Goal: Information Seeking & Learning: Learn about a topic

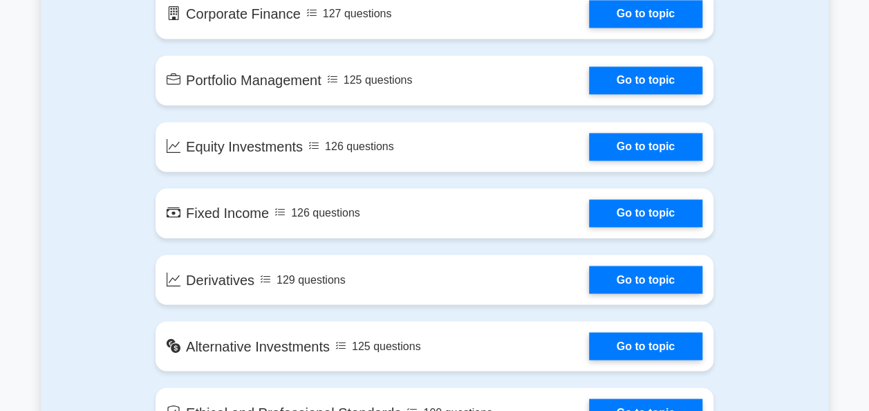
scroll to position [1057, 0]
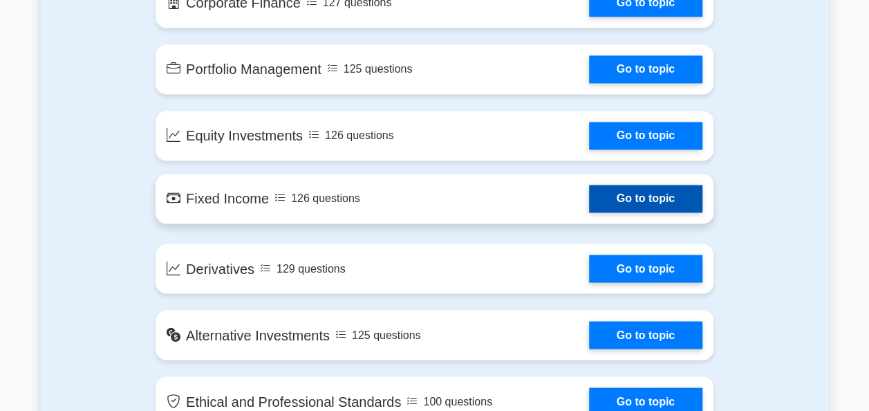
click at [647, 185] on link "Go to topic" at bounding box center [645, 199] width 113 height 28
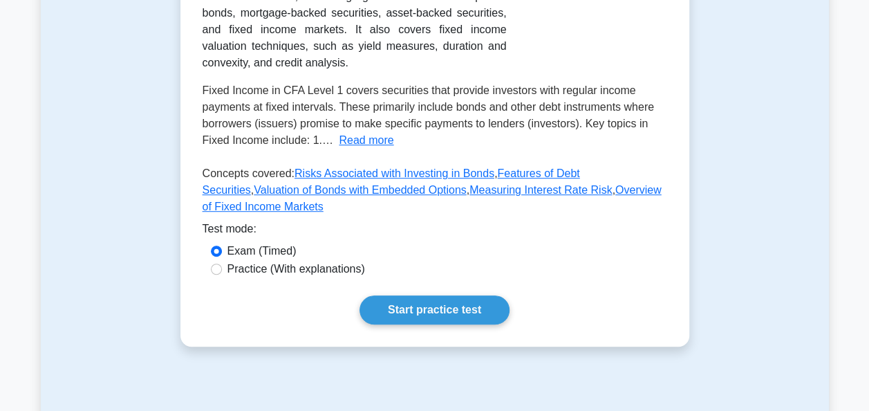
scroll to position [347, 0]
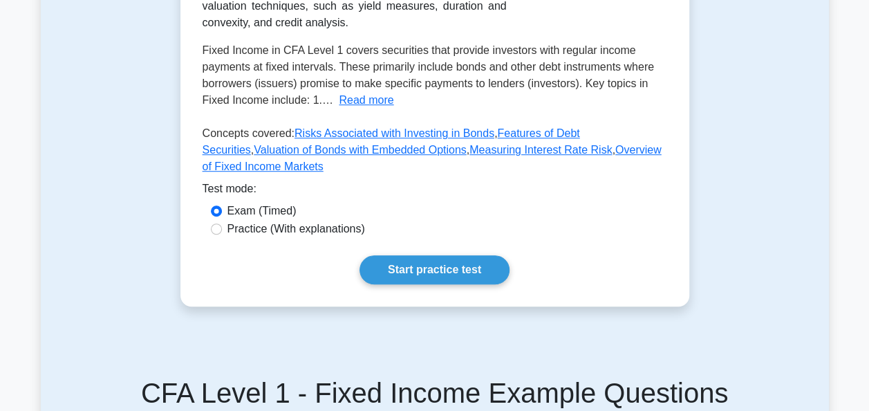
click at [273, 221] on label "Practice (With explanations)" at bounding box center [297, 229] width 138 height 17
click at [222, 223] on input "Practice (With explanations)" at bounding box center [216, 228] width 11 height 11
radio input "true"
click at [383, 255] on link "Start practice test" at bounding box center [435, 269] width 150 height 29
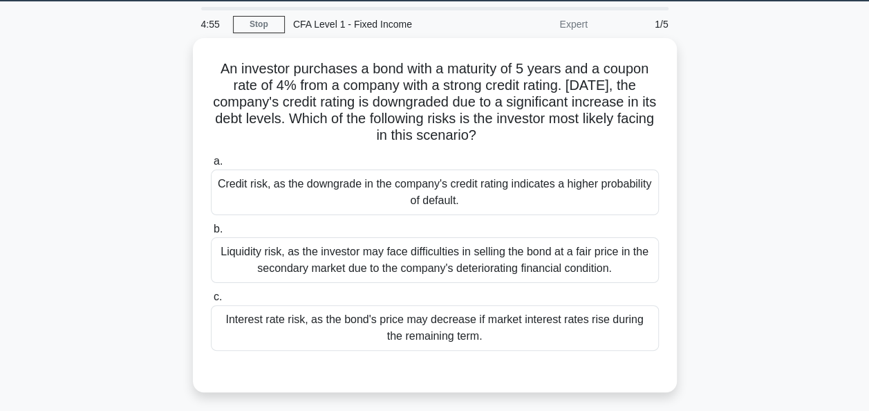
scroll to position [44, 0]
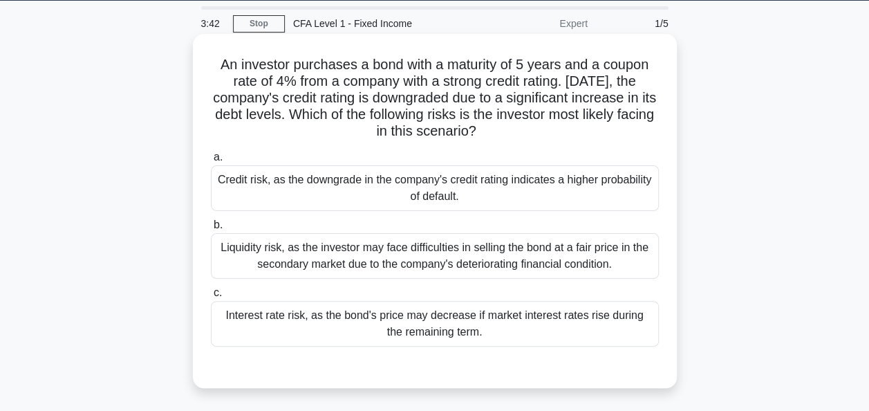
click at [583, 244] on div "Liquidity risk, as the investor may face difficulties in selling the bond at a …" at bounding box center [435, 256] width 448 height 46
click at [211, 230] on input "b. Liquidity risk, as the investor may face difficulties in selling the bond at…" at bounding box center [211, 225] width 0 height 9
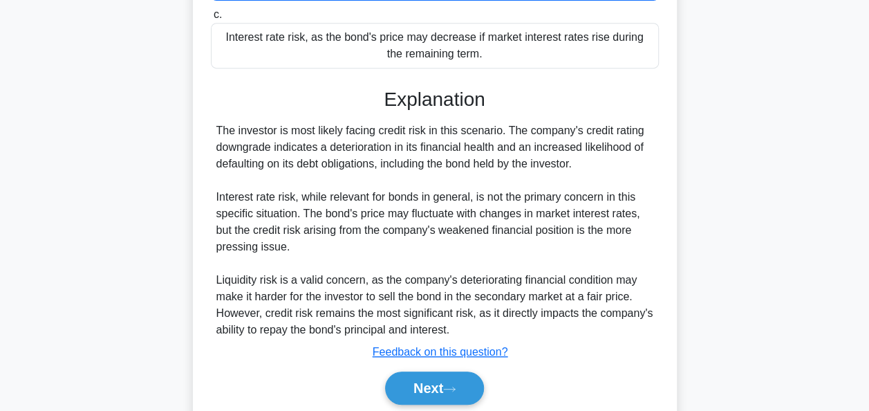
scroll to position [324, 0]
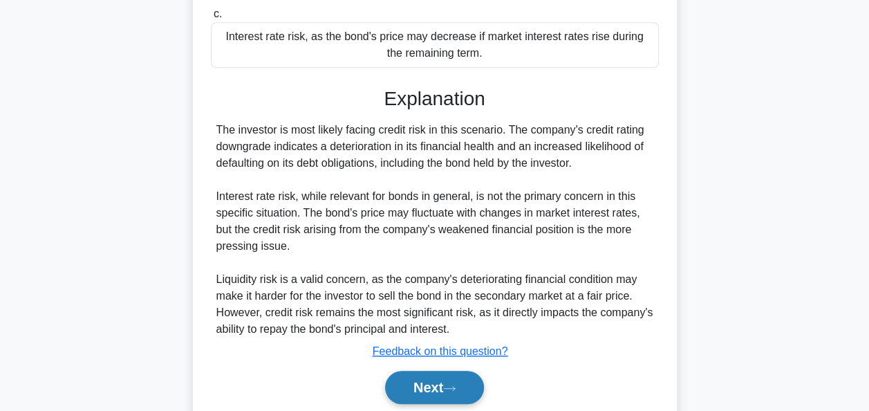
click at [456, 396] on button "Next" at bounding box center [434, 387] width 99 height 33
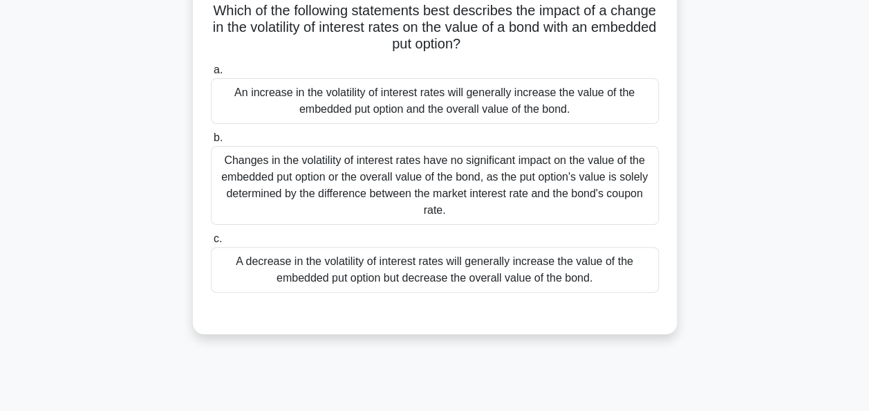
scroll to position [102, 0]
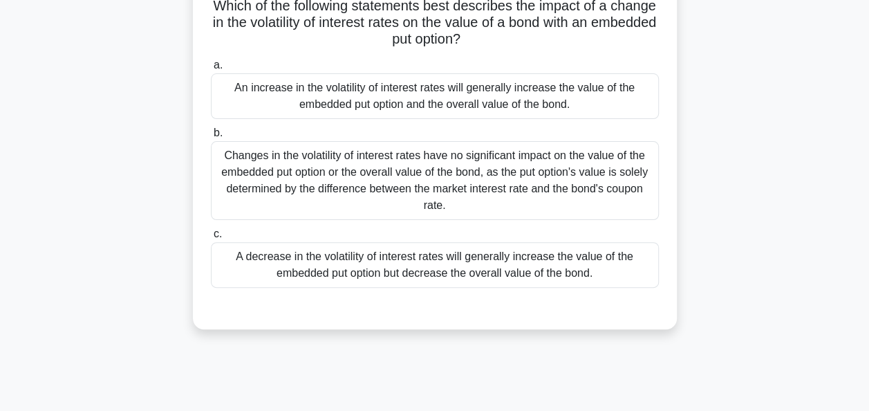
click at [546, 174] on div "Changes in the volatility of interest rates have no significant impact on the v…" at bounding box center [435, 180] width 448 height 79
click at [211, 138] on input "b. Changes in the volatility of interest rates have no significant impact on th…" at bounding box center [211, 133] width 0 height 9
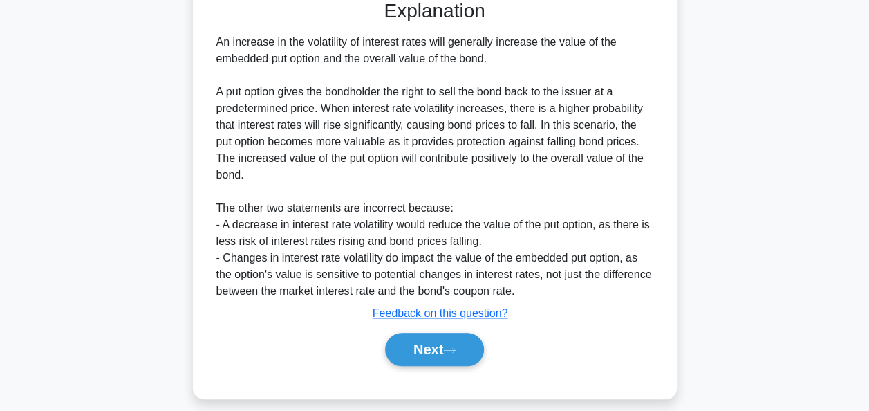
scroll to position [425, 0]
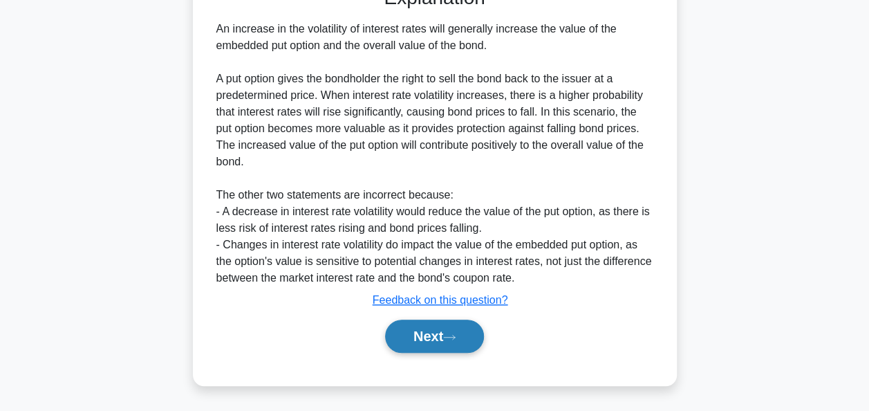
click at [444, 335] on button "Next" at bounding box center [434, 335] width 99 height 33
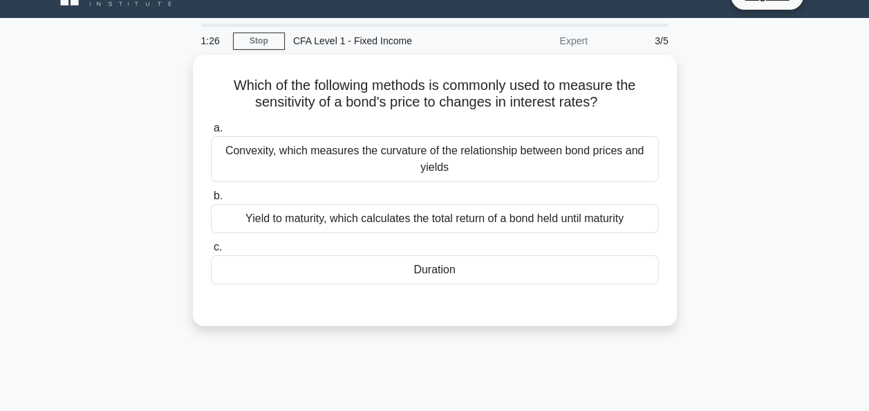
scroll to position [0, 0]
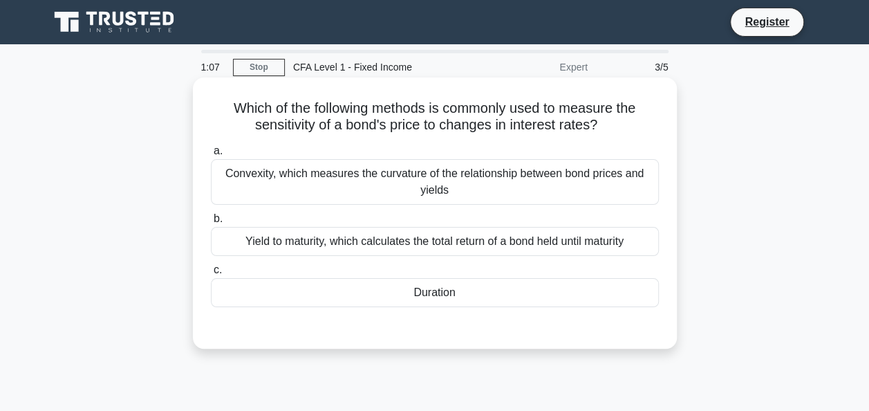
click at [582, 179] on div "Convexity, which measures the curvature of the relationship between bond prices…" at bounding box center [435, 182] width 448 height 46
click at [211, 156] on input "a. Convexity, which measures the curvature of the relationship between bond pri…" at bounding box center [211, 151] width 0 height 9
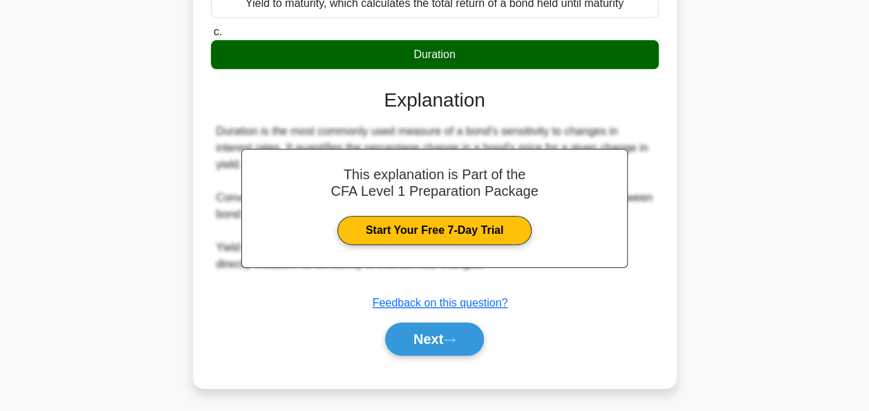
scroll to position [241, 0]
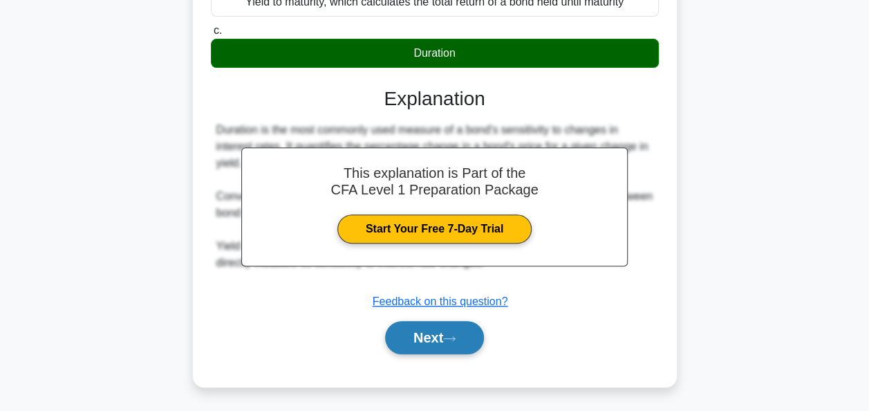
click at [471, 344] on button "Next" at bounding box center [434, 337] width 99 height 33
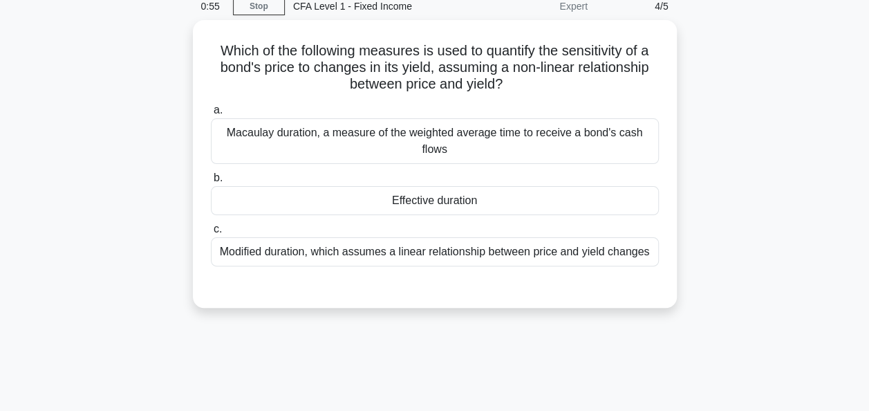
scroll to position [60, 0]
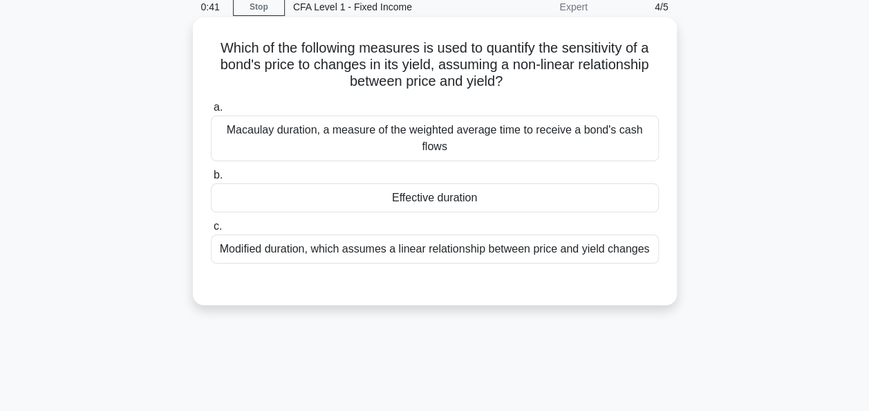
click at [597, 251] on div "Modified duration, which assumes a linear relationship between price and yield …" at bounding box center [435, 248] width 448 height 29
click at [211, 231] on input "c. Modified duration, which assumes a linear relationship between price and yie…" at bounding box center [211, 226] width 0 height 9
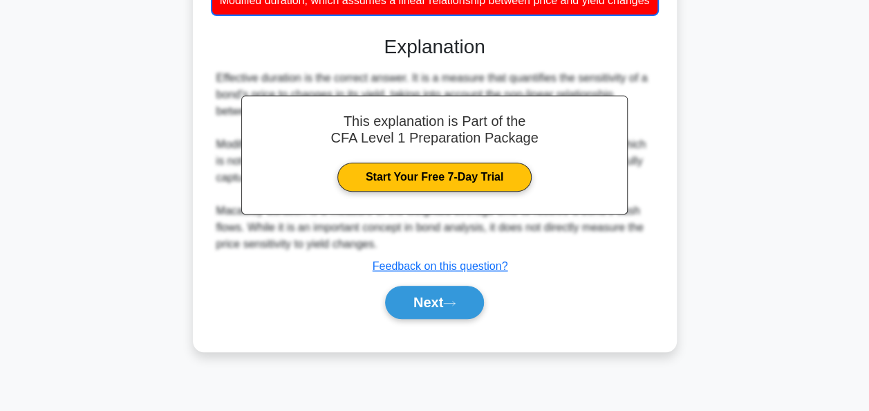
scroll to position [336, 0]
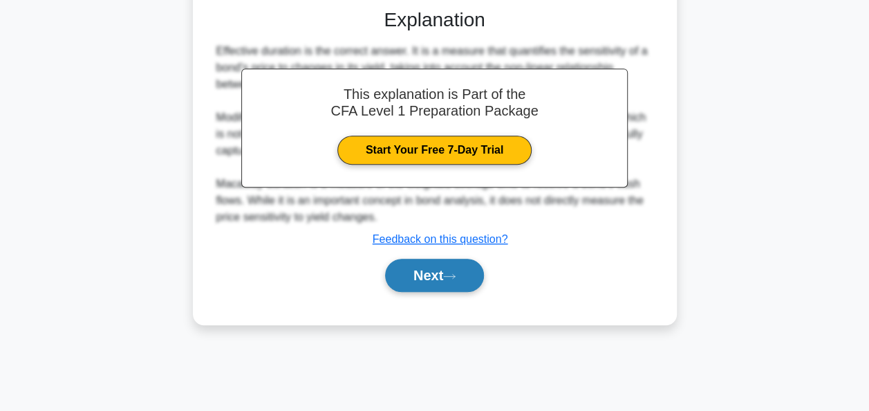
click at [434, 292] on button "Next" at bounding box center [434, 275] width 99 height 33
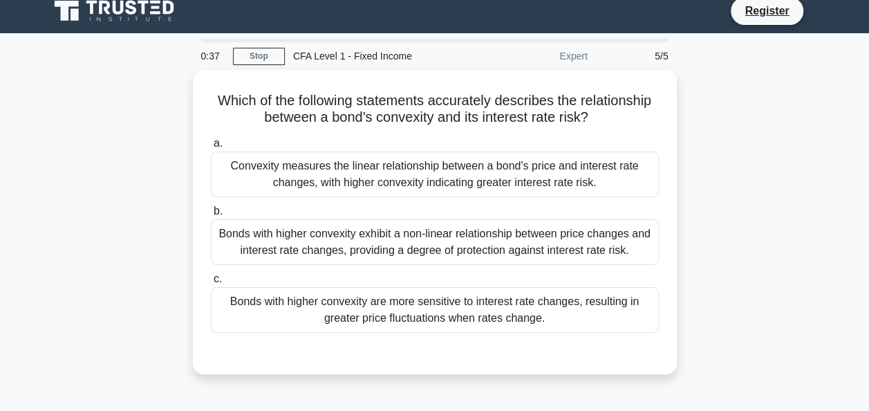
scroll to position [8, 0]
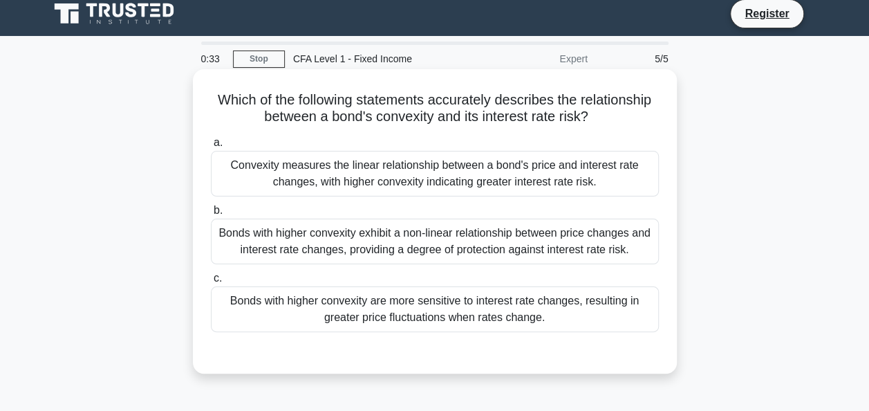
click at [516, 303] on div "Bonds with higher convexity are more sensitive to interest rate changes, result…" at bounding box center [435, 309] width 448 height 46
click at [211, 283] on input "c. Bonds with higher convexity are more sensitive to interest rate changes, res…" at bounding box center [211, 278] width 0 height 9
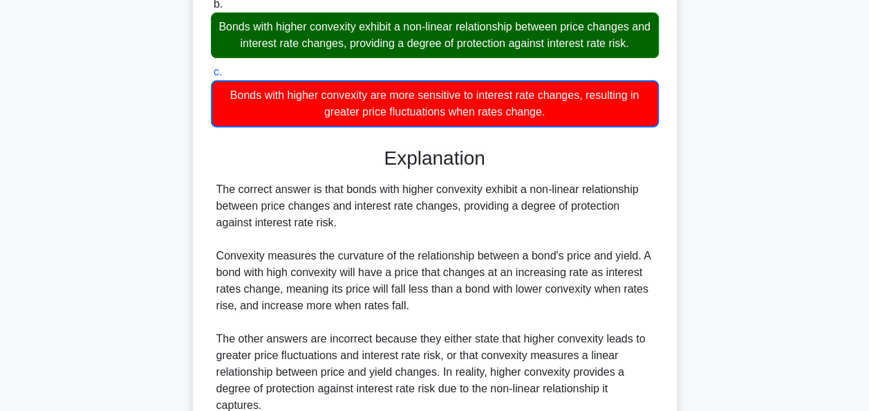
scroll to position [342, 0]
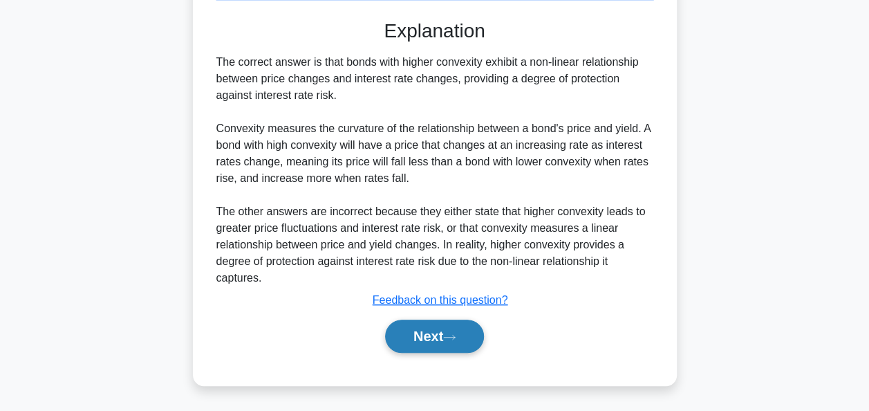
click at [462, 348] on button "Next" at bounding box center [434, 335] width 99 height 33
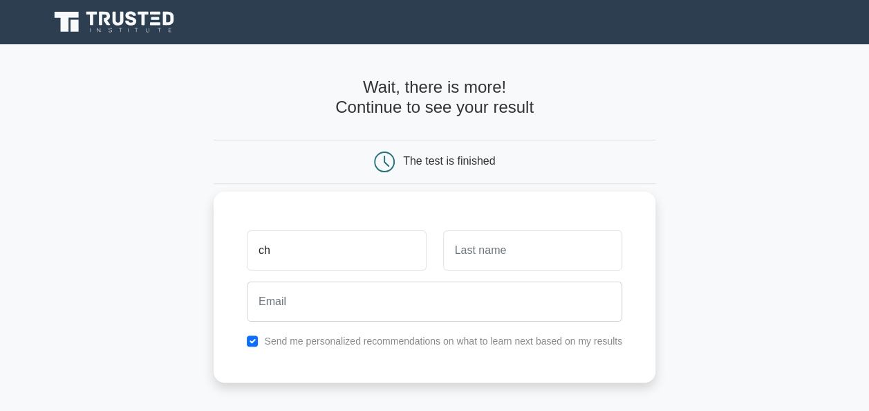
type input "Chaymae"
click at [534, 255] on input "text" at bounding box center [532, 250] width 179 height 40
type input "elghenam"
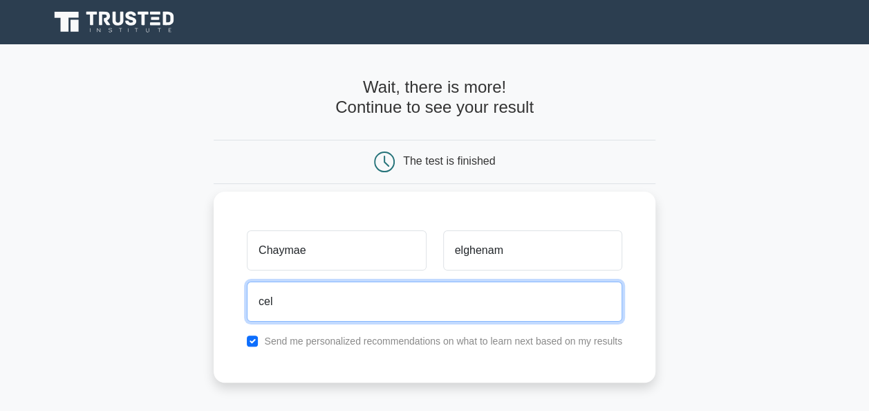
type input "celghenam@gmail.com"
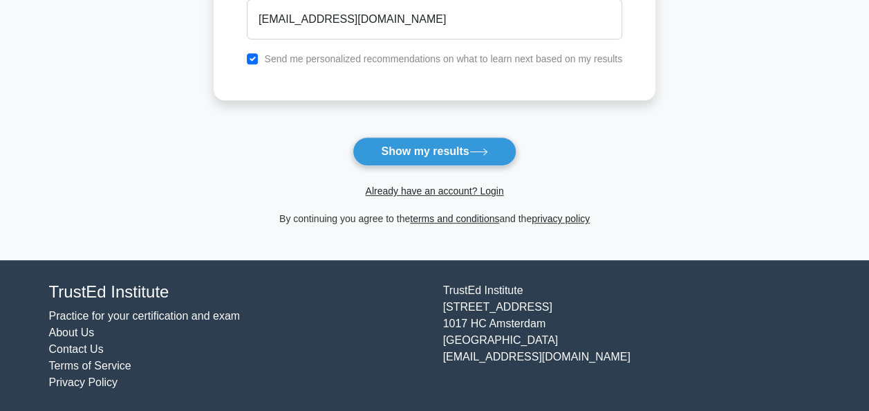
click at [326, 62] on label "Send me personalized recommendations on what to learn next based on my results" at bounding box center [443, 58] width 358 height 11
click at [254, 57] on input "checkbox" at bounding box center [252, 58] width 11 height 11
checkbox input "false"
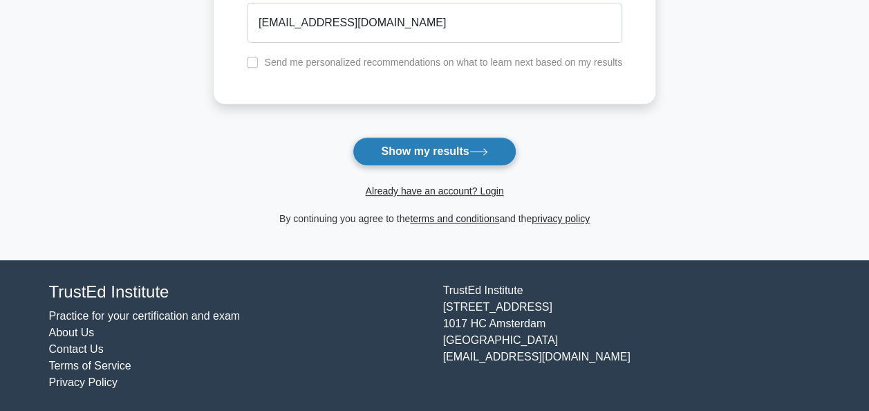
click at [412, 150] on button "Show my results" at bounding box center [434, 151] width 163 height 29
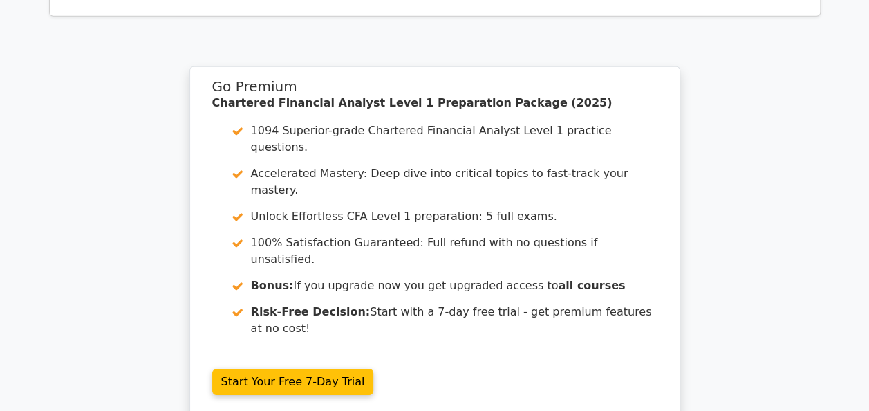
scroll to position [1965, 0]
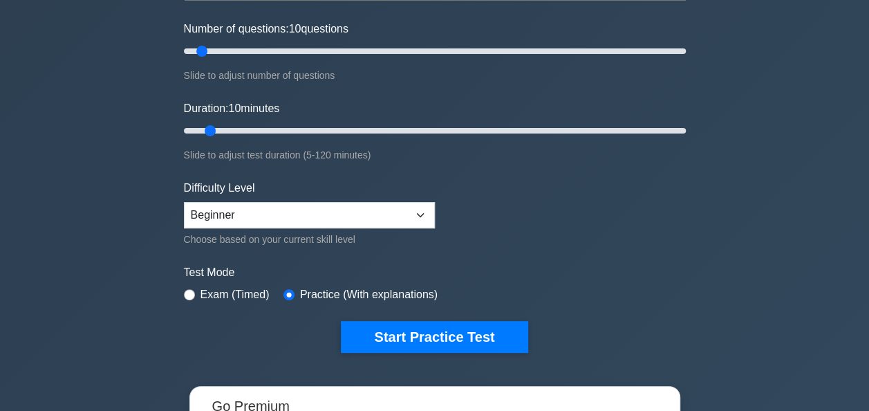
scroll to position [257, 0]
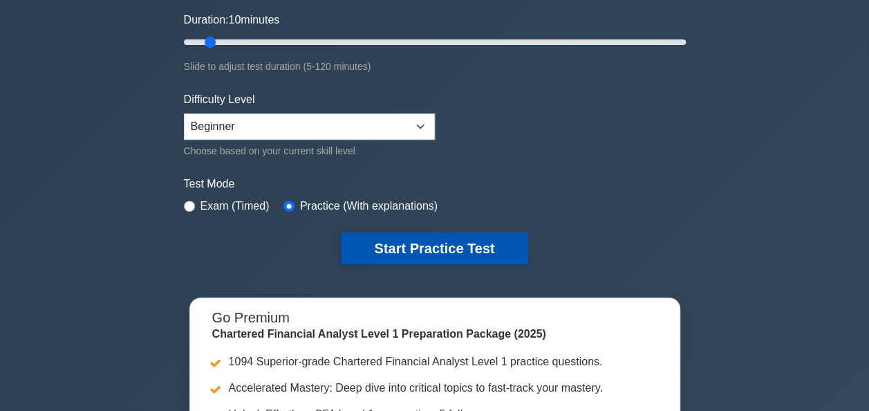
click at [429, 243] on button "Start Practice Test" at bounding box center [434, 248] width 187 height 32
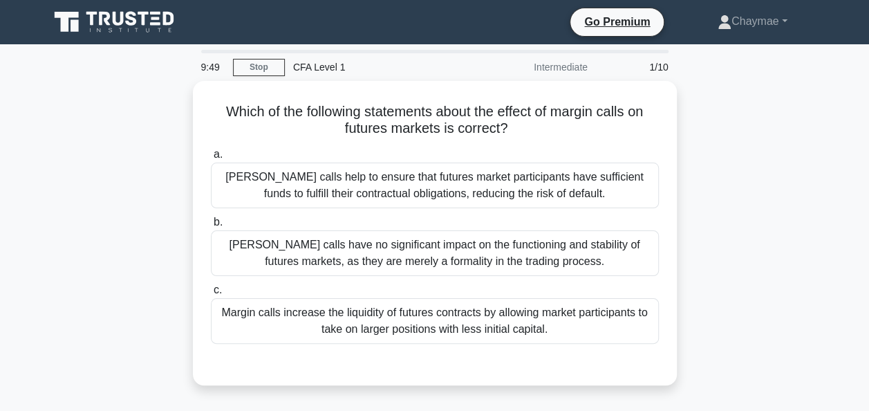
click at [150, 17] on icon at bounding box center [115, 22] width 133 height 26
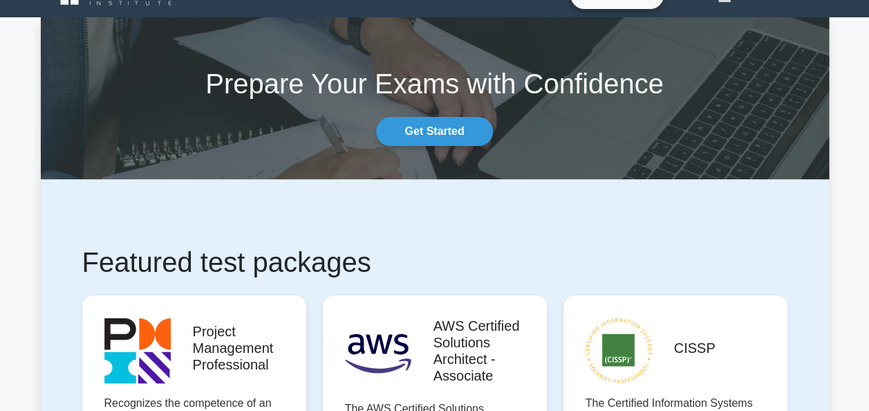
scroll to position [24, 0]
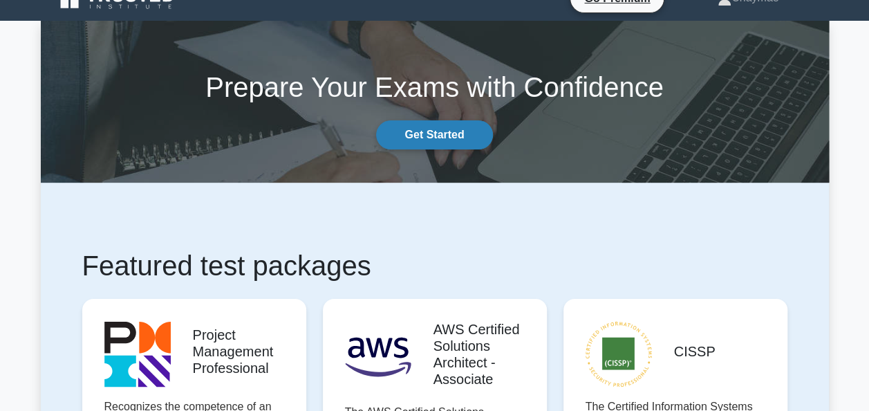
click at [476, 144] on link "Get Started" at bounding box center [434, 134] width 116 height 29
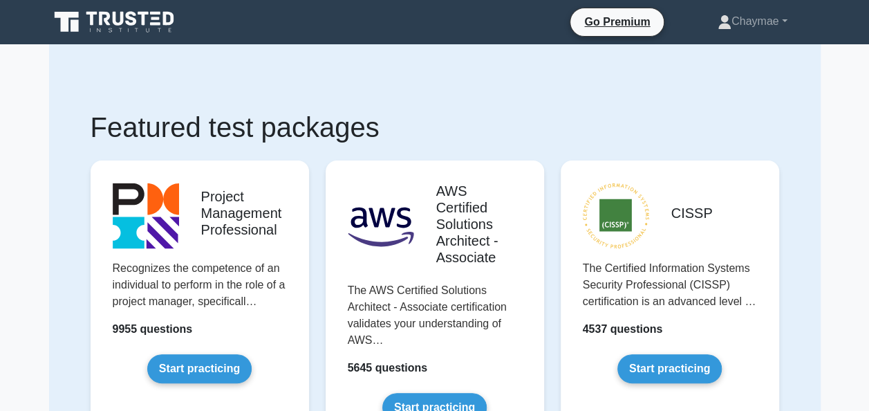
click at [79, 6] on link at bounding box center [115, 22] width 133 height 33
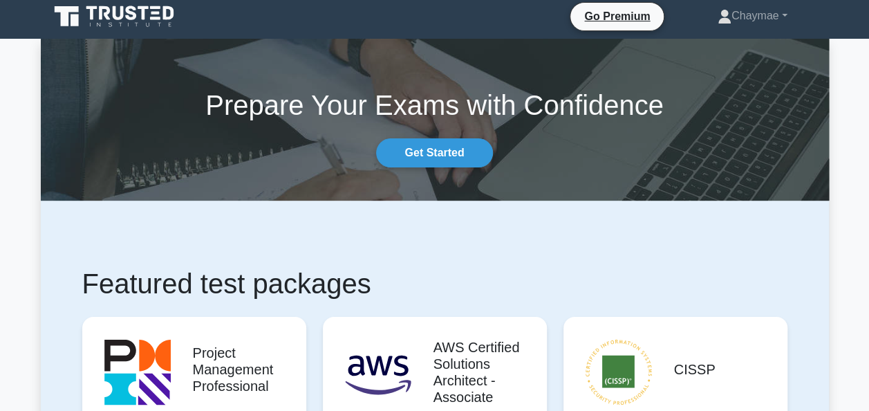
scroll to position [5, 0]
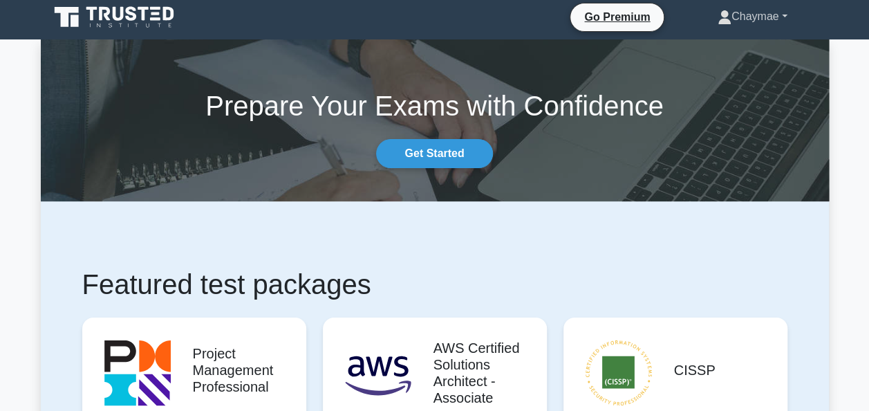
click at [755, 19] on link "Chaymae" at bounding box center [753, 17] width 136 height 28
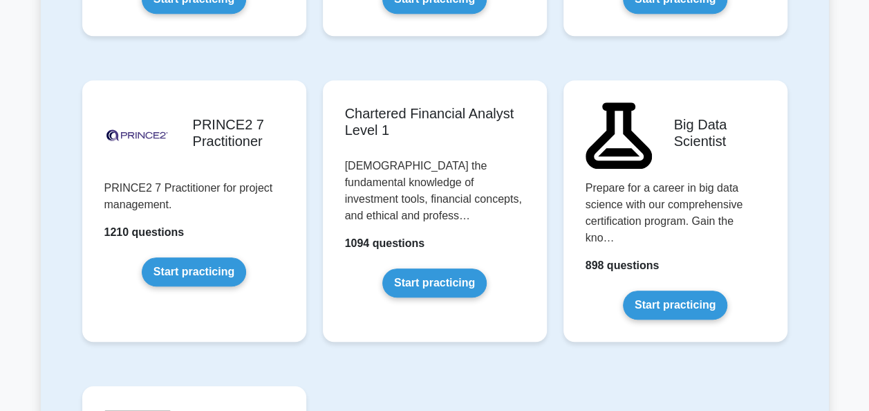
scroll to position [2950, 0]
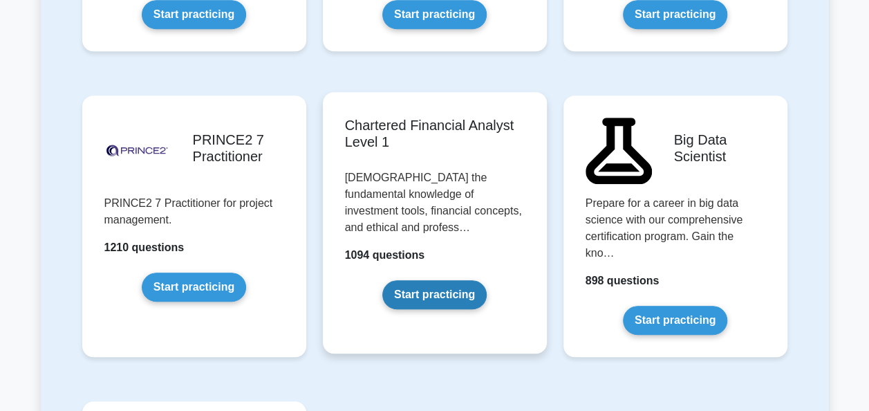
click at [441, 280] on link "Start practicing" at bounding box center [434, 294] width 104 height 29
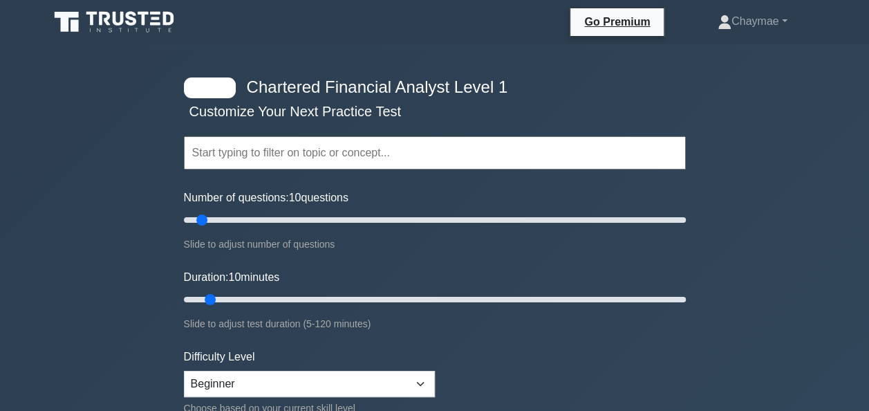
scroll to position [3, 0]
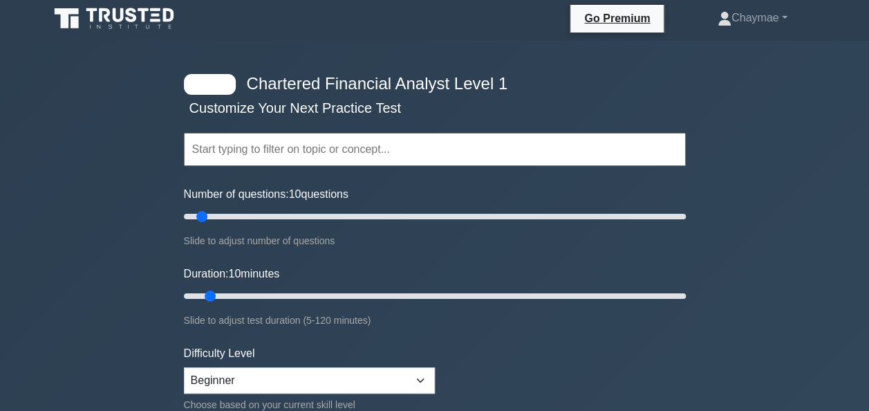
click at [335, 144] on input "text" at bounding box center [435, 149] width 502 height 33
drag, startPoint x: 258, startPoint y: 210, endPoint x: 692, endPoint y: 207, distance: 434.3
type input "200"
click at [686, 208] on input "Number of questions: 195 questions" at bounding box center [435, 216] width 502 height 17
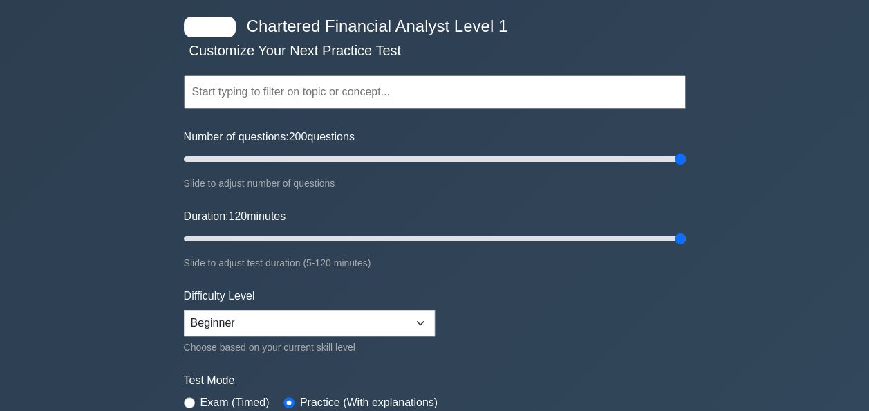
drag, startPoint x: 214, startPoint y: 237, endPoint x: 725, endPoint y: 228, distance: 511.1
type input "120"
click at [686, 230] on input "Duration: 120 minutes" at bounding box center [435, 238] width 502 height 17
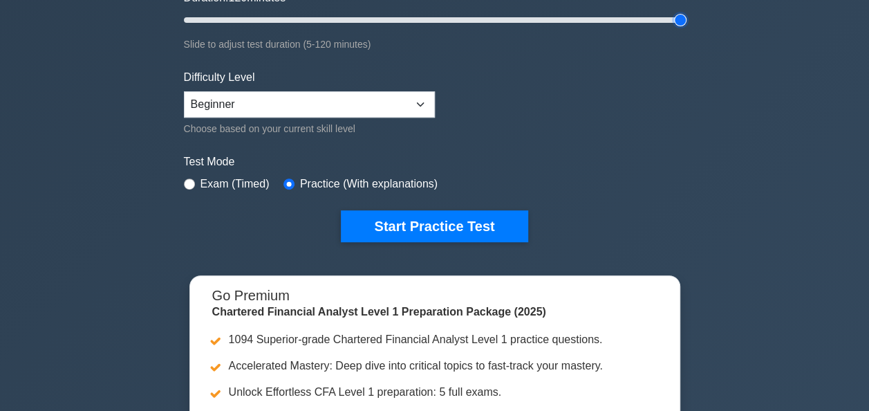
scroll to position [274, 0]
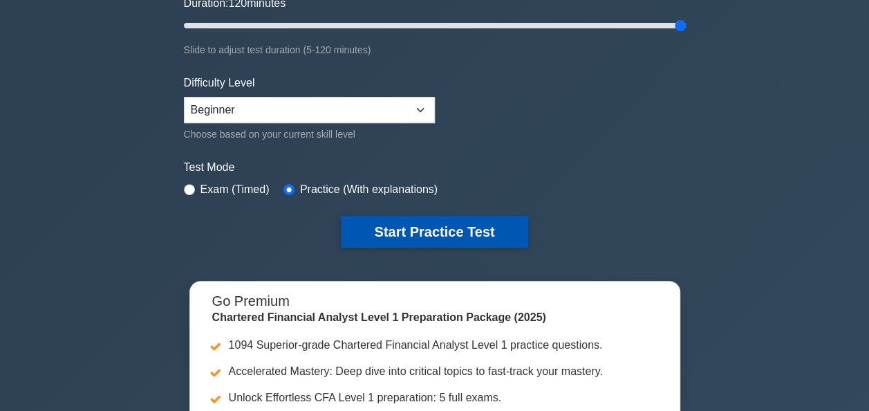
click at [405, 234] on button "Start Practice Test" at bounding box center [434, 232] width 187 height 32
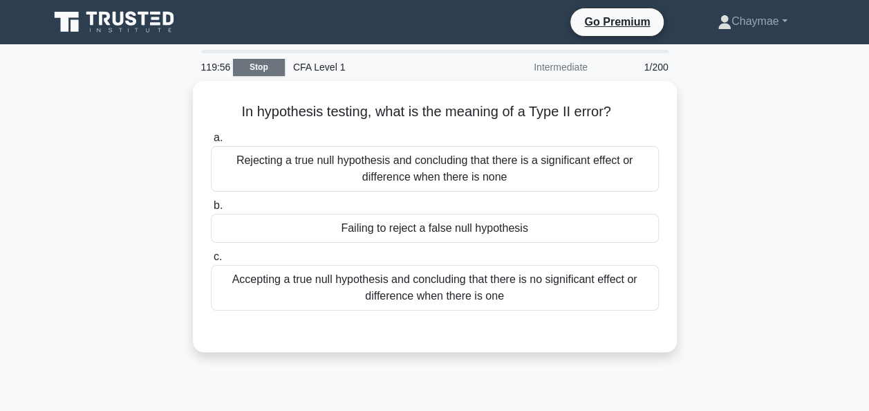
click at [256, 64] on link "Stop" at bounding box center [259, 67] width 52 height 17
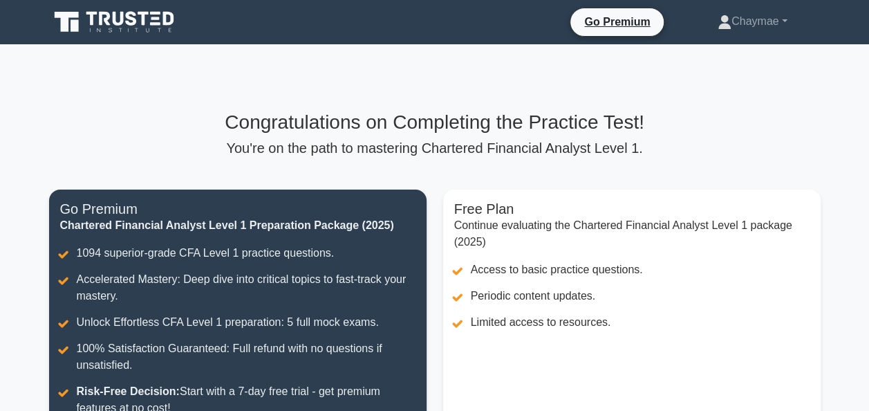
scroll to position [313, 0]
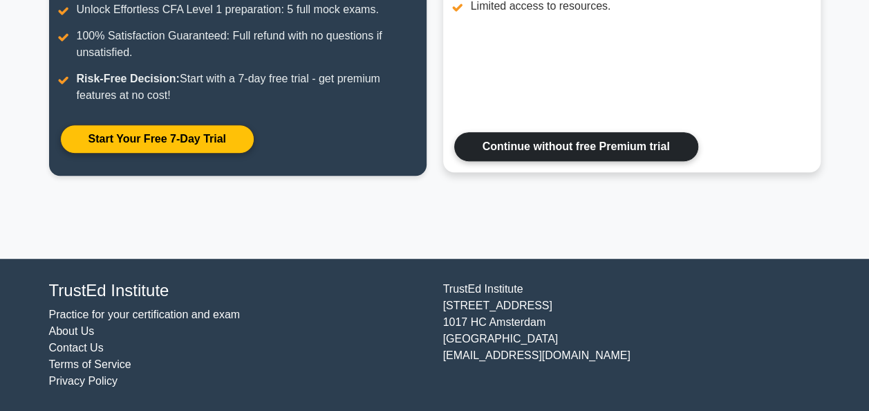
click at [513, 144] on link "Continue without free Premium trial" at bounding box center [576, 146] width 244 height 29
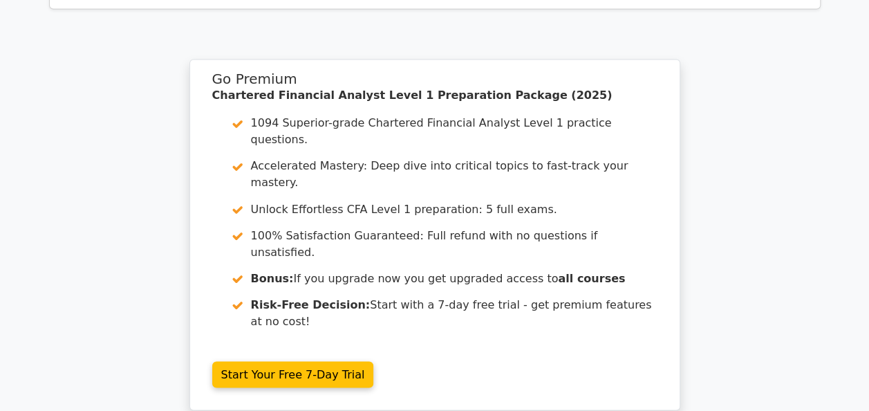
scroll to position [1205, 0]
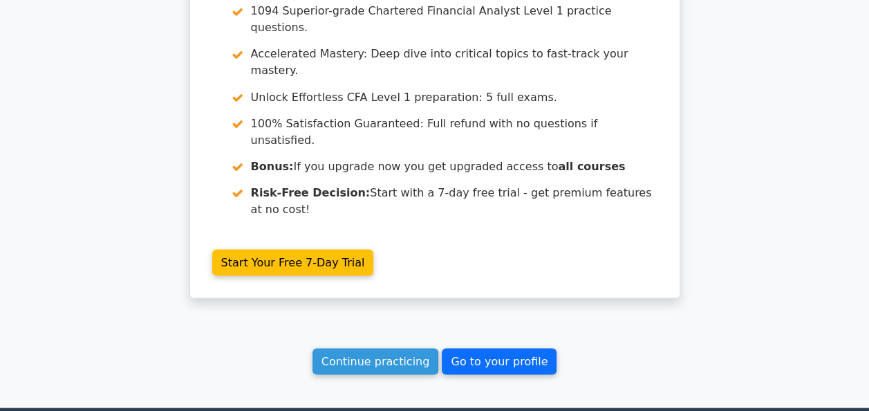
click at [469, 348] on link "Go to your profile" at bounding box center [499, 361] width 115 height 26
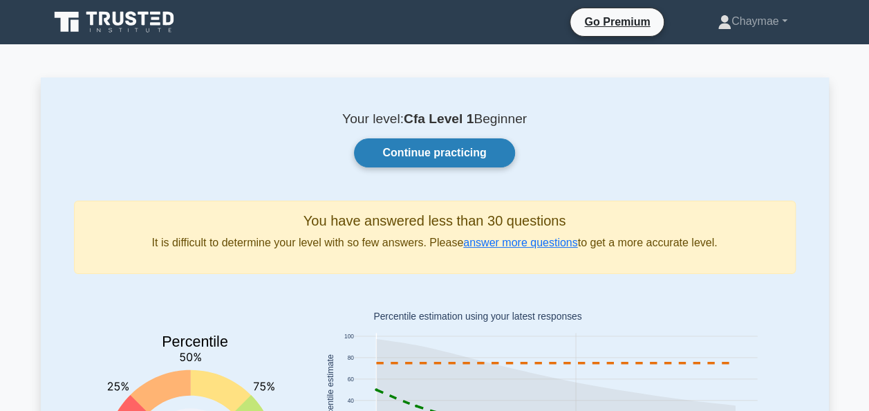
click at [472, 158] on link "Continue practicing" at bounding box center [434, 152] width 160 height 29
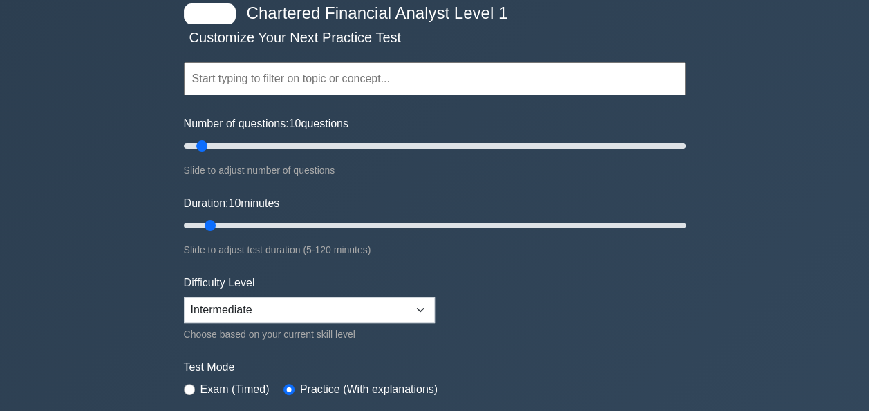
scroll to position [73, 0]
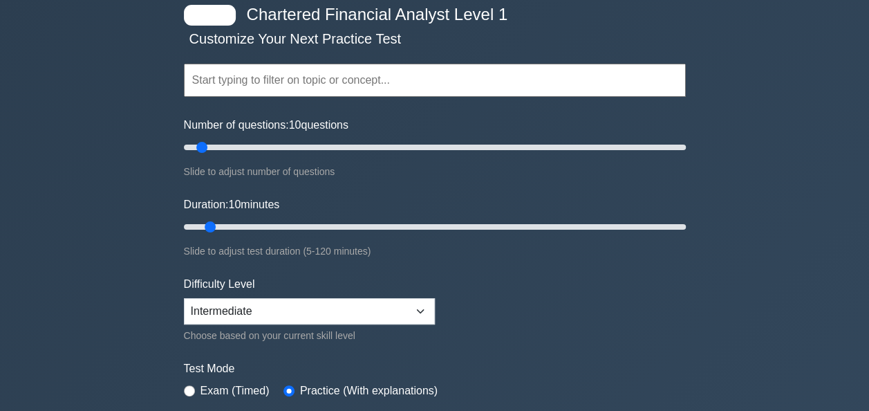
click at [434, 75] on input "text" at bounding box center [435, 80] width 502 height 33
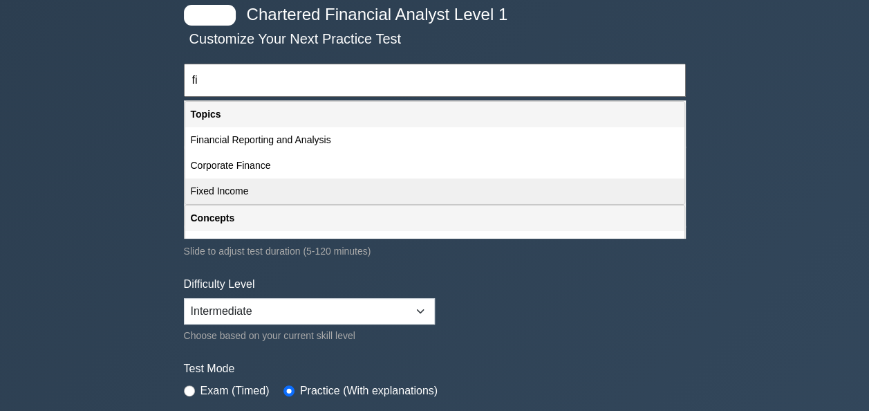
click at [360, 195] on div "Fixed Income" at bounding box center [434, 191] width 499 height 26
type input "Fixed Income"
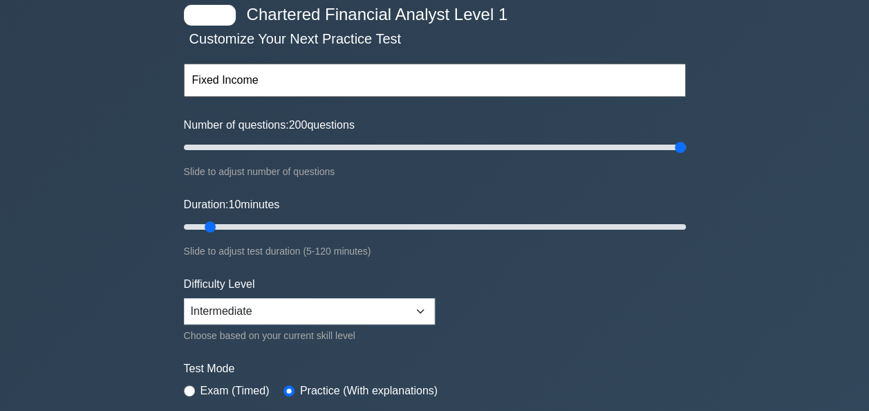
drag, startPoint x: 205, startPoint y: 147, endPoint x: 880, endPoint y: 204, distance: 677.4
type input "200"
click at [686, 156] on input "Number of questions: 200 questions" at bounding box center [435, 147] width 502 height 17
drag, startPoint x: 207, startPoint y: 227, endPoint x: 777, endPoint y: 140, distance: 575.8
type input "120"
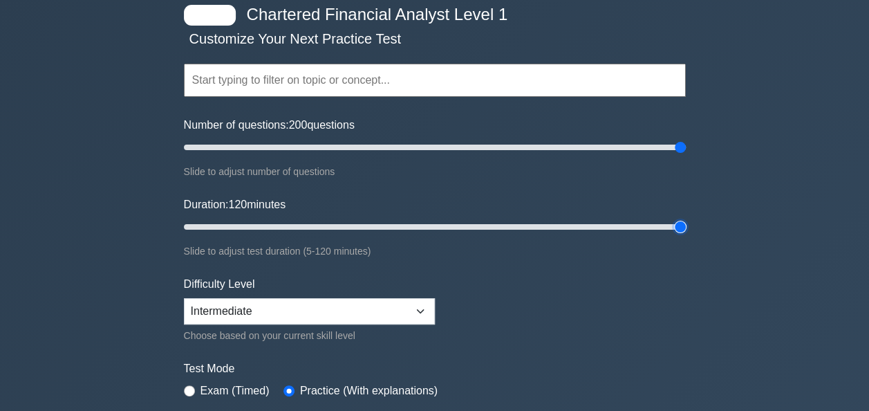
click at [686, 219] on input "Duration: 120 minutes" at bounding box center [435, 227] width 502 height 17
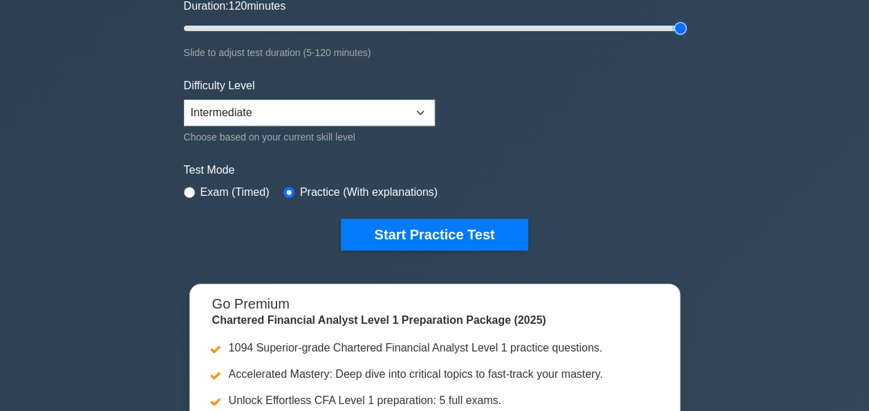
scroll to position [270, 0]
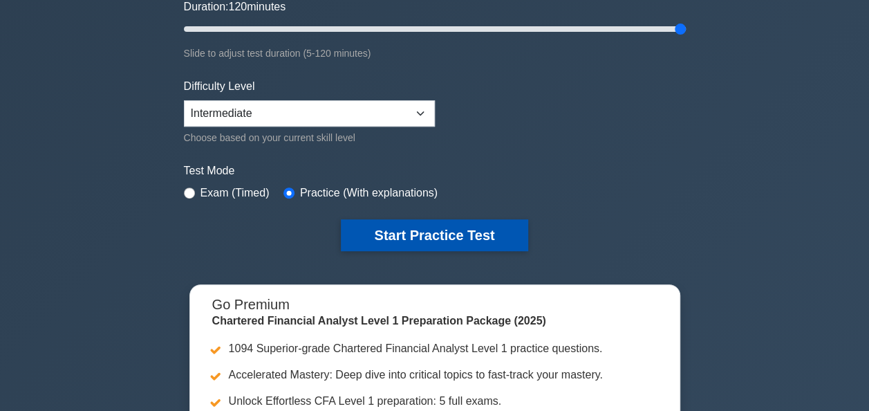
click at [472, 238] on button "Start Practice Test" at bounding box center [434, 235] width 187 height 32
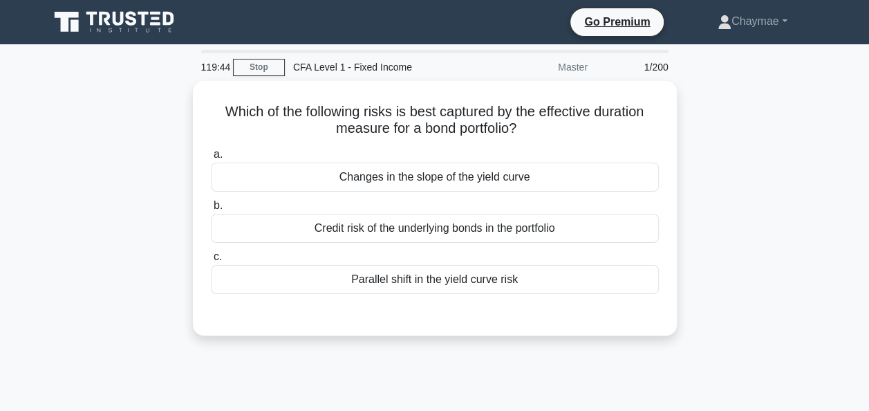
click at [573, 378] on div "119:44 Stop CFA Level 1 - Fixed Income Master 1/200 Which of the following risk…" at bounding box center [435, 396] width 788 height 692
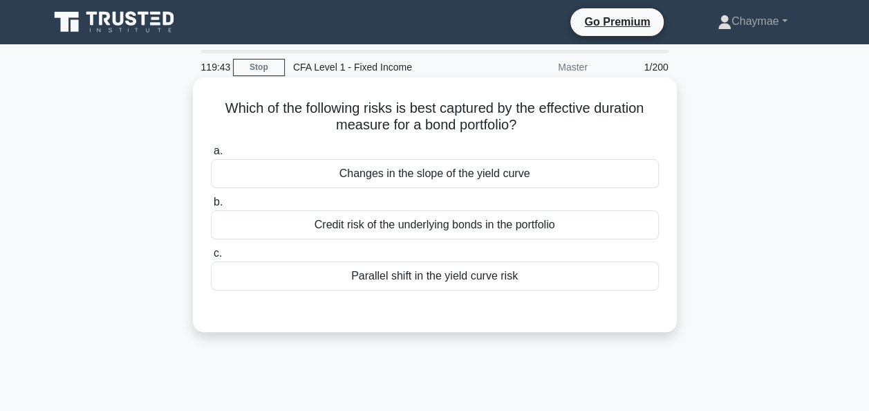
click at [600, 187] on div "Changes in the slope of the yield curve" at bounding box center [435, 173] width 448 height 29
click at [211, 156] on input "a. Changes in the slope of the yield curve" at bounding box center [211, 151] width 0 height 9
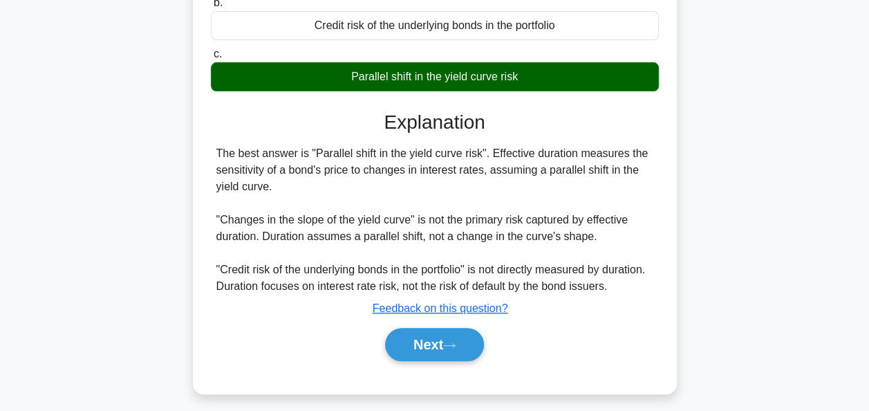
scroll to position [201, 0]
click at [473, 343] on button "Next" at bounding box center [434, 344] width 99 height 33
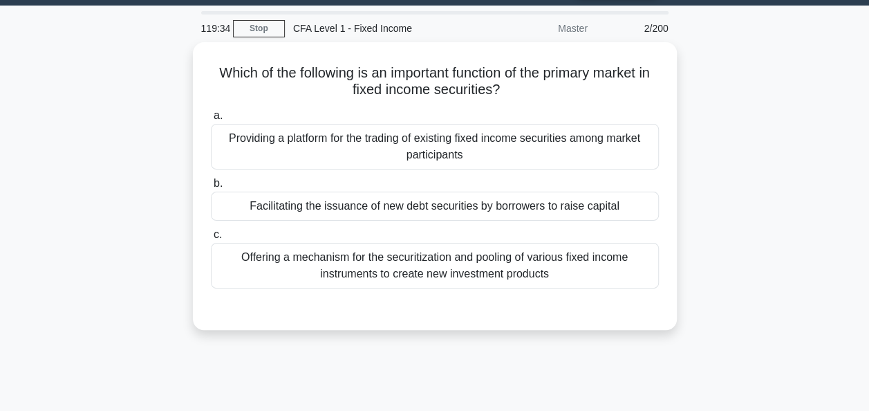
scroll to position [0, 0]
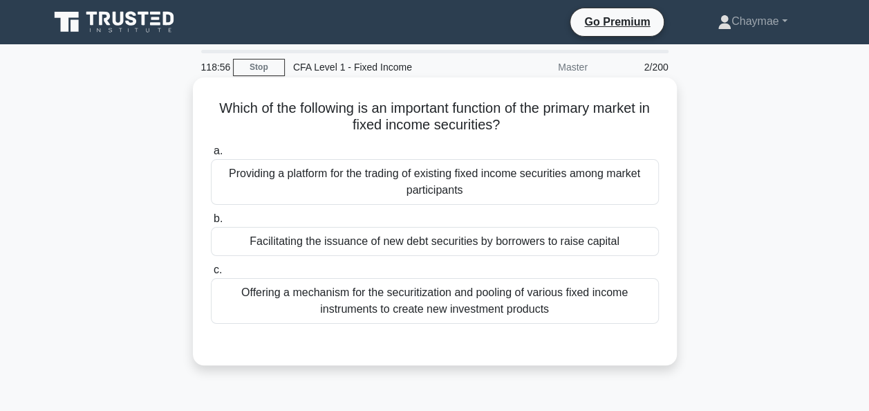
click at [608, 314] on div "Offering a mechanism for the securitization and pooling of various fixed income…" at bounding box center [435, 301] width 448 height 46
click at [211, 275] on input "c. Offering a mechanism for the securitization and pooling of various fixed inc…" at bounding box center [211, 270] width 0 height 9
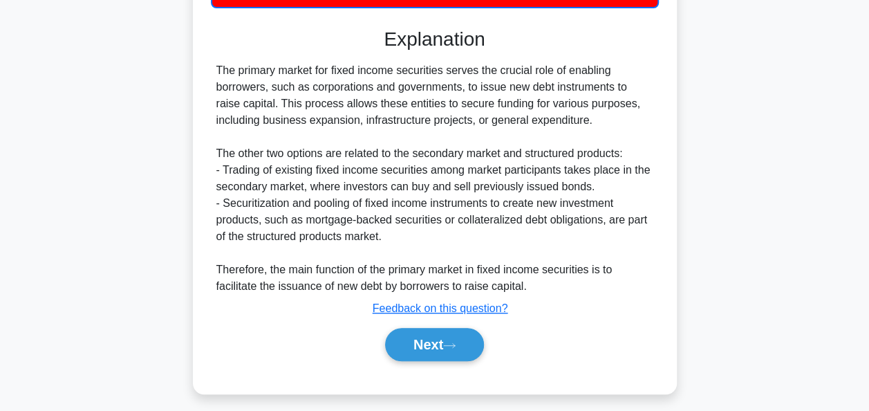
scroll to position [320, 0]
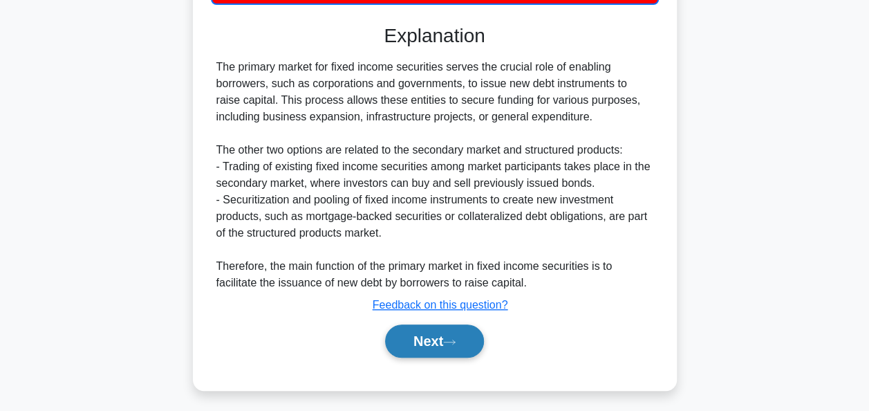
click at [465, 342] on button "Next" at bounding box center [434, 340] width 99 height 33
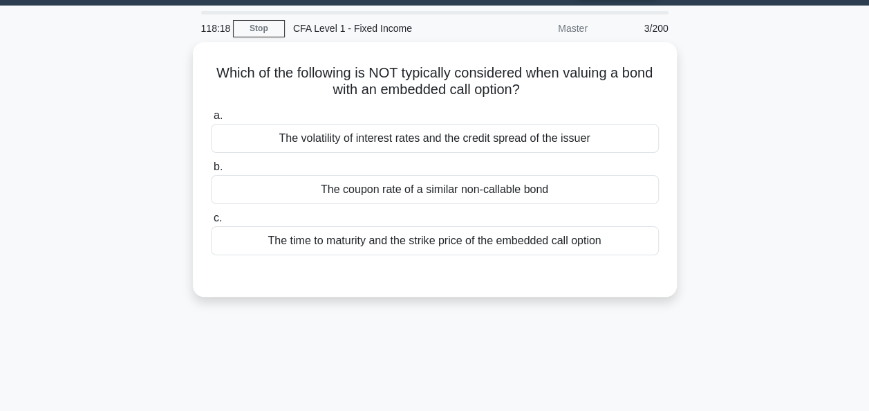
scroll to position [0, 0]
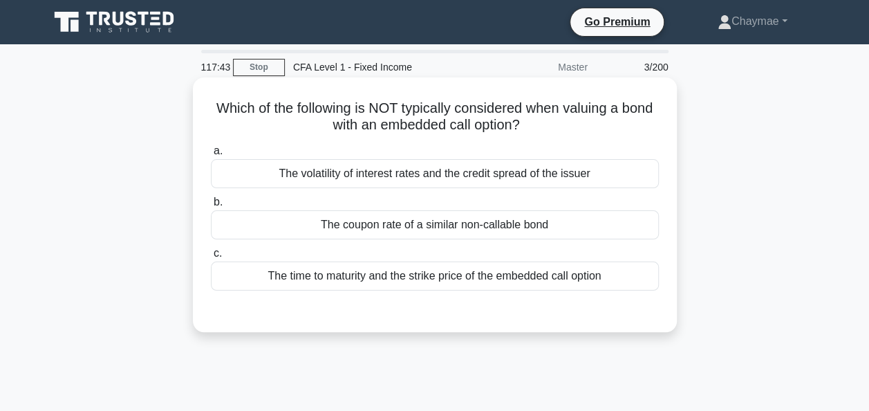
click at [619, 175] on div "The volatility of interest rates and the credit spread of the issuer" at bounding box center [435, 173] width 448 height 29
click at [211, 156] on input "a. The volatility of interest rates and the credit spread of the issuer" at bounding box center [211, 151] width 0 height 9
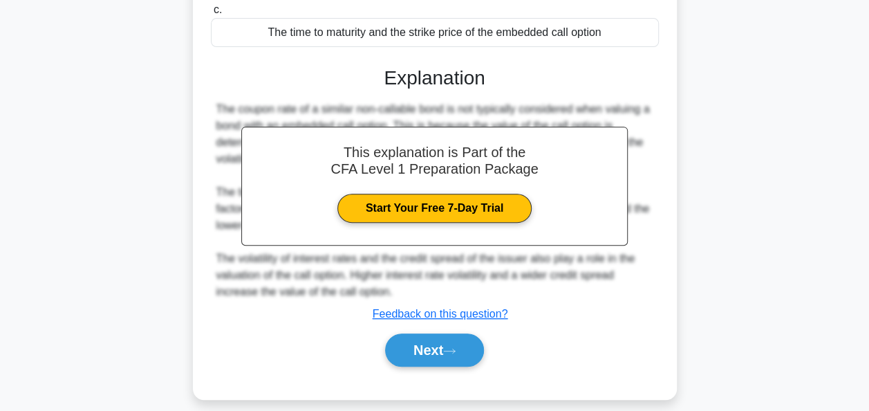
scroll to position [255, 0]
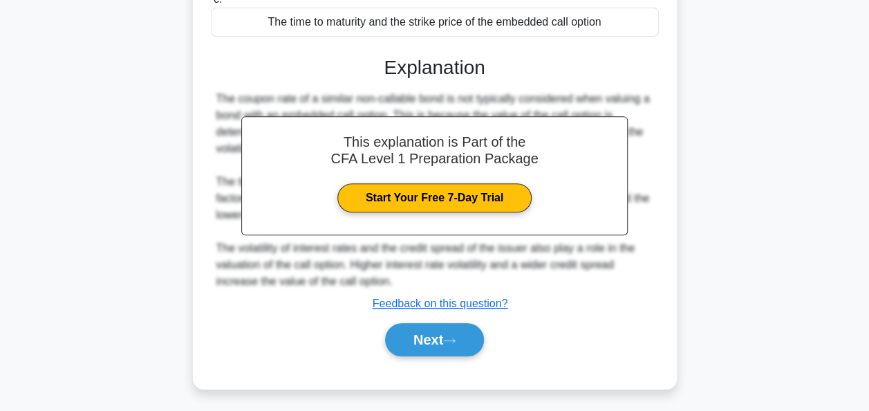
click at [596, 297] on div "Submit feedback Feedback on this question?" at bounding box center [440, 303] width 448 height 17
click at [462, 342] on button "Next" at bounding box center [434, 339] width 99 height 33
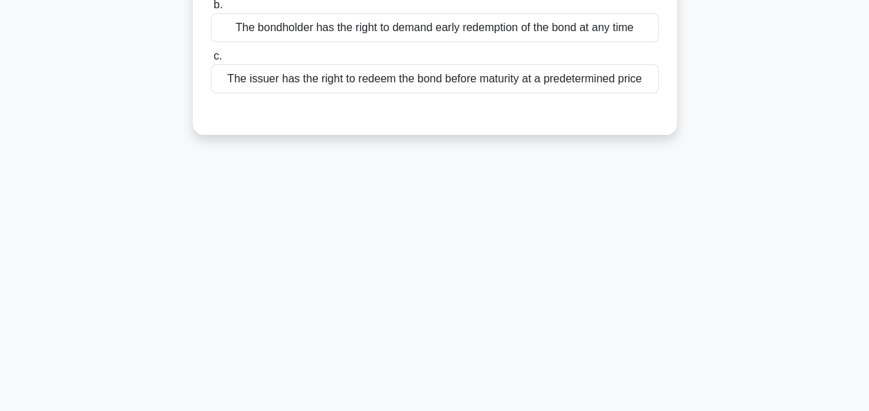
scroll to position [0, 0]
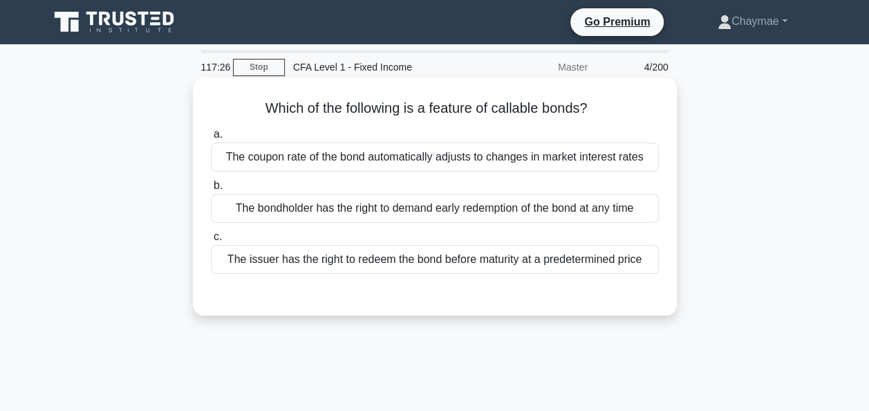
click at [595, 267] on div "The issuer has the right to redeem the bond before maturity at a predetermined …" at bounding box center [435, 259] width 448 height 29
click at [211, 241] on input "c. The issuer has the right to redeem the bond before maturity at a predetermin…" at bounding box center [211, 236] width 0 height 9
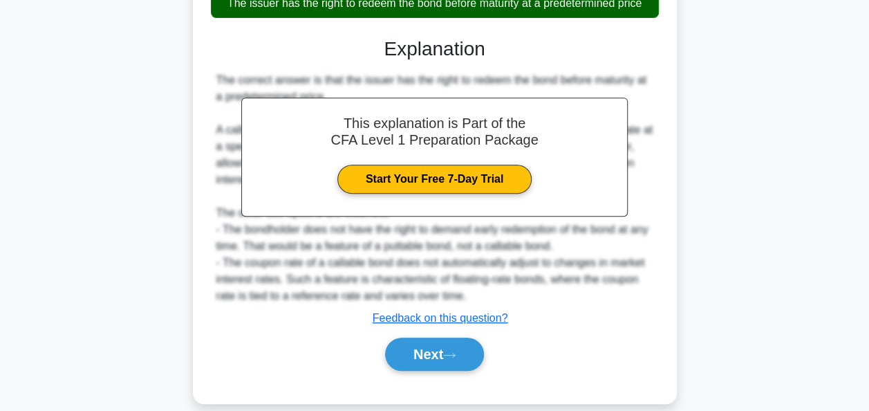
scroll to position [256, 0]
click at [467, 347] on button "Next" at bounding box center [434, 353] width 99 height 33
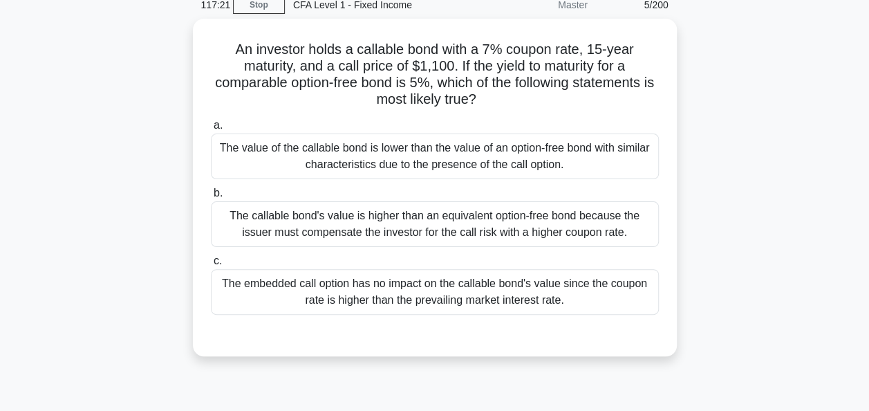
scroll to position [64, 0]
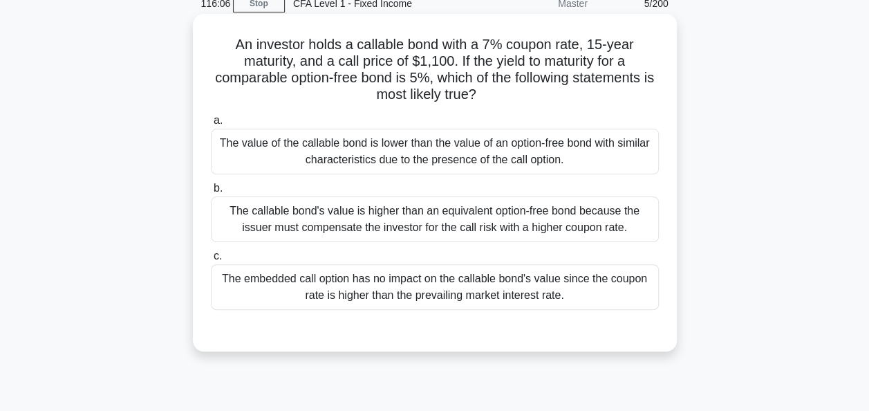
click at [429, 221] on div "The callable bond's value is higher than an equivalent option-free bond because…" at bounding box center [435, 219] width 448 height 46
click at [211, 193] on input "b. The callable bond's value is higher than an equivalent option-free bond beca…" at bounding box center [211, 188] width 0 height 9
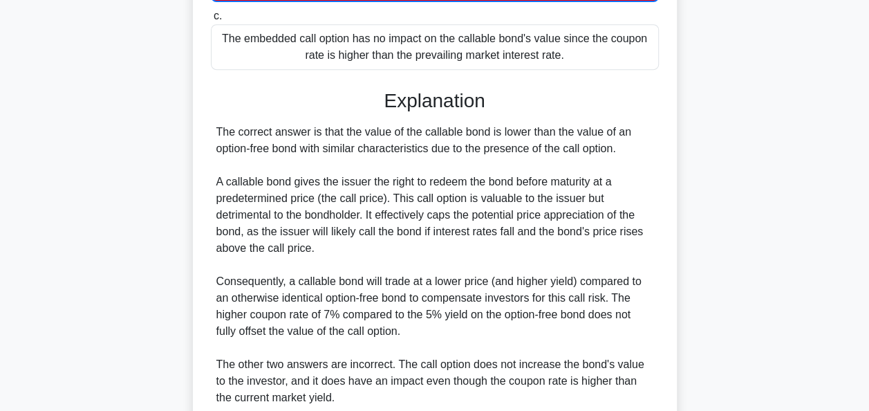
scroll to position [0, 0]
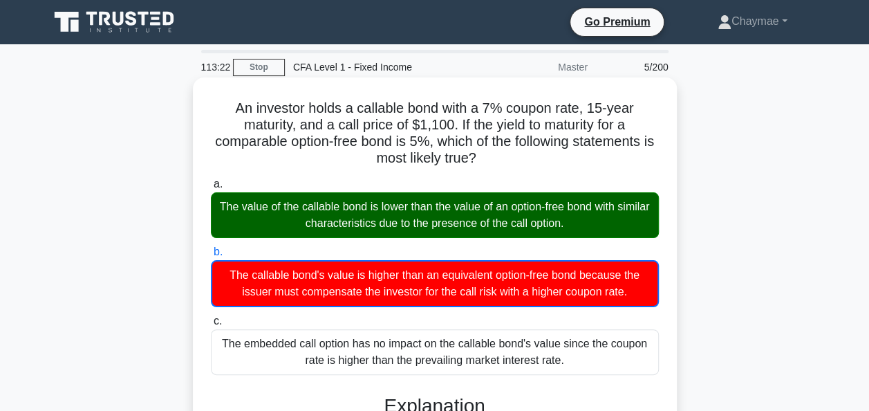
drag, startPoint x: 230, startPoint y: 105, endPoint x: 570, endPoint y: 365, distance: 428.2
copy div "An investor holds a callable bond with a 7% coupon rate, 15-year maturity, and …"
click at [531, 136] on h5 "An investor holds a callable bond with a 7% coupon rate, 15-year maturity, and …" at bounding box center [435, 134] width 451 height 68
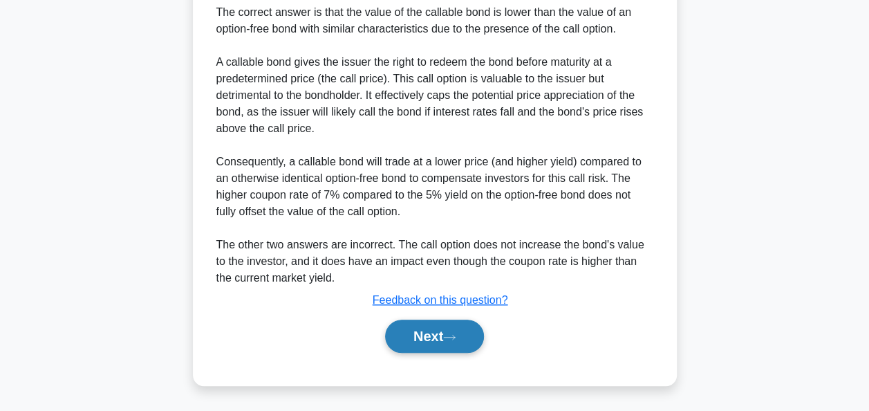
click at [429, 333] on button "Next" at bounding box center [434, 335] width 99 height 33
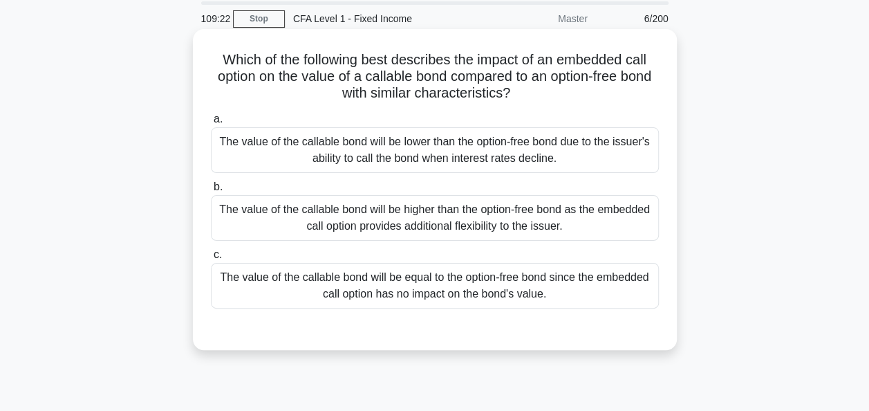
scroll to position [50, 0]
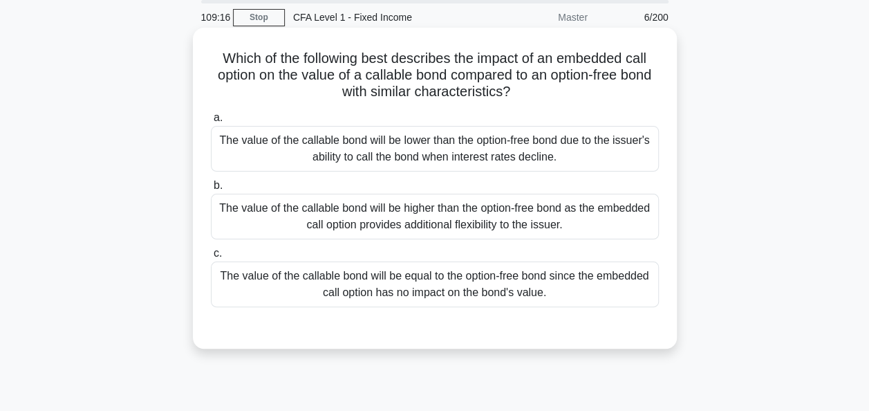
click at [230, 160] on div "The value of the callable bond will be lower than the option-free bond due to t…" at bounding box center [435, 149] width 448 height 46
click at [211, 122] on input "a. The value of the callable bond will be lower than the option-free bond due t…" at bounding box center [211, 117] width 0 height 9
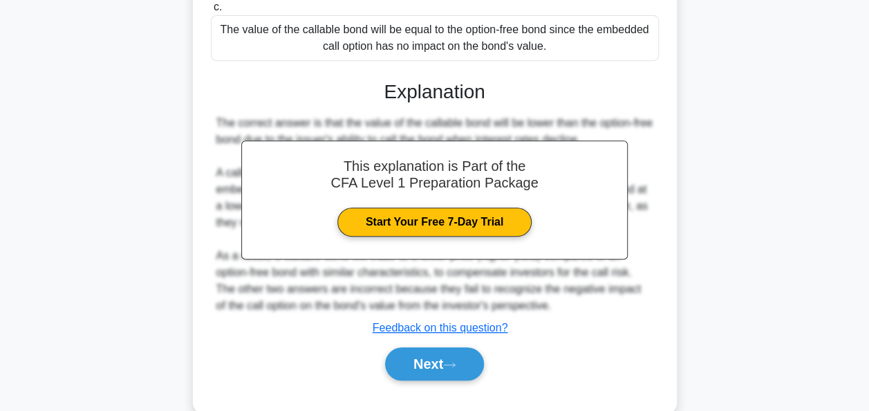
scroll to position [336, 0]
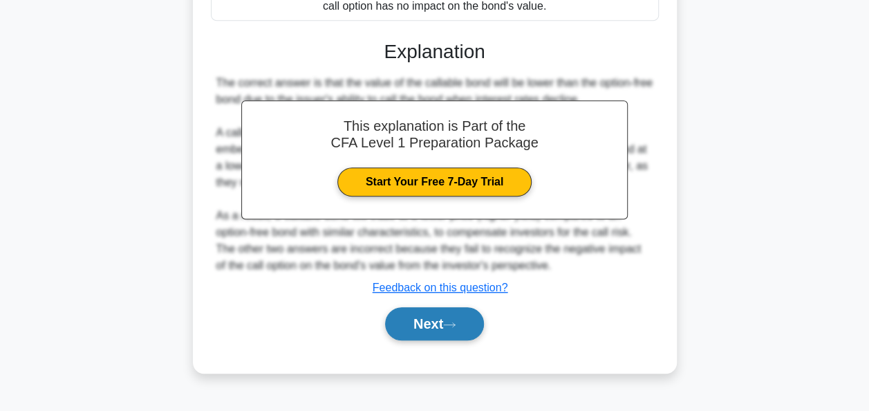
click at [451, 322] on icon at bounding box center [449, 325] width 12 height 8
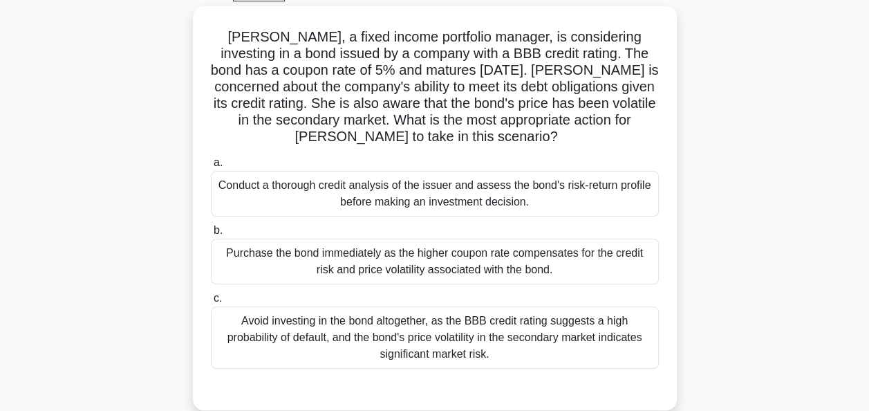
scroll to position [0, 0]
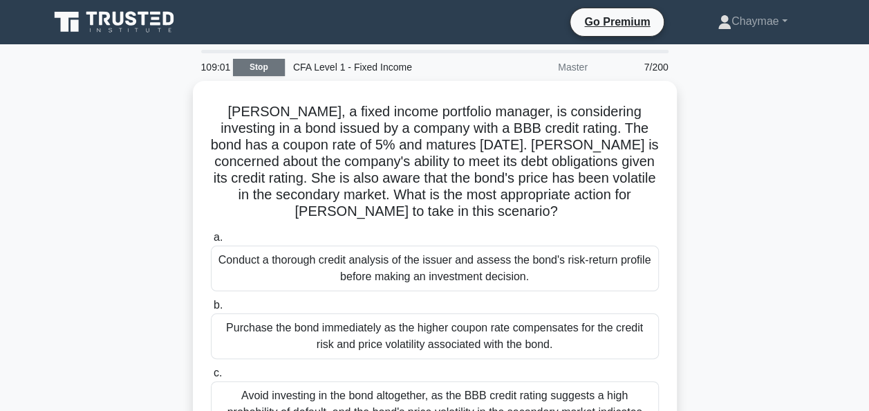
click at [259, 68] on link "Stop" at bounding box center [259, 67] width 52 height 17
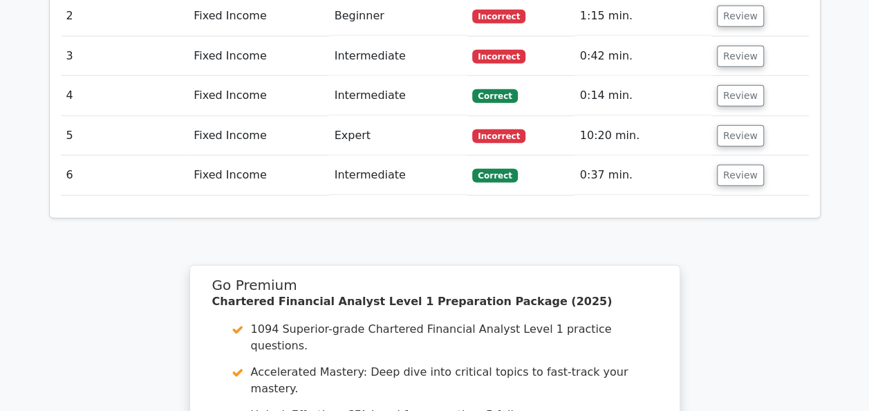
scroll to position [1802, 0]
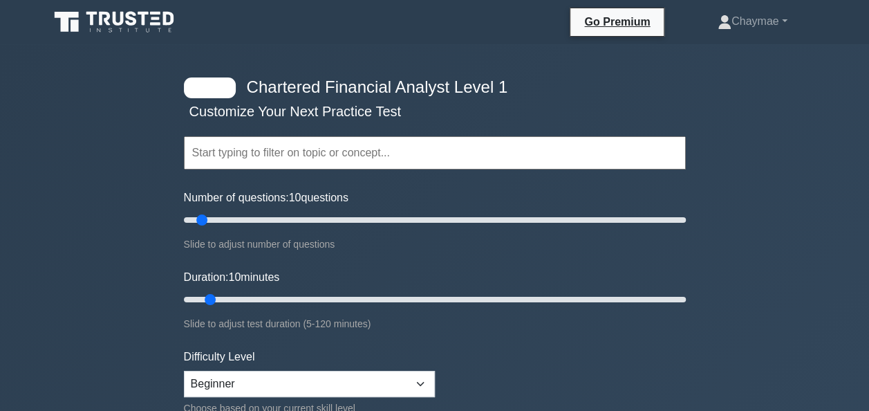
click at [261, 163] on input "text" at bounding box center [435, 152] width 502 height 33
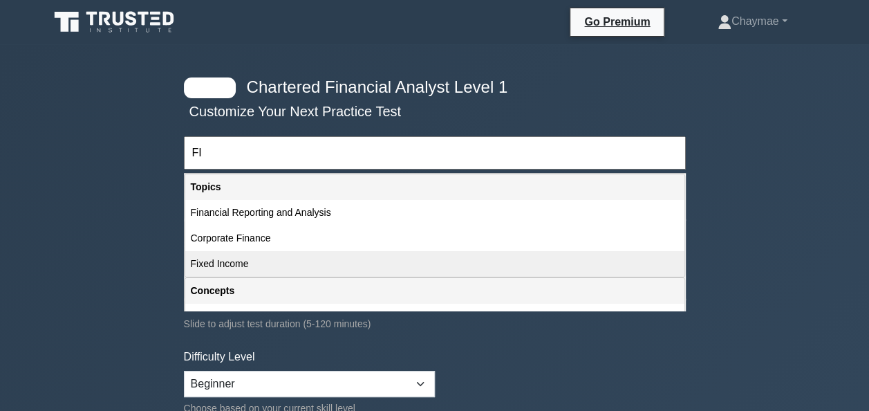
click at [307, 261] on div "Fixed Income" at bounding box center [434, 264] width 499 height 26
type input "Fixed Income"
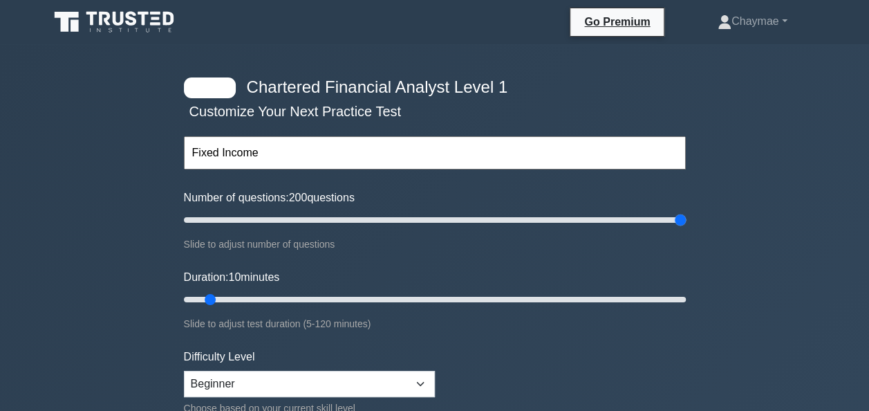
drag, startPoint x: 201, startPoint y: 217, endPoint x: 747, endPoint y: 229, distance: 546.4
type input "200"
click at [686, 228] on input "Number of questions: 200 questions" at bounding box center [435, 220] width 502 height 17
drag, startPoint x: 207, startPoint y: 295, endPoint x: 683, endPoint y: 325, distance: 476.0
type input "120"
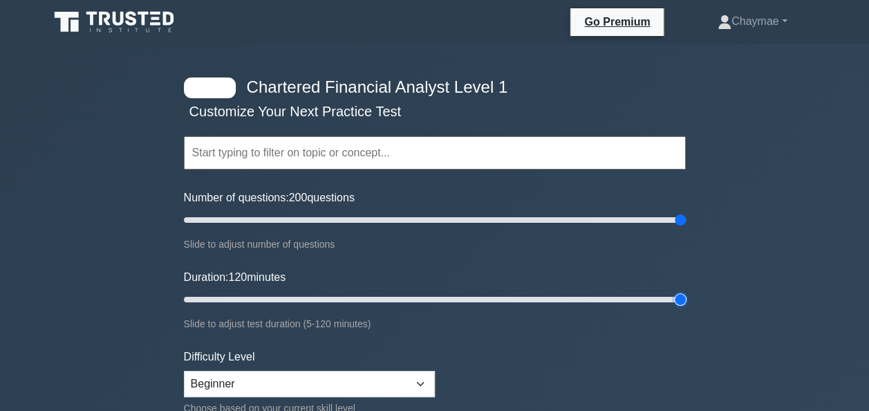
click at [683, 308] on input "Duration: 120 minutes" at bounding box center [435, 299] width 502 height 17
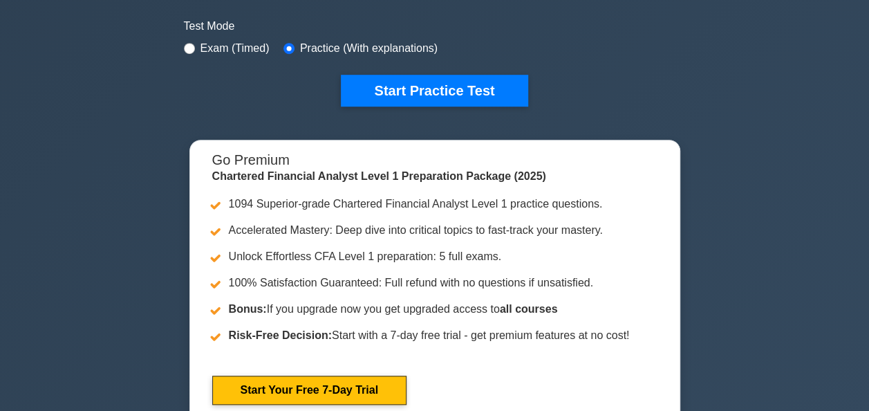
scroll to position [414, 0]
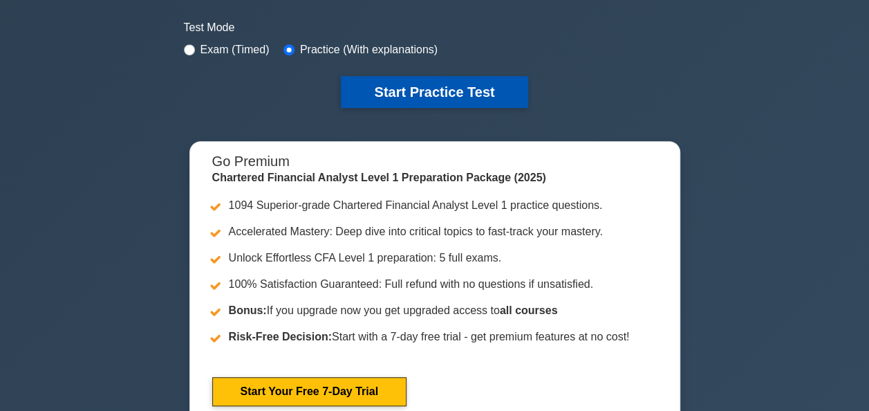
click at [495, 84] on button "Start Practice Test" at bounding box center [434, 92] width 187 height 32
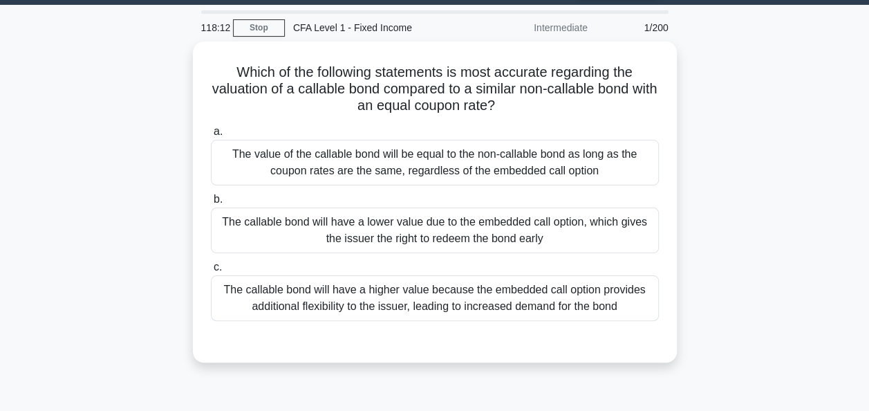
scroll to position [39, 0]
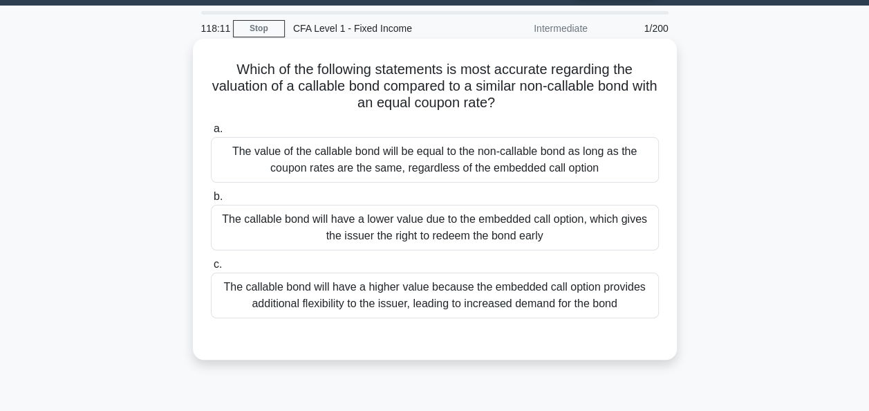
click at [613, 234] on div "The callable bond will have a lower value due to the embedded call option, whic…" at bounding box center [435, 228] width 448 height 46
click at [211, 201] on input "b. The callable bond will have a lower value due to the embedded call option, w…" at bounding box center [211, 196] width 0 height 9
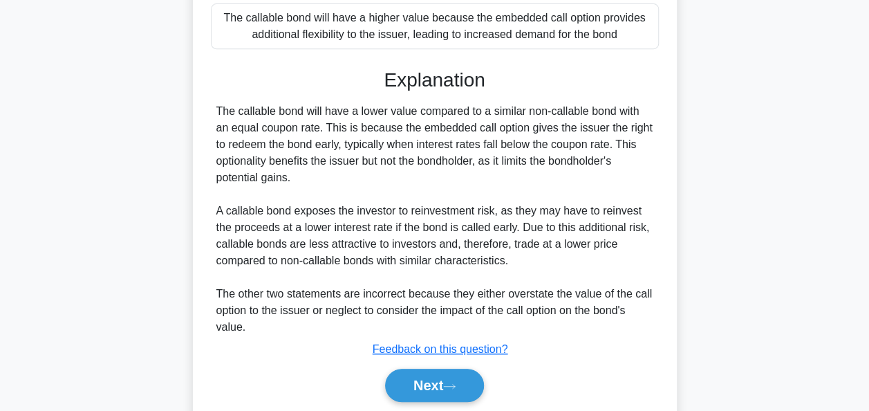
scroll to position [356, 0]
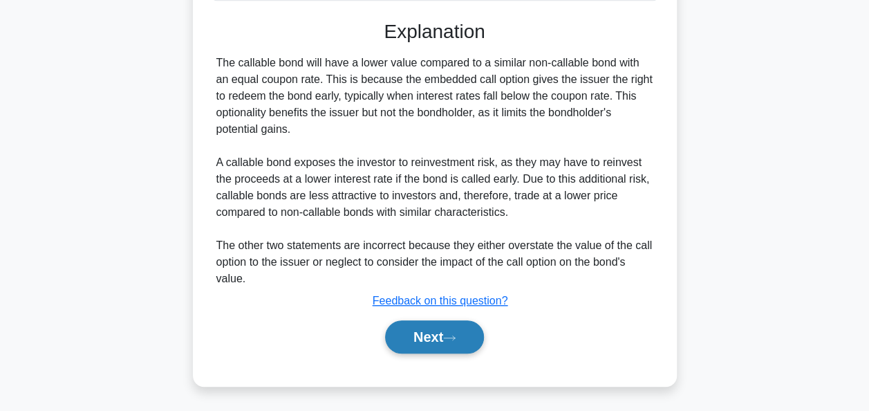
click at [461, 347] on button "Next" at bounding box center [434, 336] width 99 height 33
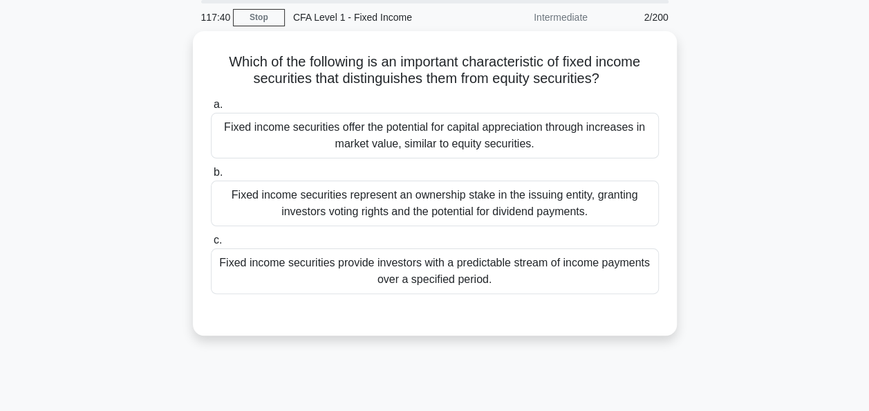
scroll to position [48, 0]
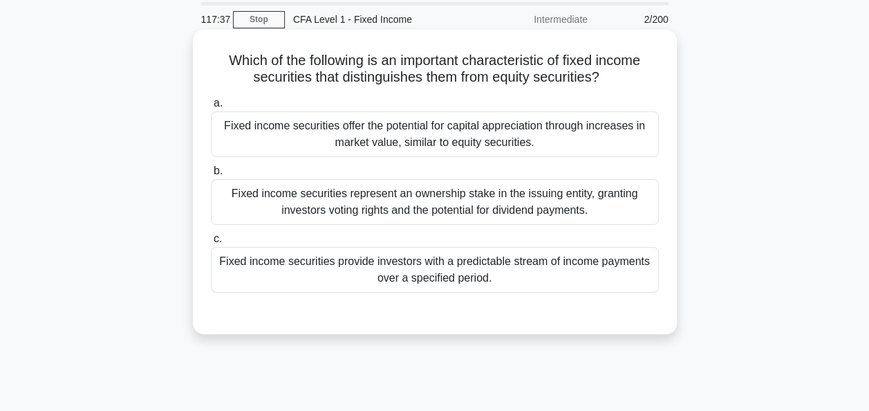
click at [467, 279] on div "Fixed income securities provide investors with a predictable stream of income p…" at bounding box center [435, 270] width 448 height 46
click at [211, 243] on input "c. Fixed income securities provide investors with a predictable stream of incom…" at bounding box center [211, 238] width 0 height 9
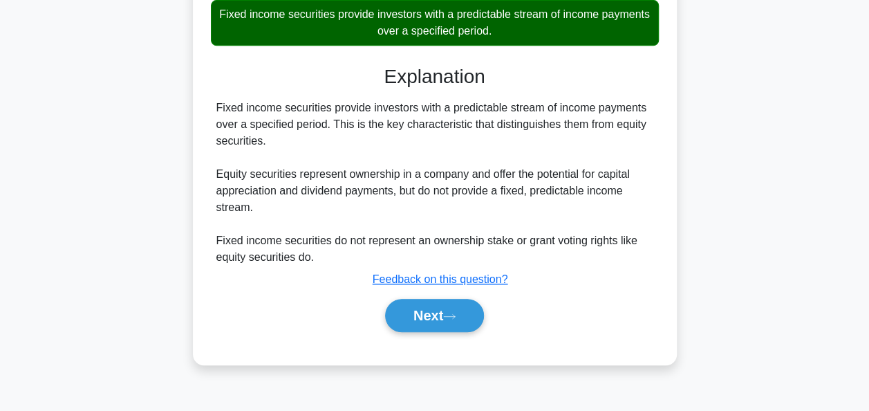
scroll to position [336, 0]
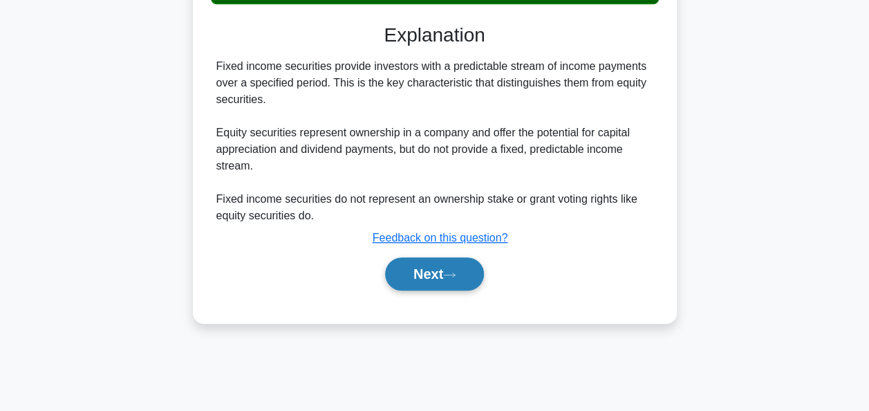
click at [441, 259] on button "Next" at bounding box center [434, 273] width 99 height 33
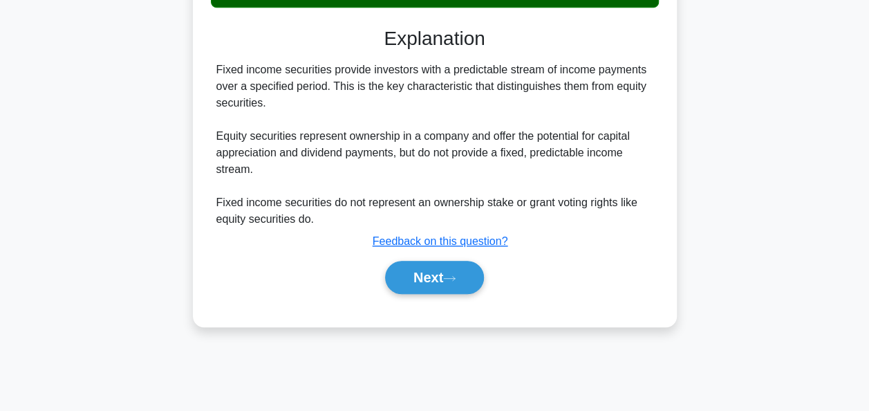
click at [443, 277] on div "117:34 Stop CFA Level 1 - Fixed Income Intermediate 3/200 Which of the followin…" at bounding box center [435, 60] width 788 height 692
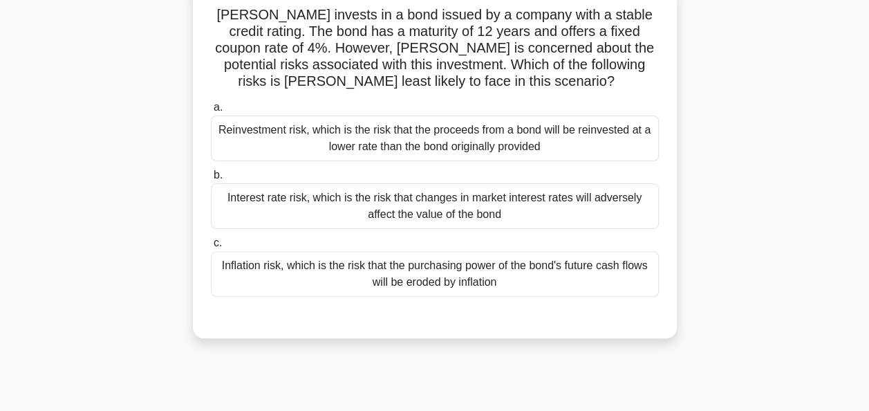
scroll to position [100, 0]
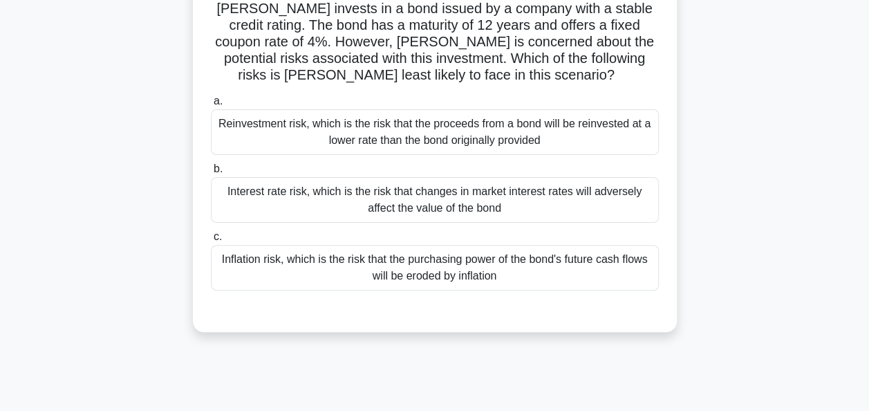
click at [624, 210] on div "Interest rate risk, which is the risk that changes in market interest rates wil…" at bounding box center [435, 200] width 448 height 46
click at [211, 174] on input "b. Interest rate risk, which is the risk that changes in market interest rates …" at bounding box center [211, 169] width 0 height 9
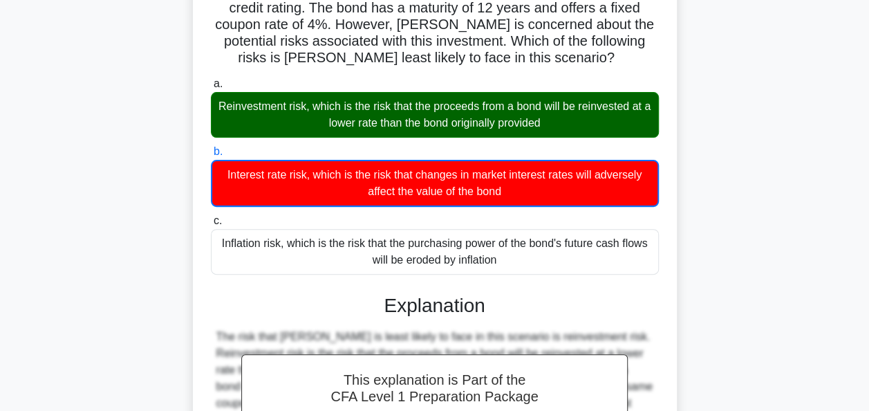
scroll to position [0, 0]
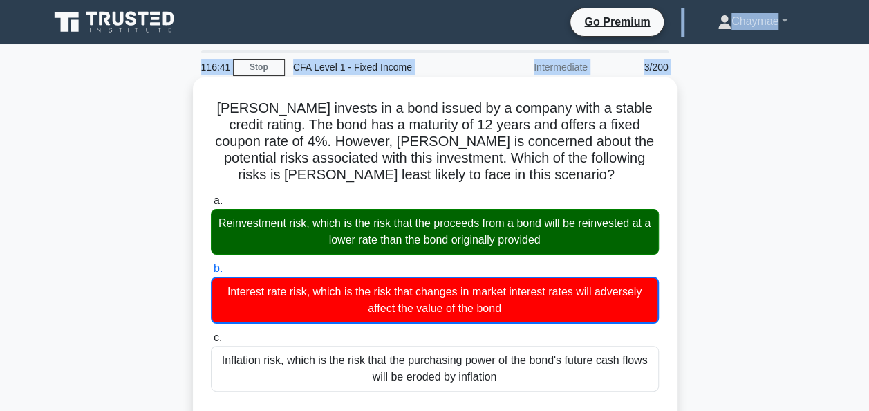
drag, startPoint x: 213, startPoint y: 108, endPoint x: 508, endPoint y: 376, distance: 398.0
copy div "[PERSON_NAME] invests in a bond issued by a company with a stable credit rating…"
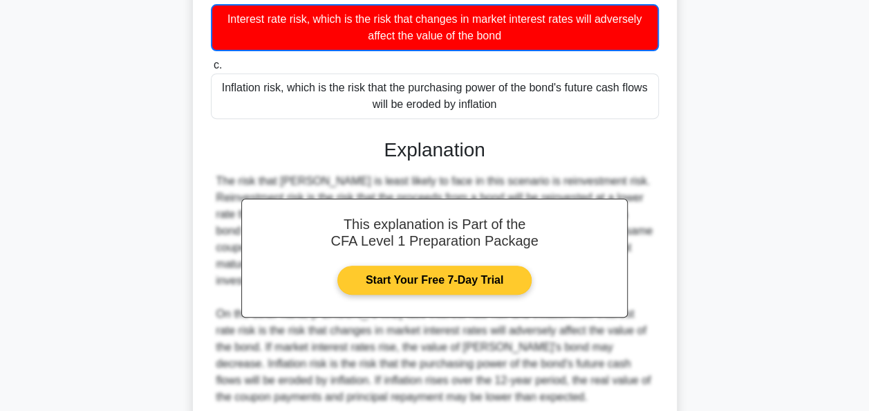
scroll to position [375, 0]
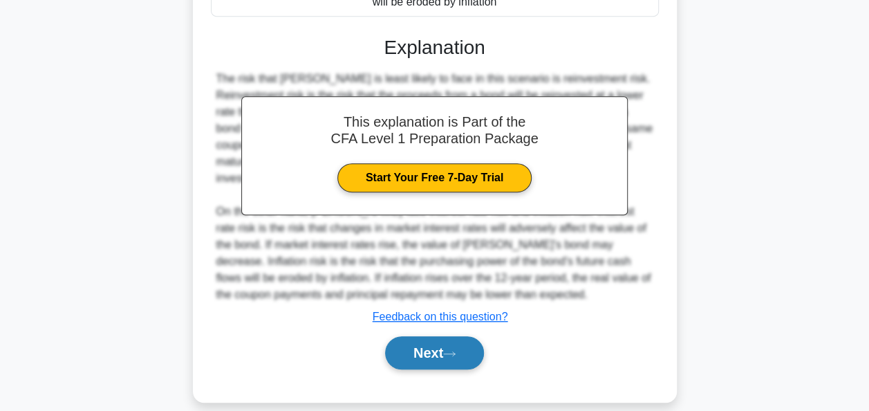
click at [455, 350] on icon at bounding box center [449, 354] width 12 height 8
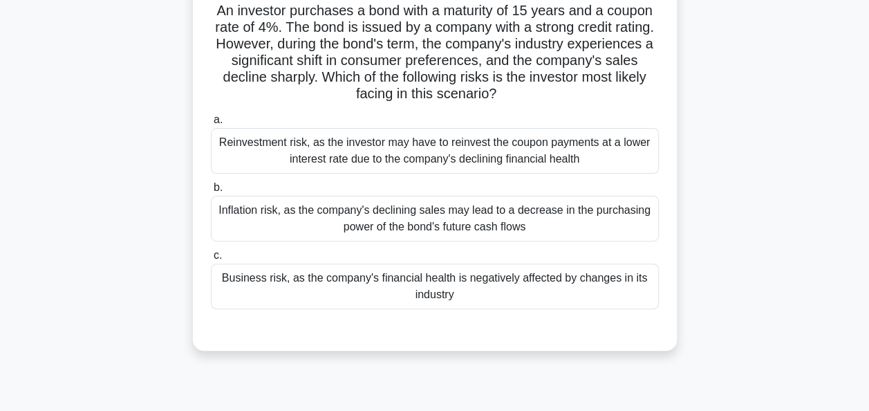
scroll to position [101, 0]
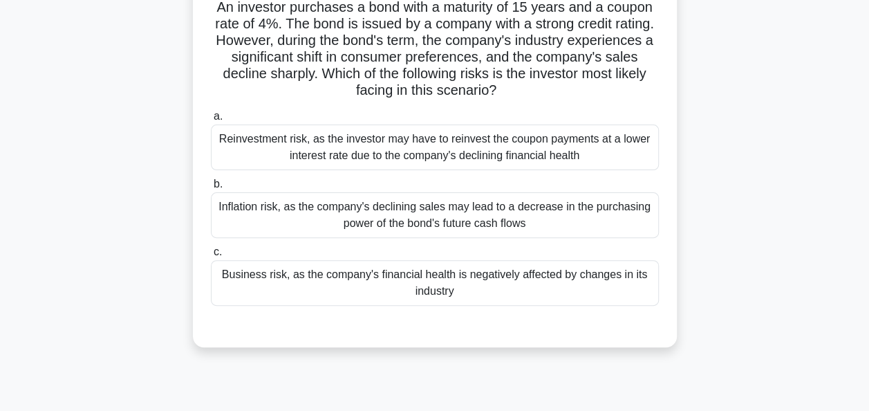
click at [635, 299] on div "Business risk, as the company's financial health is negatively affected by chan…" at bounding box center [435, 283] width 448 height 46
click at [211, 257] on input "c. Business risk, as the company's financial health is negatively affected by c…" at bounding box center [211, 252] width 0 height 9
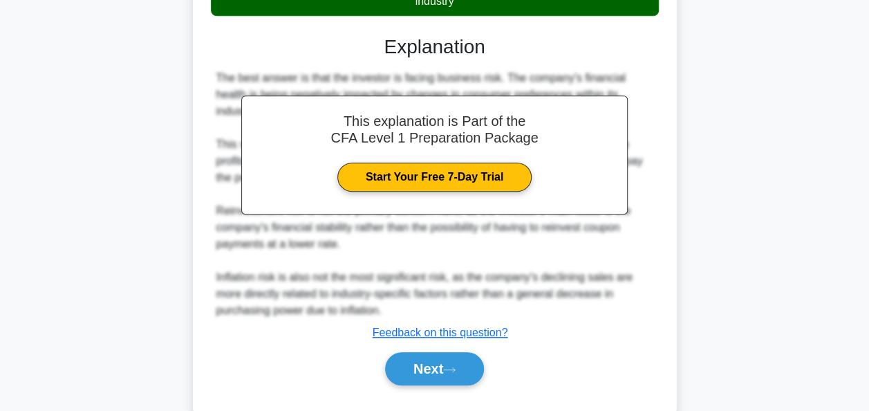
scroll to position [423, 0]
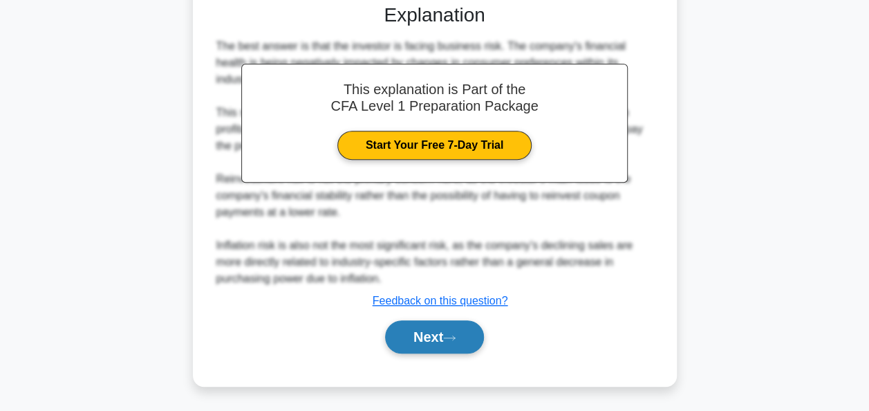
click at [459, 345] on button "Next" at bounding box center [434, 336] width 99 height 33
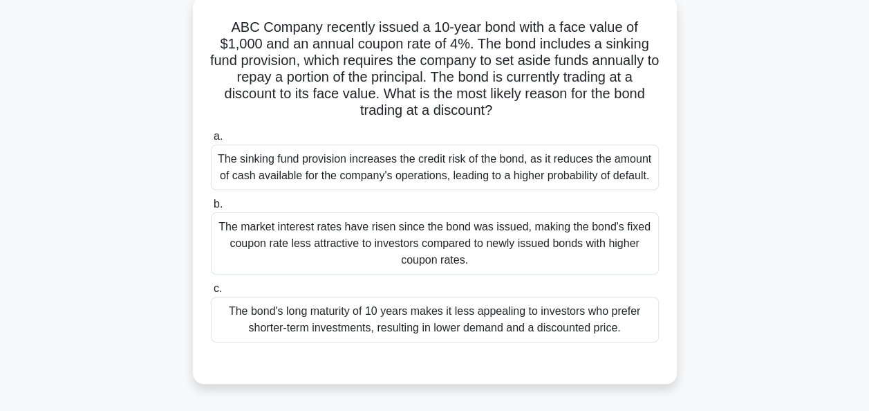
scroll to position [80, 0]
click at [628, 185] on div "The sinking fund provision increases the credit risk of the bond, as it reduces…" at bounding box center [435, 168] width 448 height 46
click at [211, 142] on input "a. The sinking fund provision increases the credit risk of the bond, as it redu…" at bounding box center [211, 137] width 0 height 9
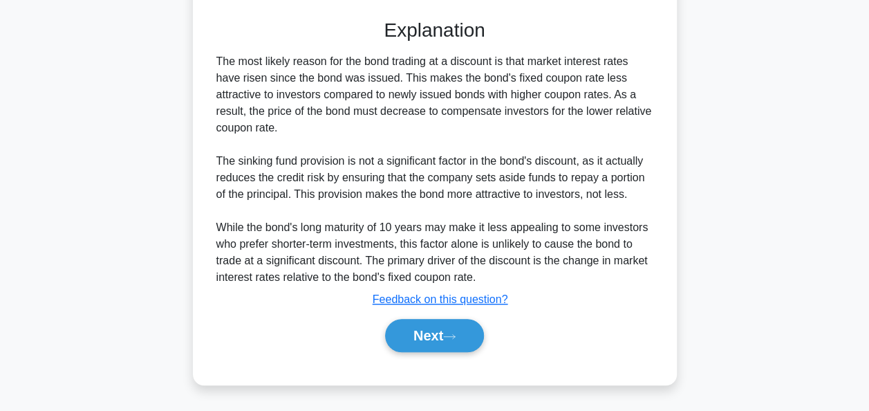
scroll to position [441, 0]
click at [472, 346] on button "Next" at bounding box center [434, 335] width 99 height 33
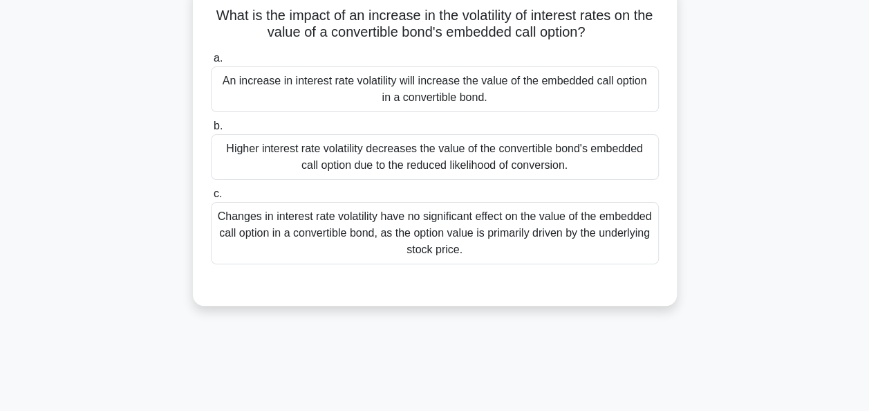
scroll to position [97, 0]
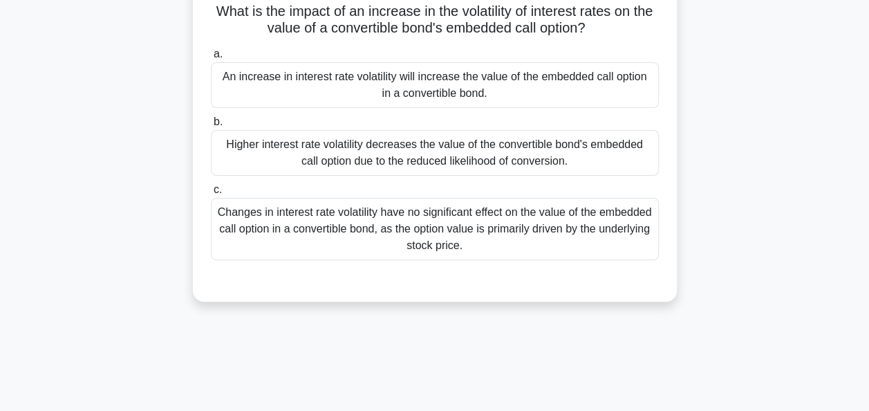
click at [612, 169] on div "Higher interest rate volatility decreases the value of the convertible bond's e…" at bounding box center [435, 153] width 448 height 46
click at [211, 127] on input "b. Higher interest rate volatility decreases the value of the convertible bond'…" at bounding box center [211, 122] width 0 height 9
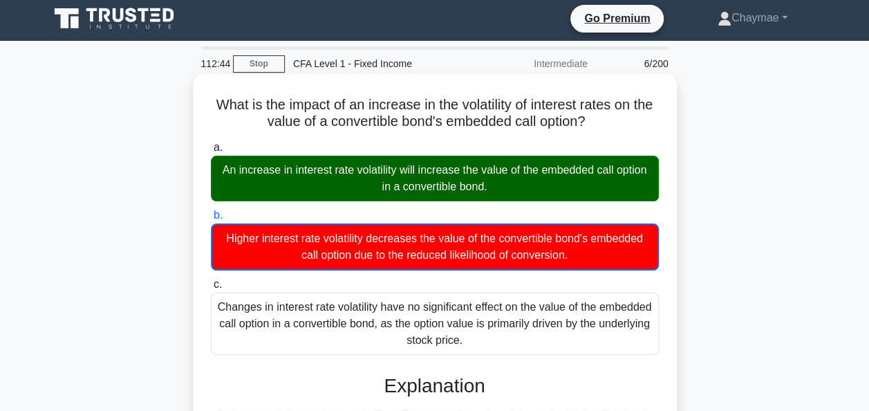
scroll to position [0, 0]
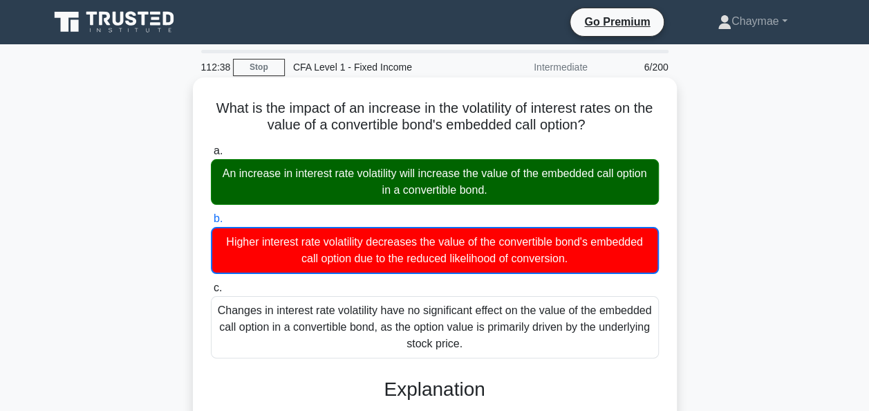
drag, startPoint x: 224, startPoint y: 106, endPoint x: 475, endPoint y: 350, distance: 349.7
click at [475, 350] on div "What is the impact of an increase in the volatility of interest rates on the va…" at bounding box center [434, 402] width 473 height 638
copy div "What is the impact of an increase in the volatility of interest rates on the va…"
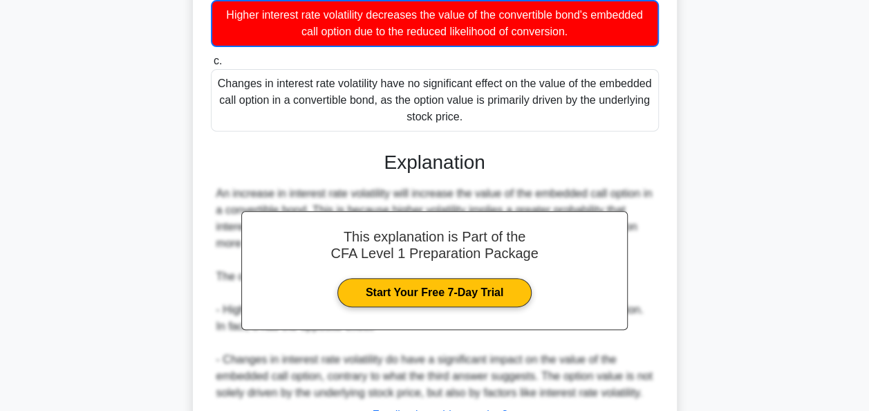
scroll to position [358, 0]
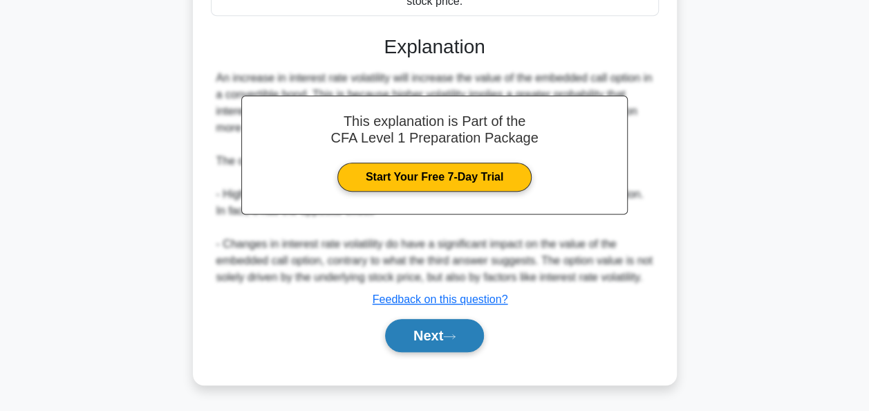
click at [430, 326] on button "Next" at bounding box center [434, 335] width 99 height 33
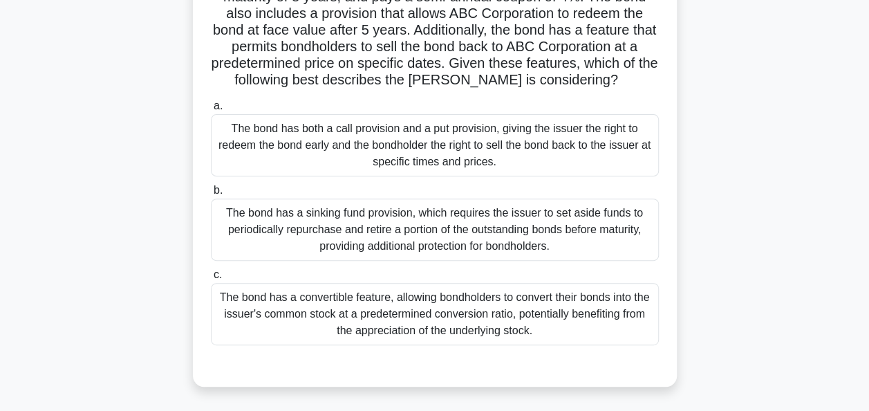
scroll to position [149, 0]
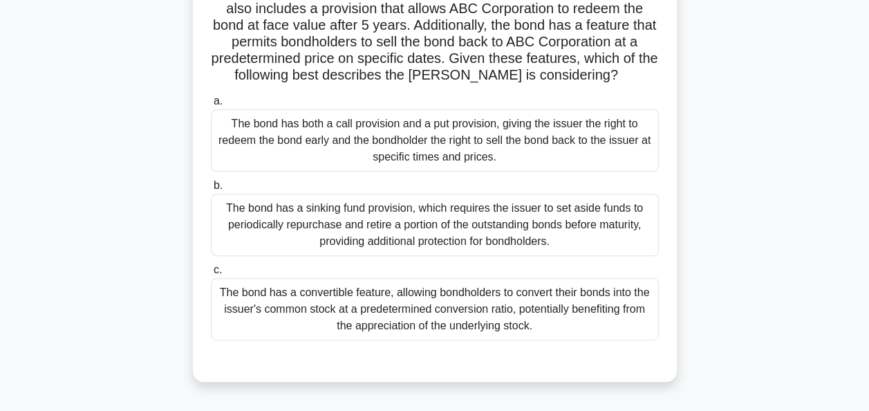
click at [490, 144] on div "The bond has both a call provision and a put provision, giving the issuer the r…" at bounding box center [435, 140] width 448 height 62
click at [211, 106] on input "a. The bond has both a call provision and a put provision, giving the issuer th…" at bounding box center [211, 101] width 0 height 9
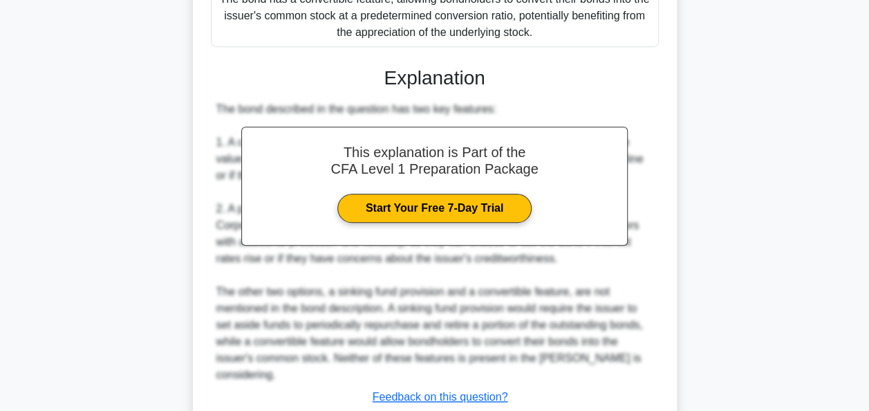
scroll to position [539, 0]
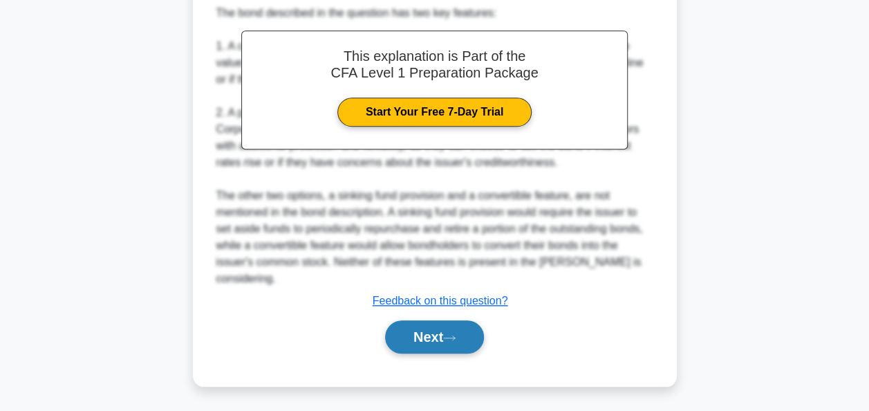
click at [462, 334] on button "Next" at bounding box center [434, 336] width 99 height 33
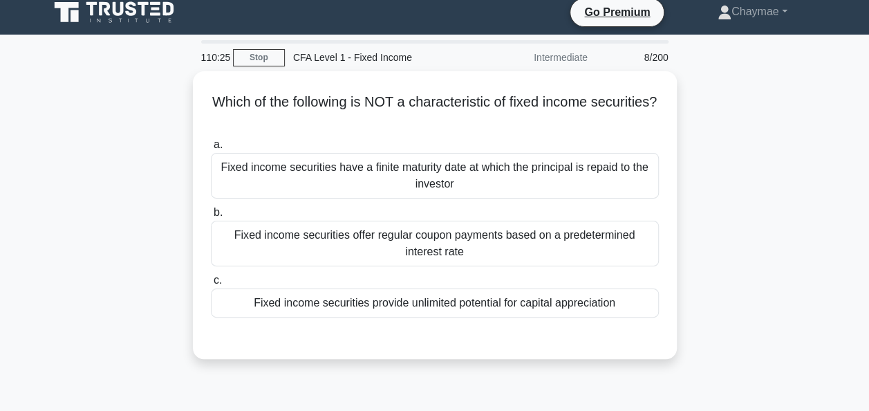
scroll to position [0, 0]
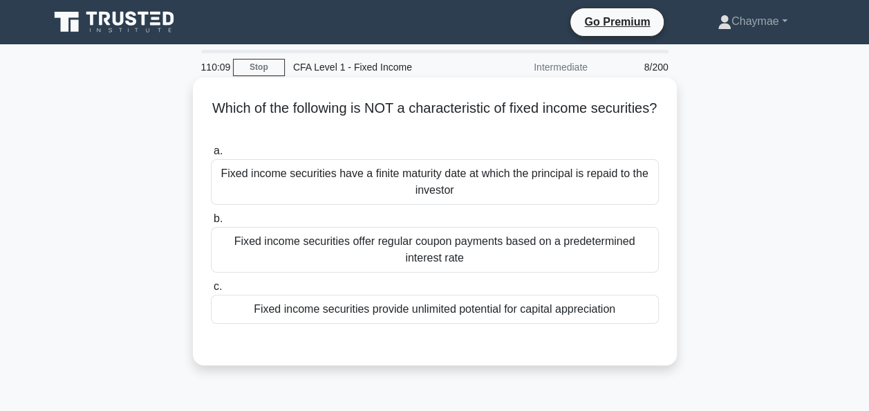
click at [552, 317] on div "Fixed income securities provide unlimited potential for capital appreciation" at bounding box center [435, 309] width 448 height 29
click at [211, 291] on input "c. Fixed income securities provide unlimited potential for capital appreciation" at bounding box center [211, 286] width 0 height 9
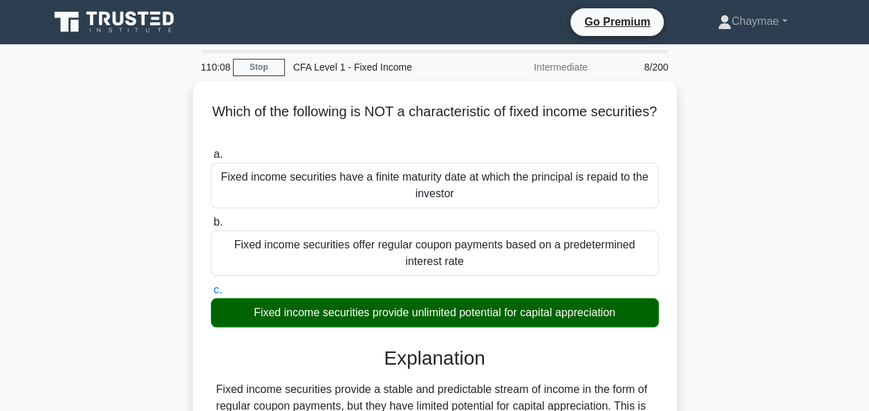
scroll to position [219, 0]
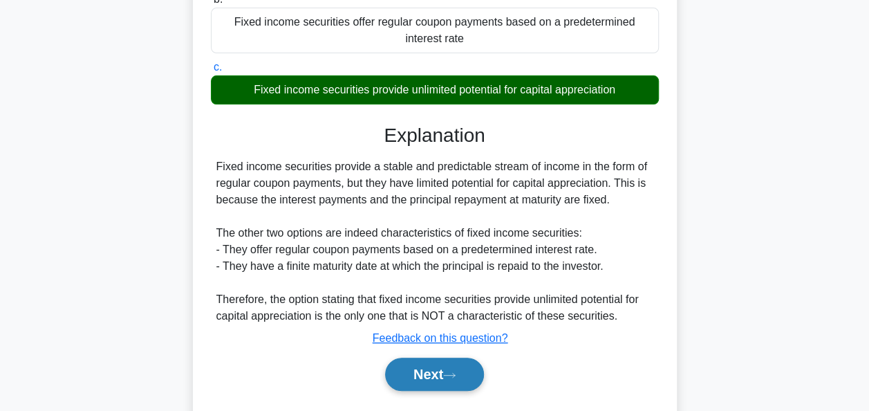
click at [454, 380] on button "Next" at bounding box center [434, 374] width 99 height 33
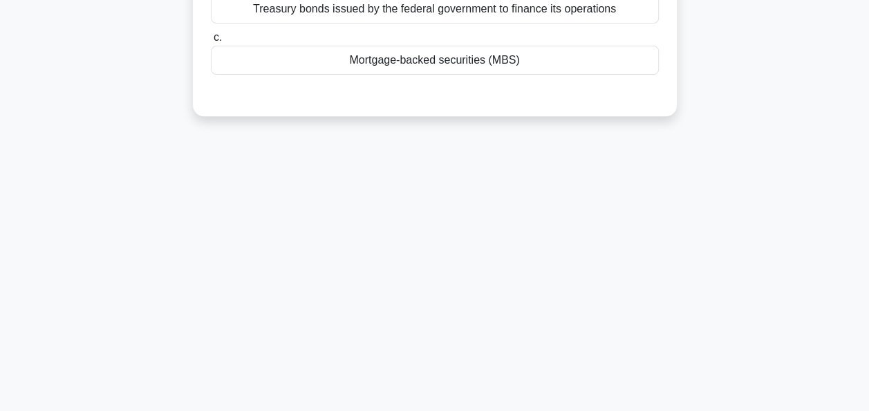
scroll to position [0, 0]
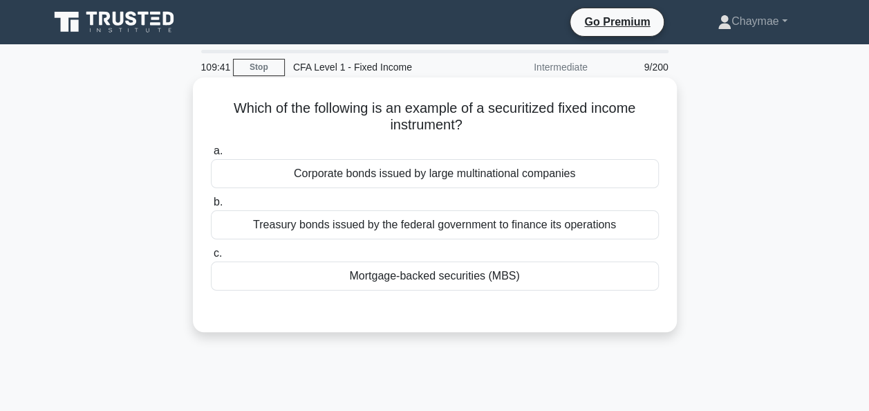
click at [573, 225] on div "Treasury bonds issued by the federal government to finance its operations" at bounding box center [435, 224] width 448 height 29
click at [211, 207] on input "b. Treasury bonds issued by the federal government to finance its operations" at bounding box center [211, 202] width 0 height 9
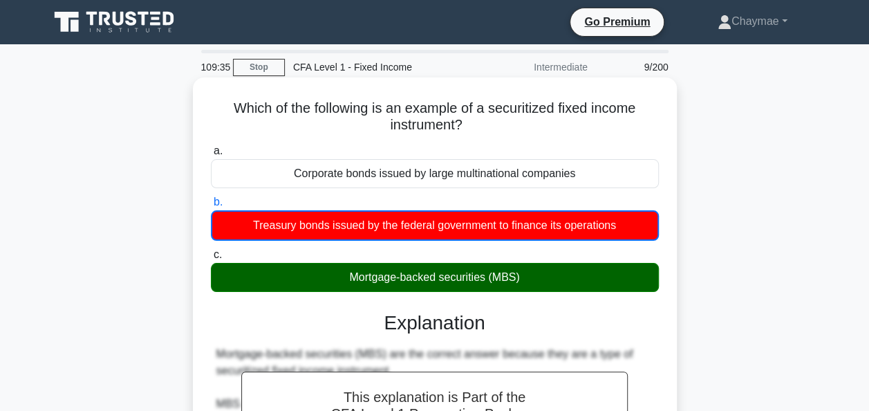
drag, startPoint x: 225, startPoint y: 108, endPoint x: 526, endPoint y: 275, distance: 344.8
click at [526, 275] on div "Which of the following is an example of a securitized fixed income instrument? …" at bounding box center [434, 369] width 473 height 572
copy div "Which of the following is an example of a securitized fixed income instrument? …"
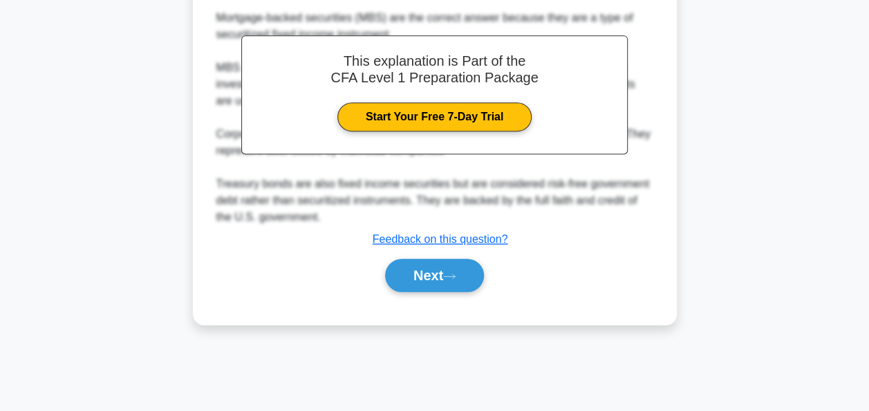
scroll to position [335, 0]
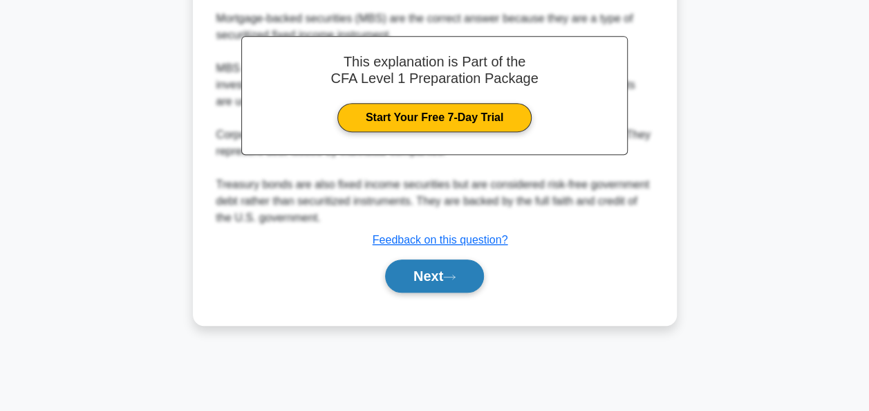
click at [428, 269] on button "Next" at bounding box center [434, 275] width 99 height 33
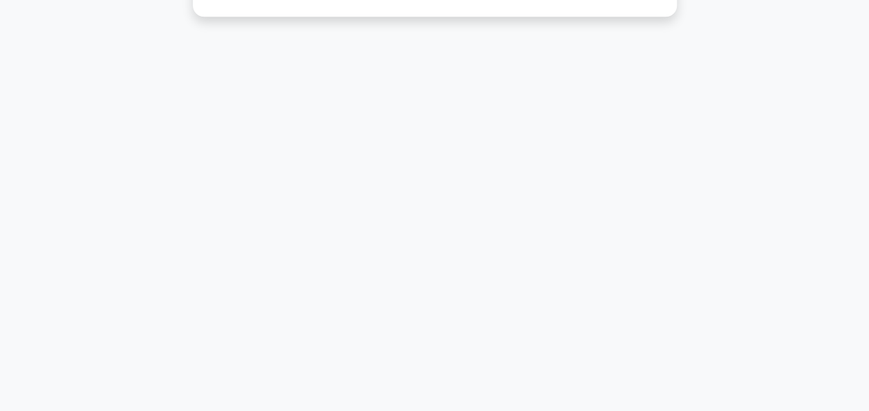
scroll to position [0, 0]
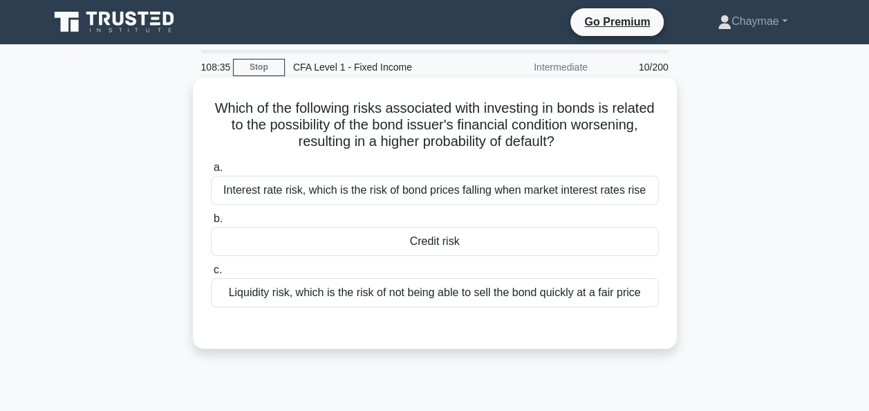
click at [611, 297] on div "Liquidity risk, which is the risk of not being able to sell the bond quickly at…" at bounding box center [435, 292] width 448 height 29
click at [211, 275] on input "c. Liquidity risk, which is the risk of not being able to sell the bond quickly…" at bounding box center [211, 270] width 0 height 9
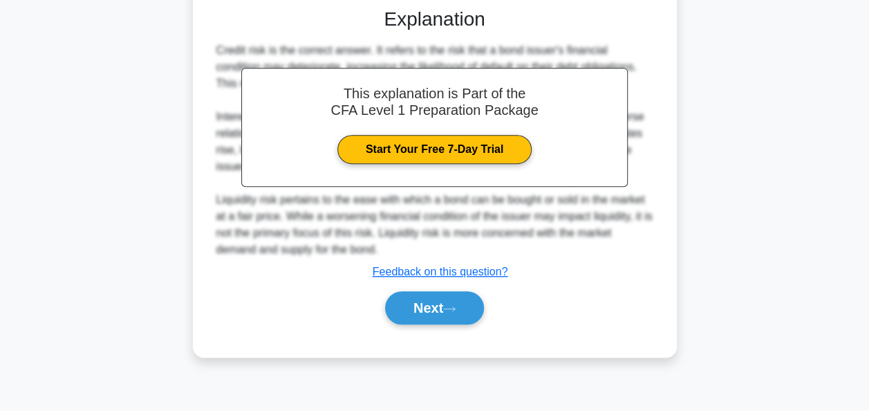
scroll to position [321, 0]
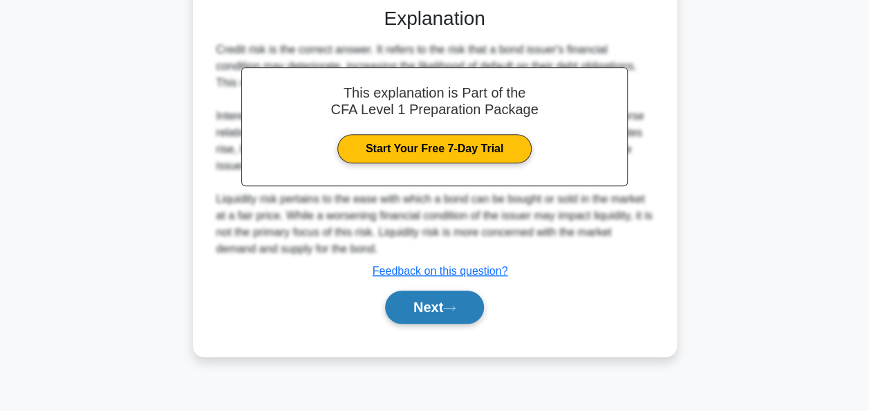
click at [455, 309] on icon at bounding box center [449, 308] width 12 height 8
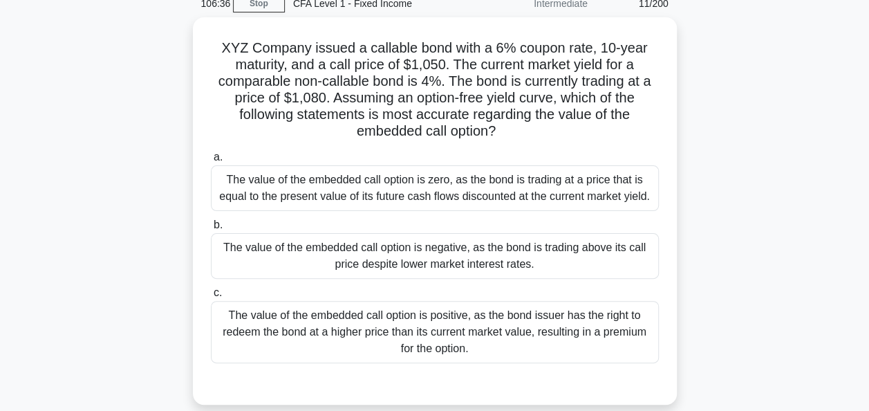
scroll to position [63, 0]
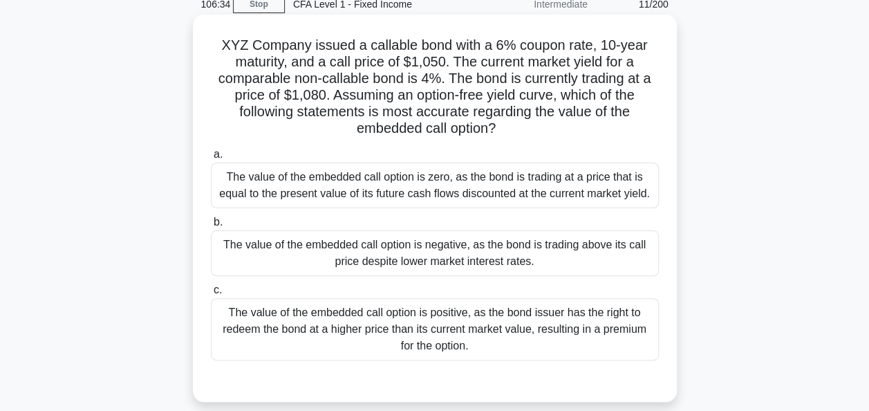
click at [618, 328] on div "The value of the embedded call option is positive, as the bond issuer has the r…" at bounding box center [435, 329] width 448 height 62
click at [211, 295] on input "c. The value of the embedded call option is positive, as the bond issuer has th…" at bounding box center [211, 290] width 0 height 9
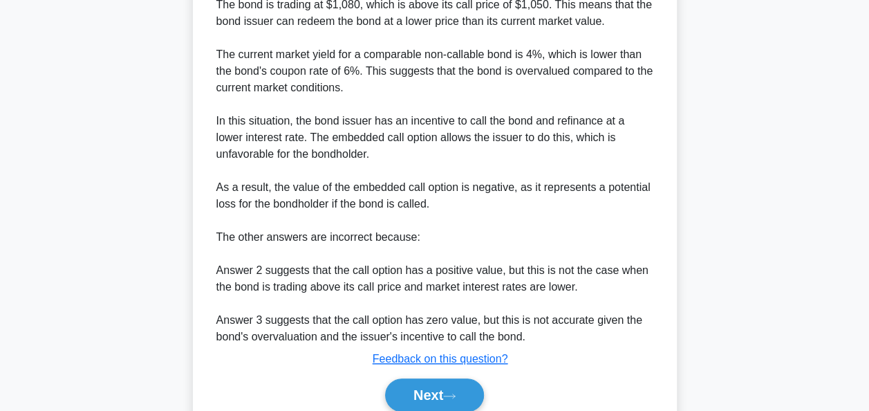
scroll to position [539, 0]
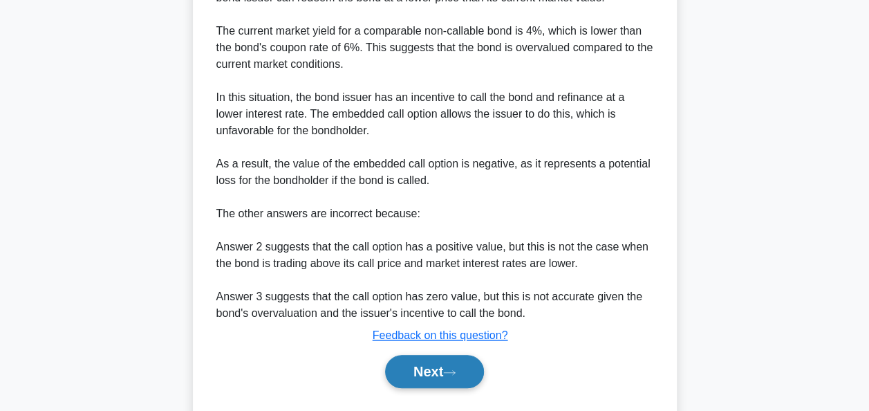
click at [428, 380] on button "Next" at bounding box center [434, 371] width 99 height 33
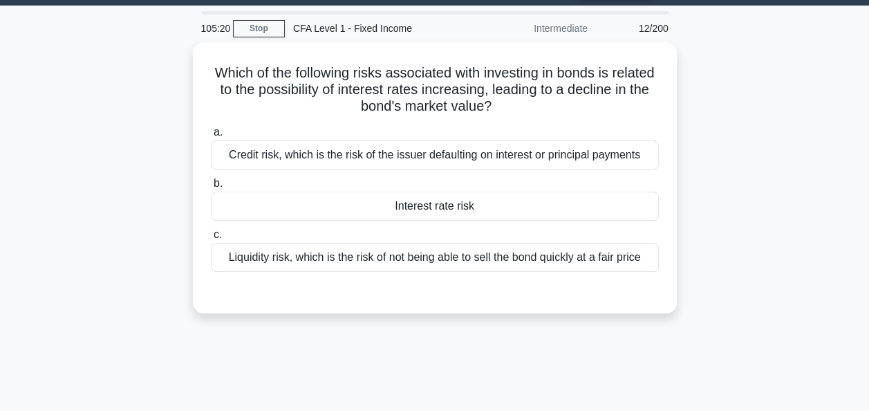
scroll to position [37, 0]
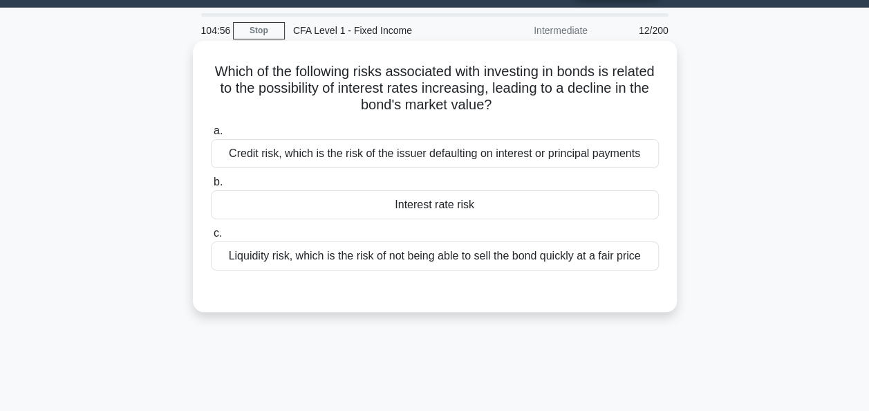
click at [495, 160] on div "Credit risk, which is the risk of the issuer defaulting on interest or principa…" at bounding box center [435, 153] width 448 height 29
click at [211, 136] on input "a. Credit risk, which is the risk of the issuer defaulting on interest or princ…" at bounding box center [211, 131] width 0 height 9
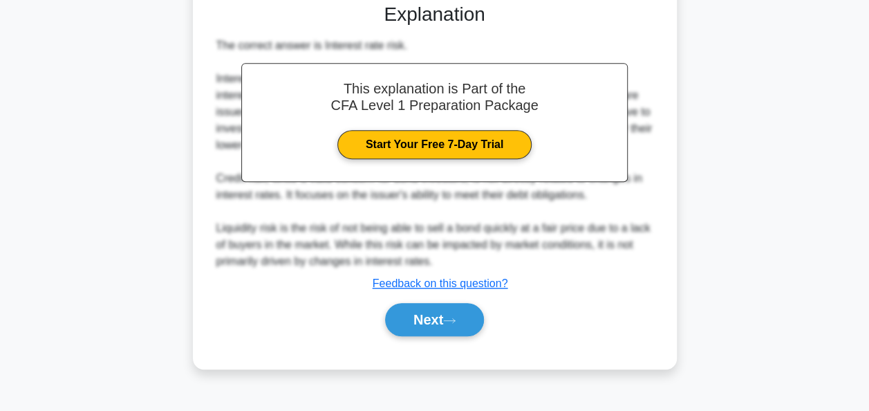
scroll to position [326, 0]
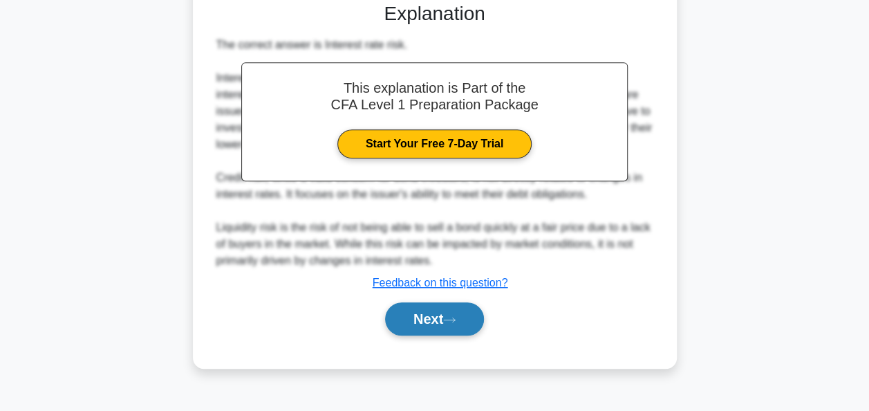
drag, startPoint x: 563, startPoint y: 210, endPoint x: 429, endPoint y: 327, distance: 177.9
click at [429, 327] on button "Next" at bounding box center [434, 318] width 99 height 33
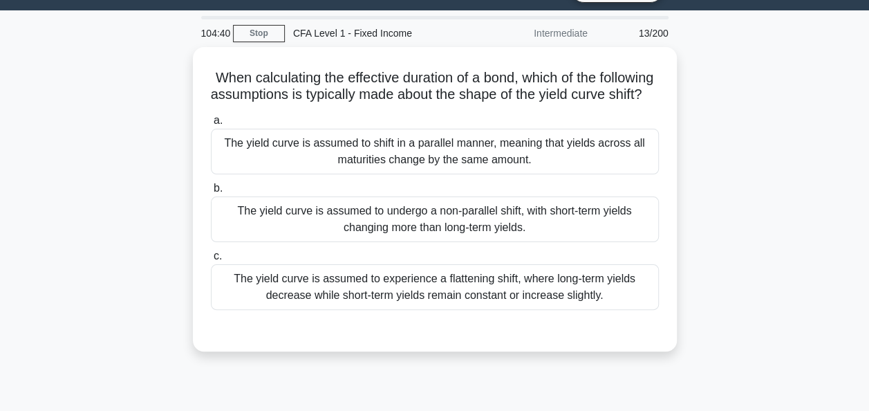
scroll to position [36, 0]
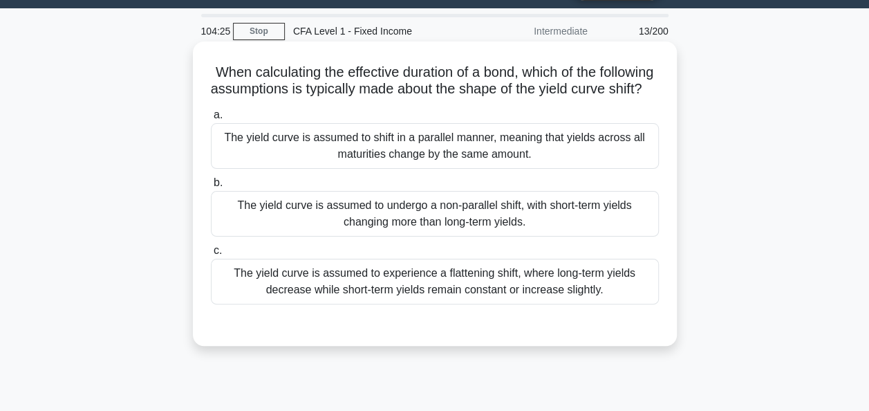
click at [588, 169] on div "The yield curve is assumed to shift in a parallel manner, meaning that yields a…" at bounding box center [435, 146] width 448 height 46
click at [211, 120] on input "a. The yield curve is assumed to shift in a parallel manner, meaning that yield…" at bounding box center [211, 115] width 0 height 9
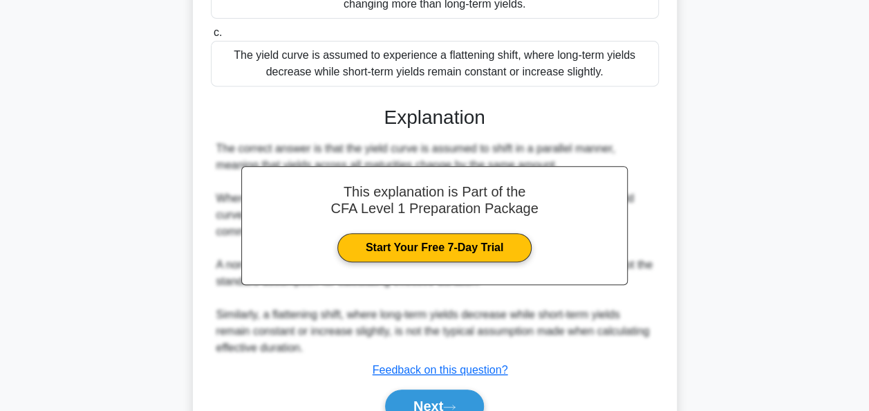
scroll to position [340, 0]
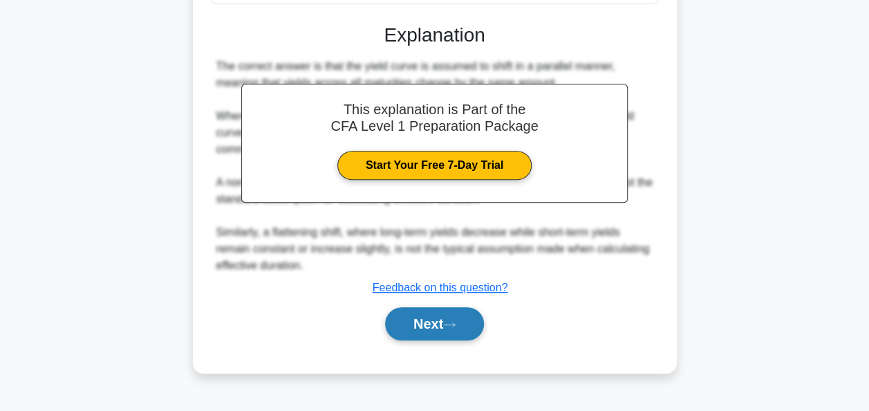
click at [436, 333] on button "Next" at bounding box center [434, 323] width 99 height 33
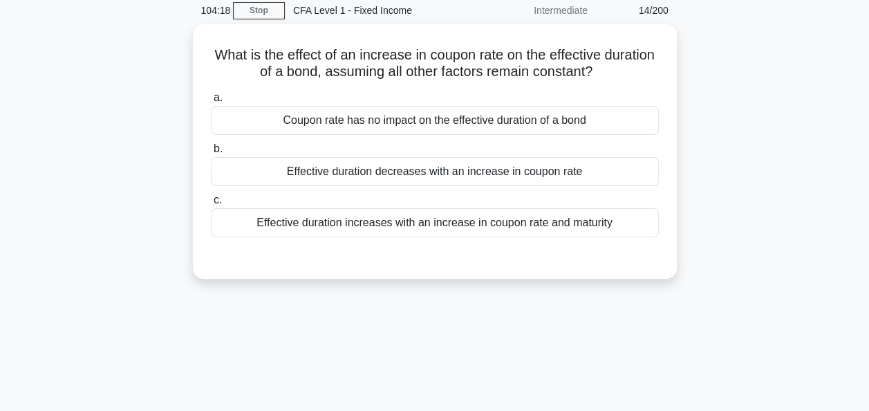
scroll to position [0, 0]
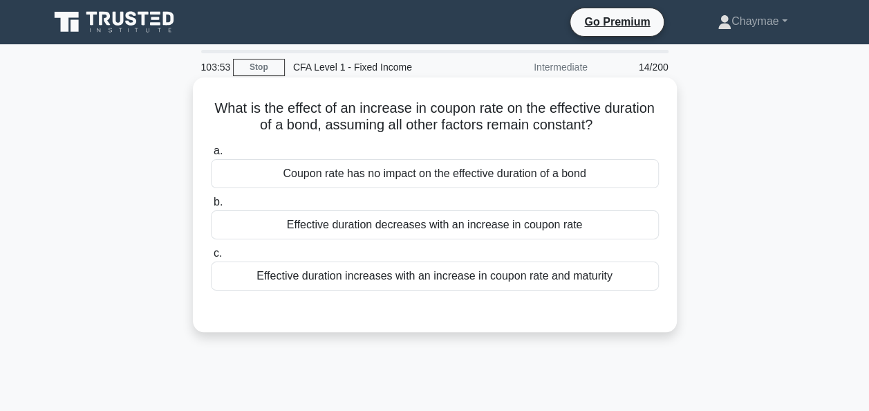
click at [625, 176] on div "Coupon rate has no impact on the effective duration of a bond" at bounding box center [435, 173] width 448 height 29
click at [211, 156] on input "a. Coupon rate has no impact on the effective duration of a bond" at bounding box center [211, 151] width 0 height 9
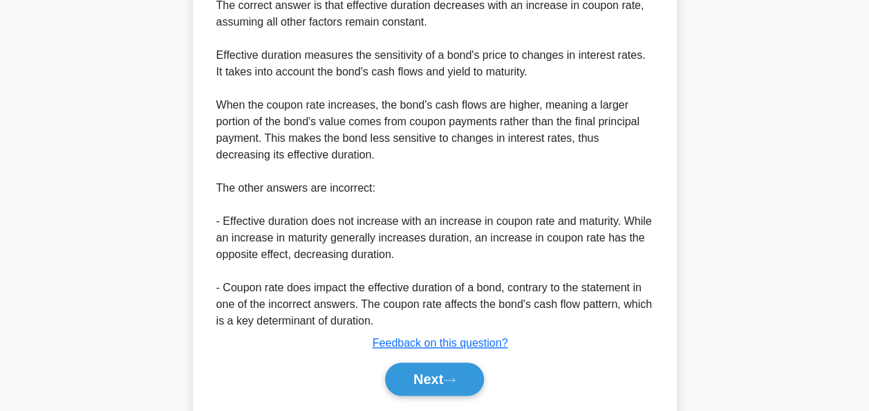
scroll to position [391, 0]
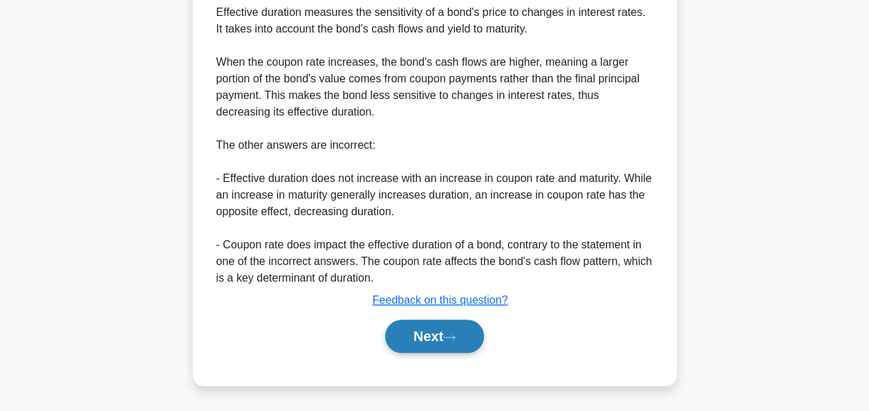
click at [437, 322] on button "Next" at bounding box center [434, 335] width 99 height 33
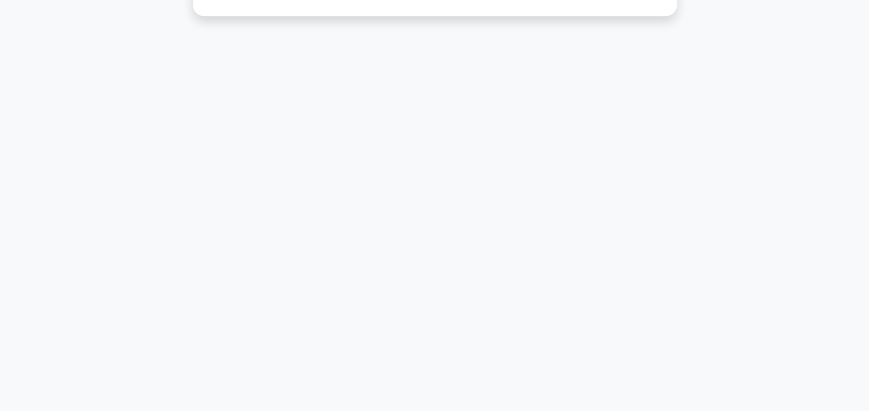
scroll to position [0, 0]
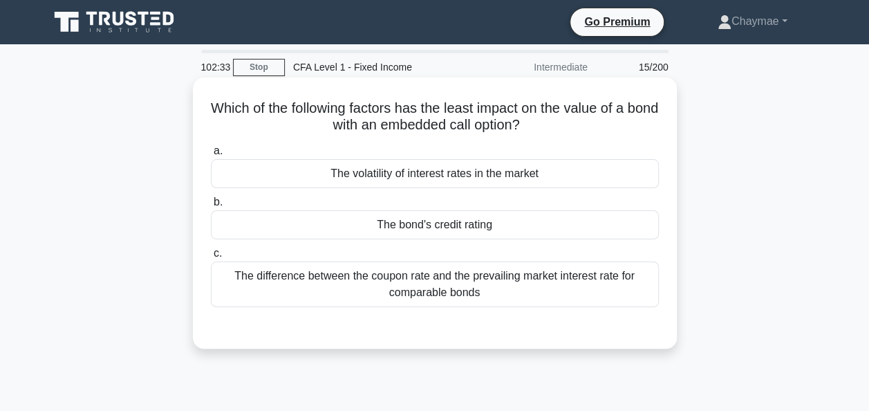
click at [495, 224] on div "The bond's credit rating" at bounding box center [435, 224] width 448 height 29
click at [211, 207] on input "b. The bond's credit rating" at bounding box center [211, 202] width 0 height 9
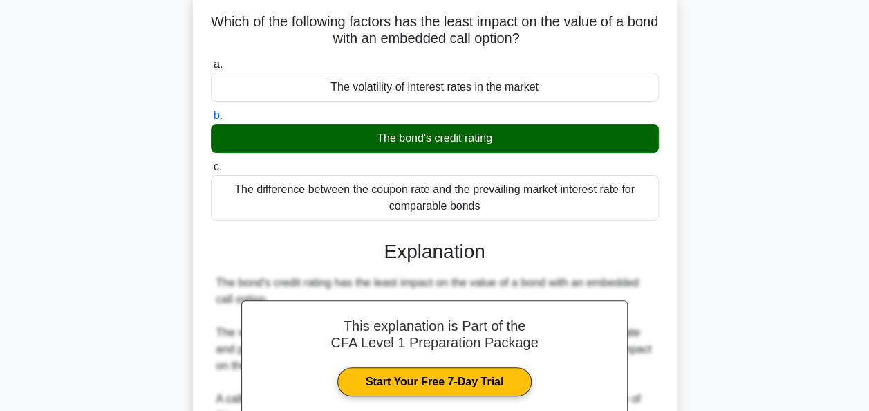
scroll to position [373, 0]
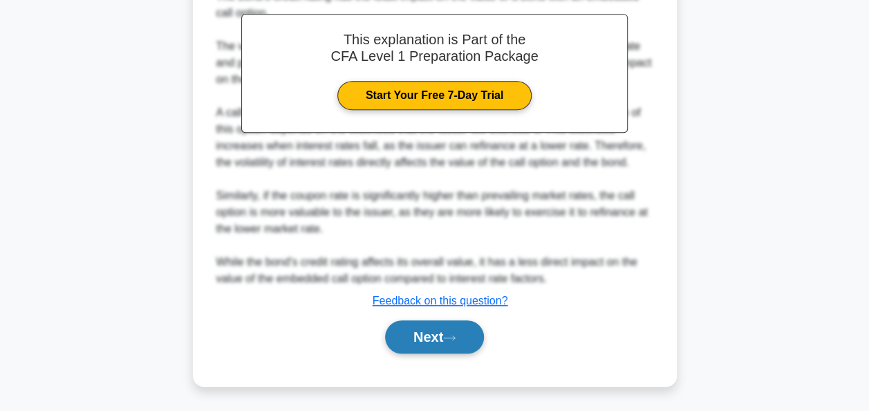
click at [436, 346] on button "Next" at bounding box center [434, 336] width 99 height 33
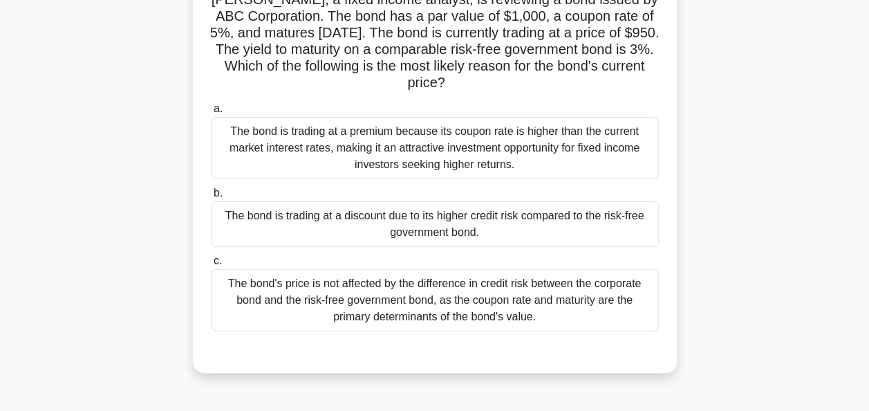
scroll to position [109, 0]
click at [578, 219] on div "The bond is trading at a discount due to its higher credit risk compared to the…" at bounding box center [435, 224] width 448 height 46
click at [211, 197] on input "b. The bond is trading at a discount due to its higher credit risk compared to …" at bounding box center [211, 192] width 0 height 9
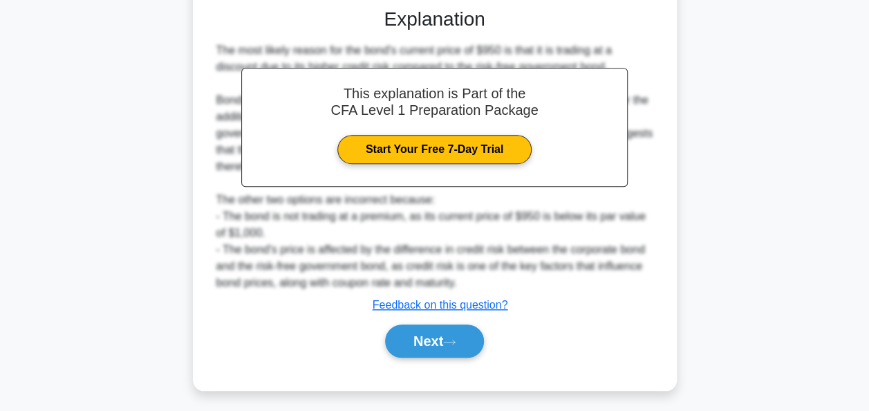
scroll to position [453, 0]
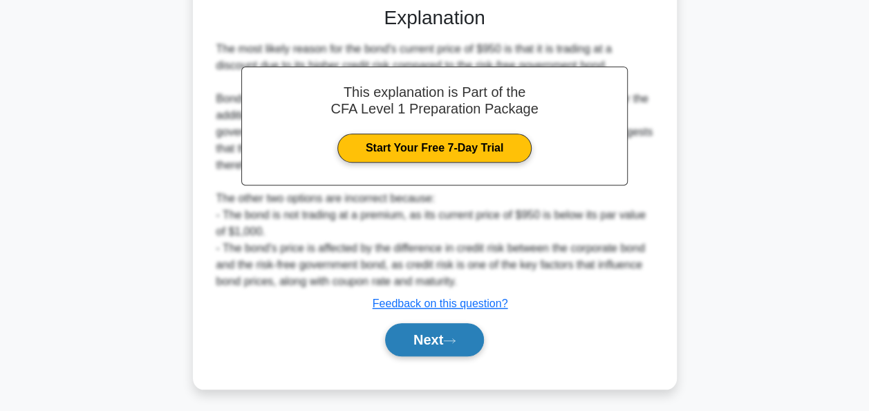
click at [458, 326] on button "Next" at bounding box center [434, 339] width 99 height 33
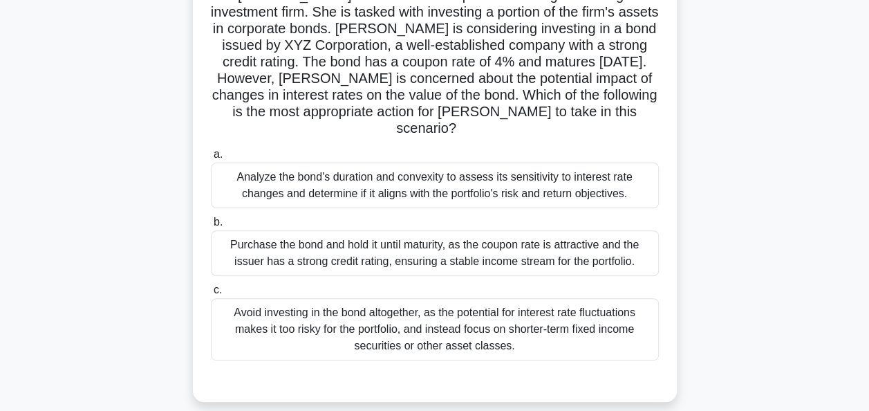
scroll to position [122, 0]
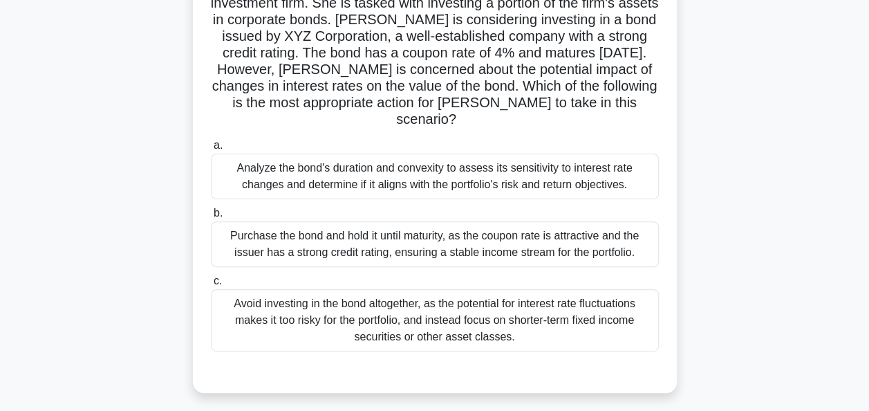
click at [556, 165] on div "Analyze the bond's duration and convexity to assess its sensitivity to interest…" at bounding box center [435, 177] width 448 height 46
click at [211, 150] on input "a. Analyze the bond's duration and convexity to assess its sensitivity to inter…" at bounding box center [211, 145] width 0 height 9
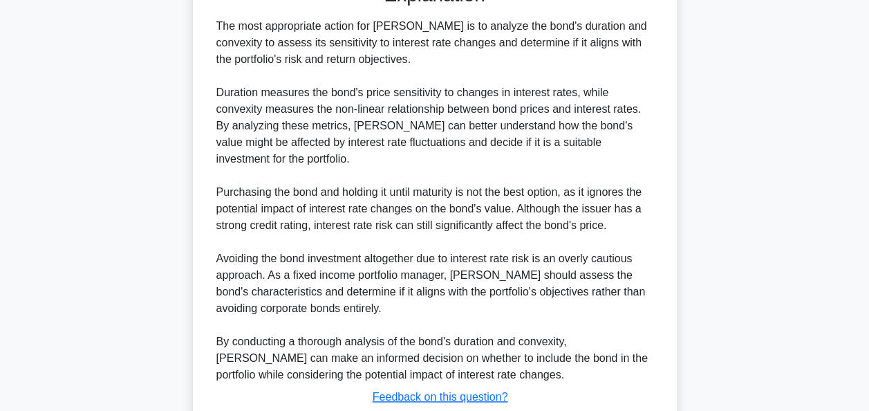
scroll to position [551, 0]
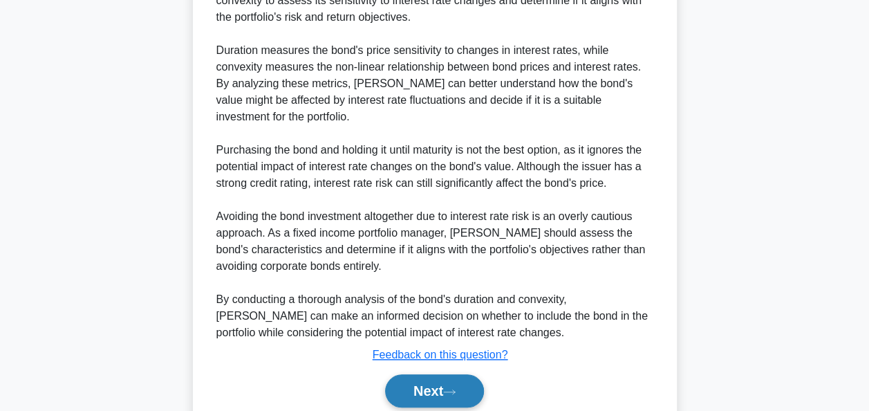
click at [447, 376] on button "Next" at bounding box center [434, 390] width 99 height 33
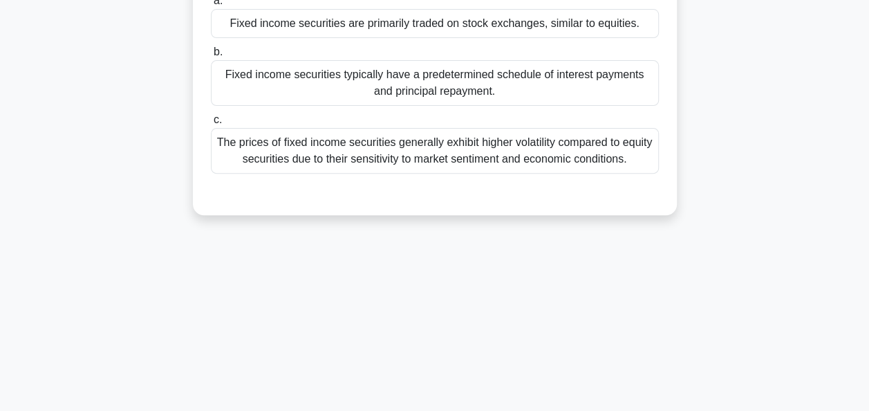
scroll to position [0, 0]
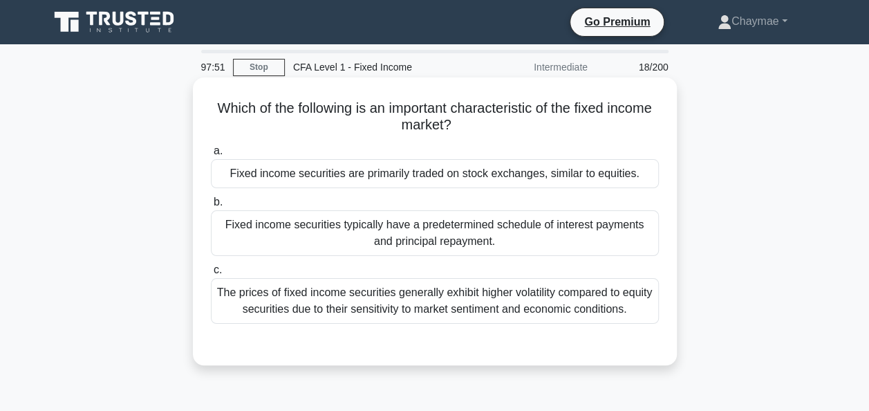
click at [524, 226] on div "Fixed income securities typically have a predetermined schedule of interest pay…" at bounding box center [435, 233] width 448 height 46
click at [211, 207] on input "b. Fixed income securities typically have a predetermined schedule of interest …" at bounding box center [211, 202] width 0 height 9
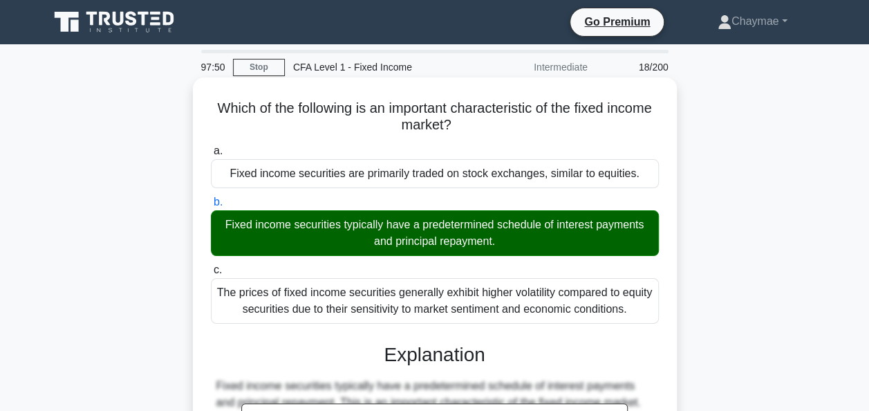
scroll to position [336, 0]
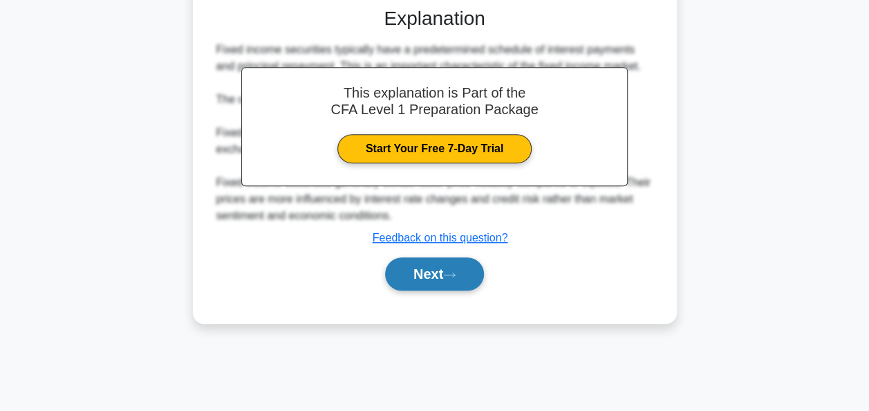
click at [461, 266] on button "Next" at bounding box center [434, 273] width 99 height 33
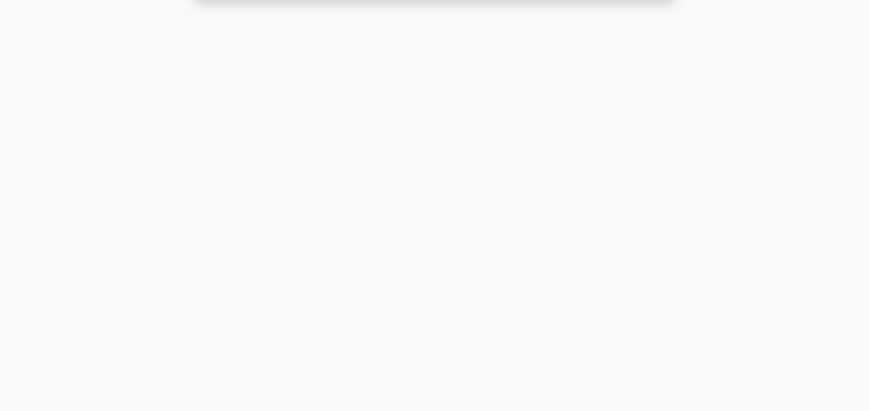
scroll to position [0, 0]
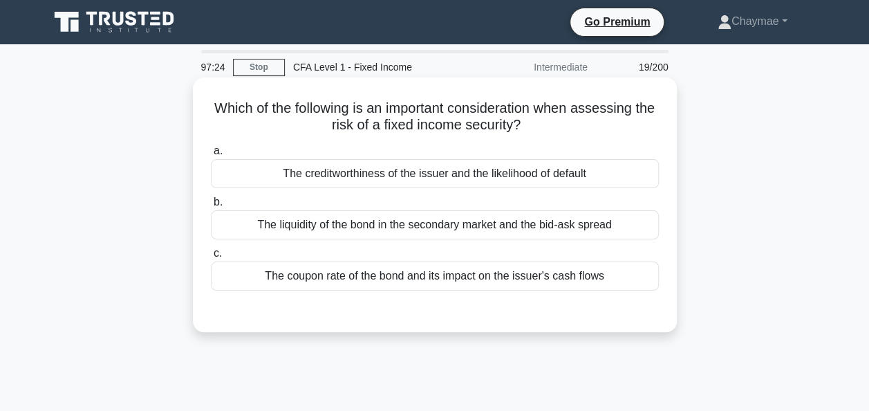
click at [588, 170] on div "The creditworthiness of the issuer and the likelihood of default" at bounding box center [435, 173] width 448 height 29
click at [211, 156] on input "a. The creditworthiness of the issuer and the likelihood of default" at bounding box center [211, 151] width 0 height 9
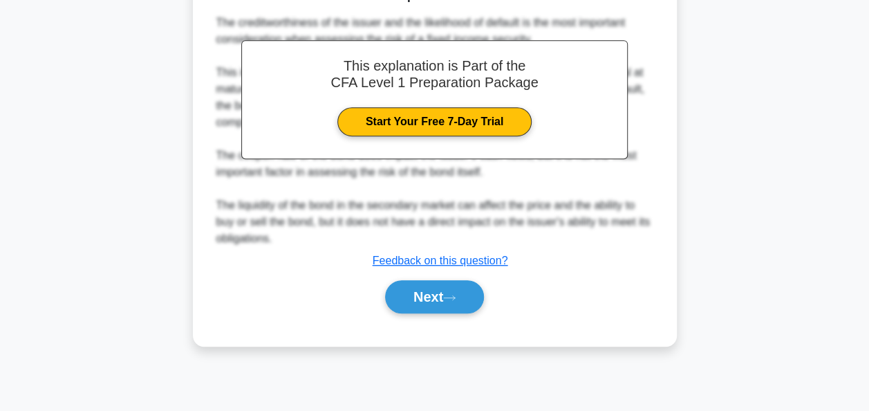
scroll to position [336, 0]
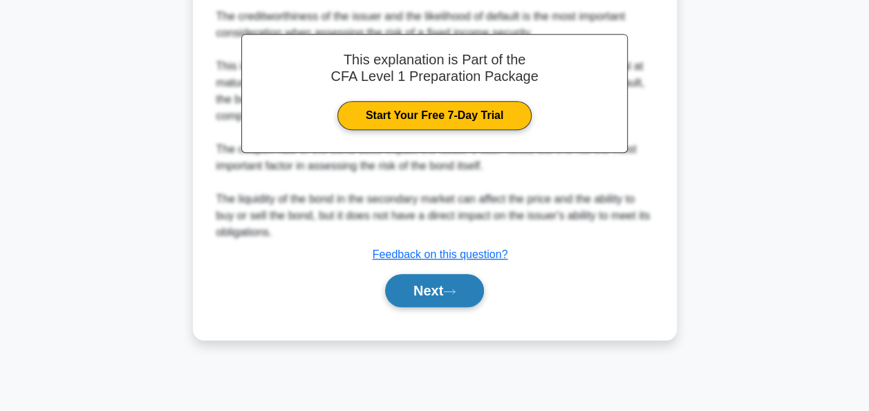
click at [463, 286] on button "Next" at bounding box center [434, 290] width 99 height 33
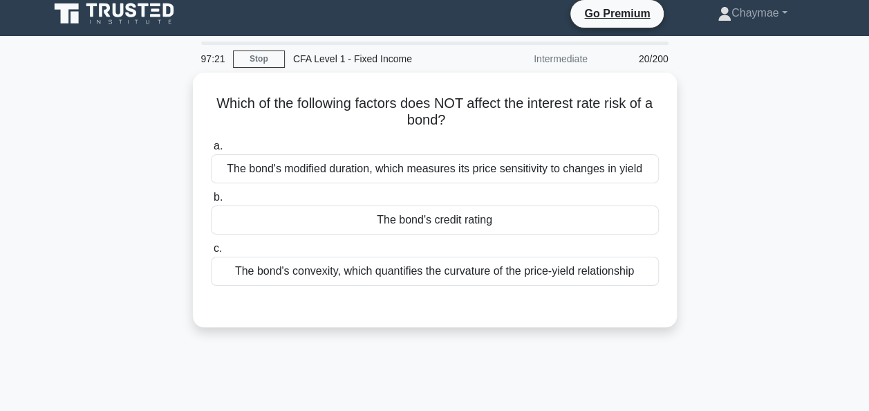
scroll to position [0, 0]
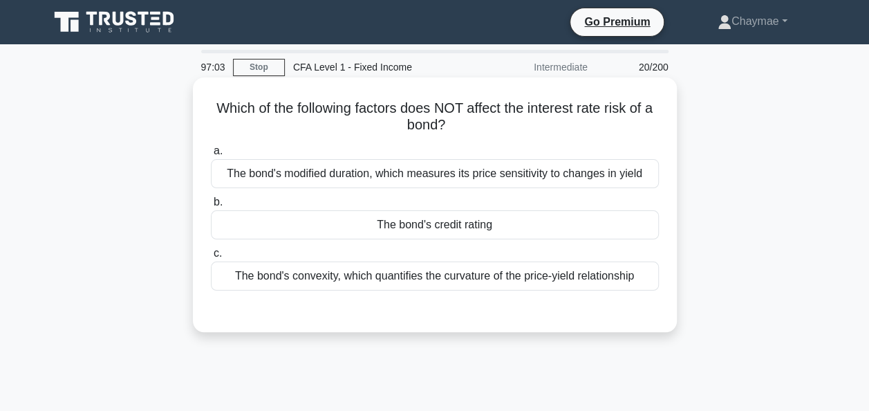
click at [561, 229] on div "The bond's credit rating" at bounding box center [435, 224] width 448 height 29
click at [211, 207] on input "b. The bond's credit rating" at bounding box center [211, 202] width 0 height 9
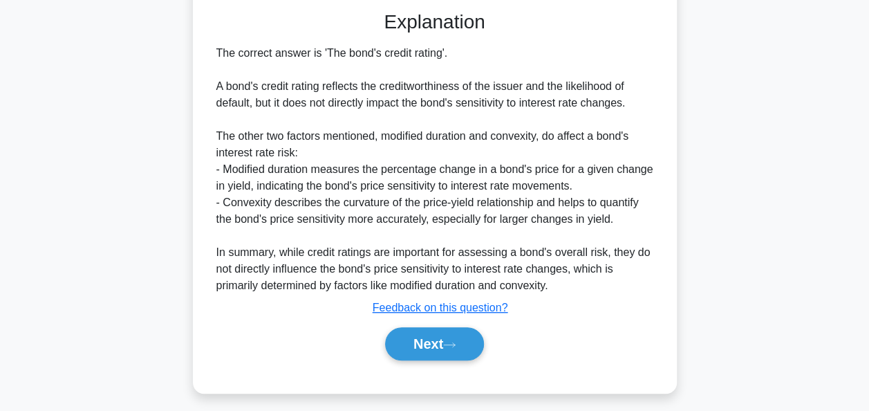
scroll to position [302, 0]
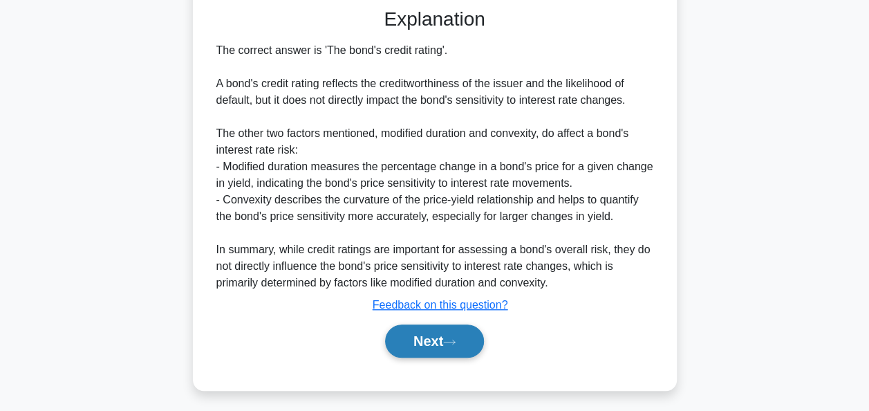
click at [442, 338] on button "Next" at bounding box center [434, 340] width 99 height 33
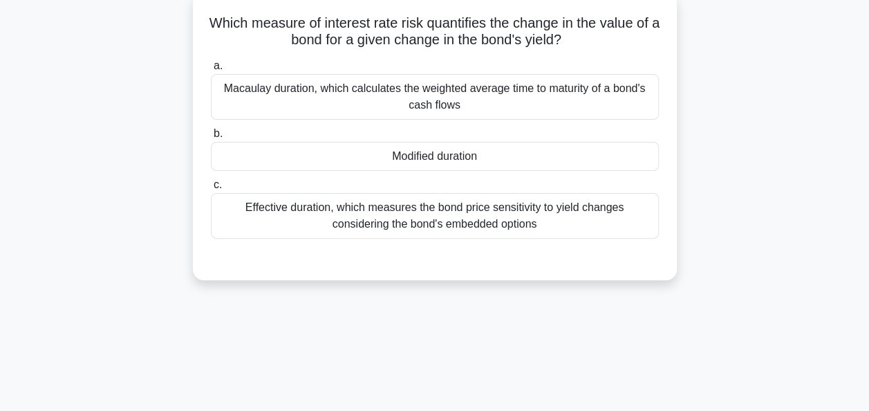
scroll to position [45, 0]
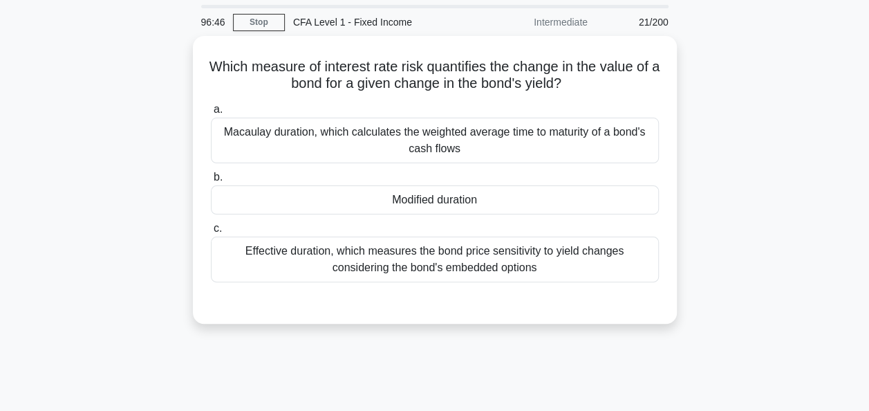
click at [442, 338] on div "Which measure of interest rate risk quantifies the change in the value of a bon…" at bounding box center [435, 188] width 788 height 304
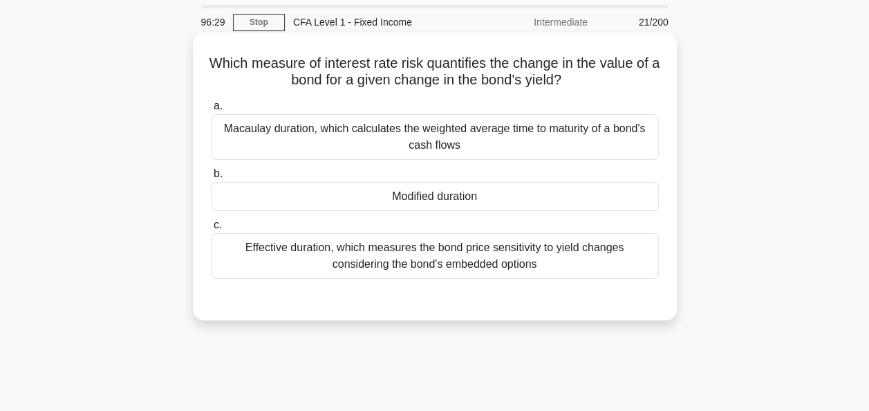
click at [450, 196] on div "Modified duration" at bounding box center [435, 196] width 448 height 29
click at [211, 178] on input "b. Modified duration" at bounding box center [211, 173] width 0 height 9
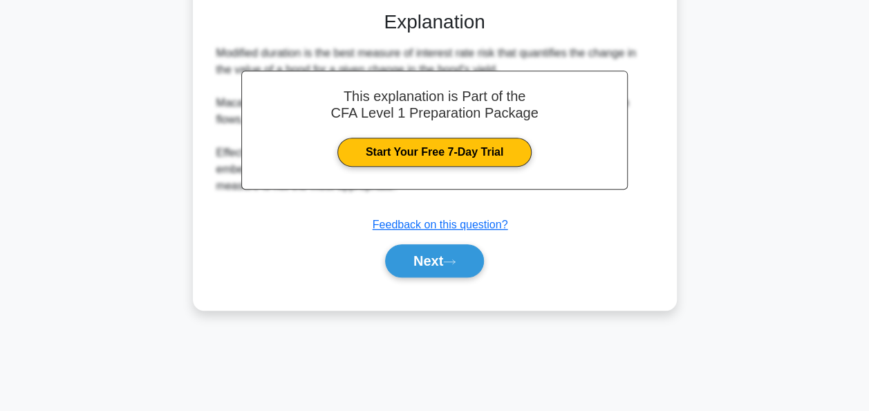
scroll to position [333, 0]
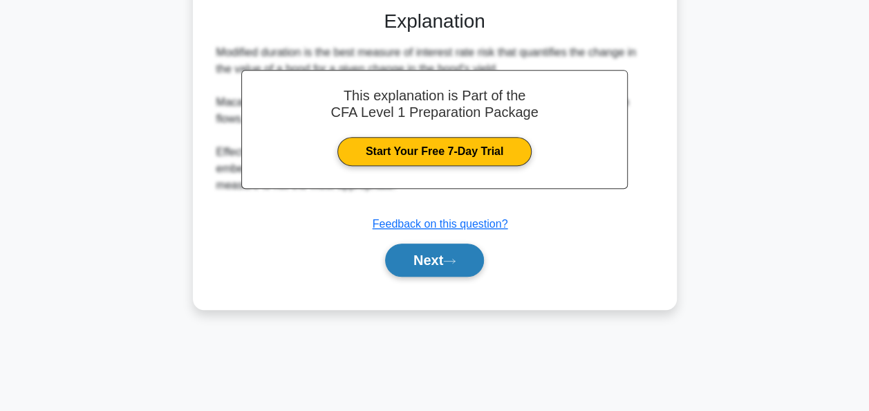
click at [452, 268] on button "Next" at bounding box center [434, 259] width 99 height 33
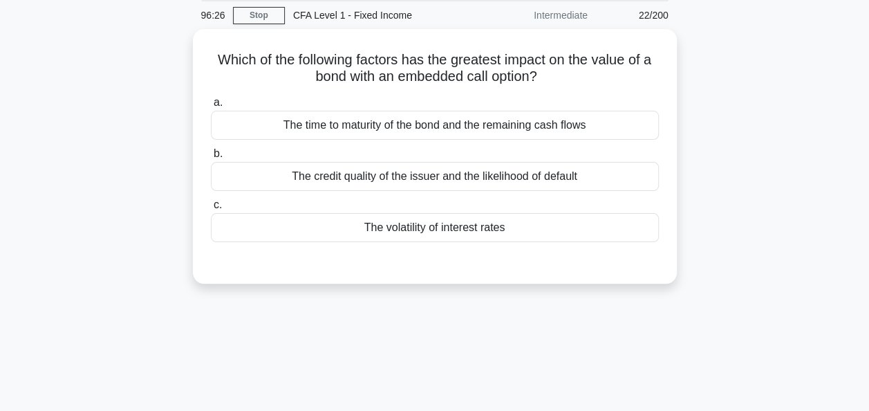
scroll to position [50, 0]
click at [412, 229] on div "The volatility of interest rates" at bounding box center [435, 226] width 448 height 29
click at [211, 208] on input "c. The volatility of interest rates" at bounding box center [211, 203] width 0 height 9
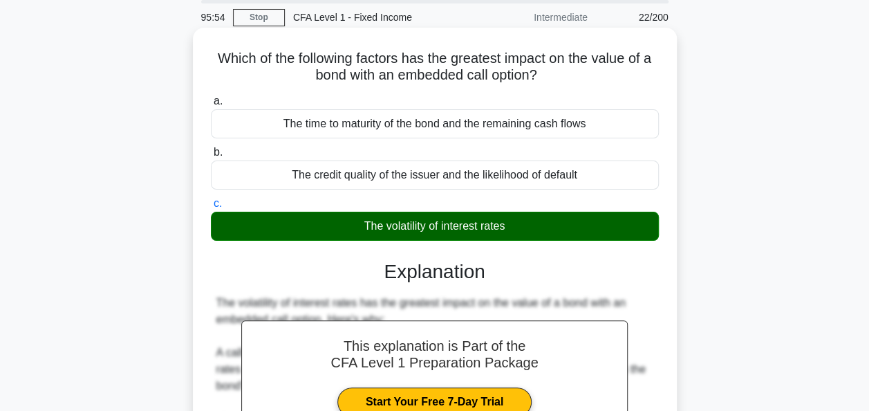
scroll to position [336, 0]
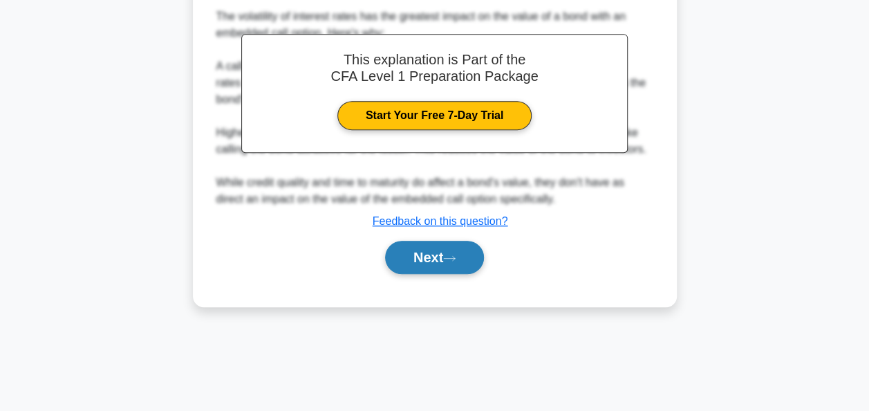
click at [433, 260] on button "Next" at bounding box center [434, 257] width 99 height 33
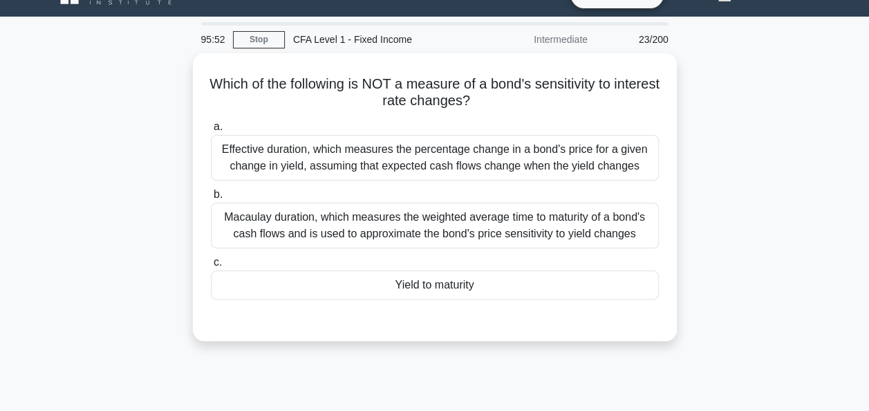
scroll to position [0, 0]
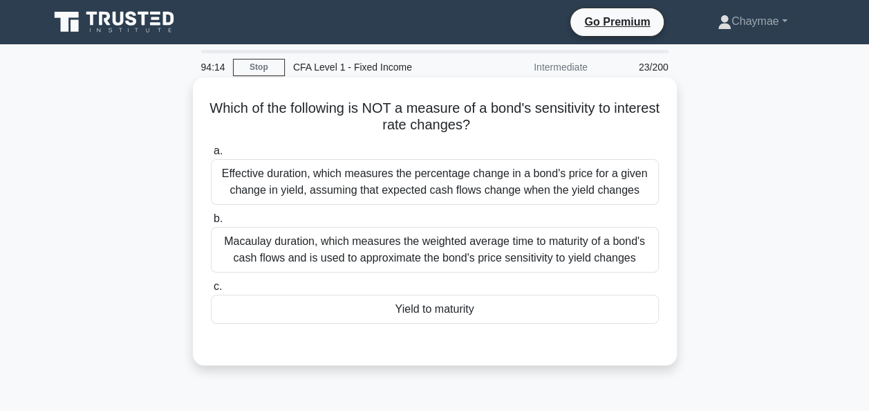
click at [508, 311] on div "Yield to maturity" at bounding box center [435, 309] width 448 height 29
click at [211, 291] on input "c. Yield to maturity" at bounding box center [211, 286] width 0 height 9
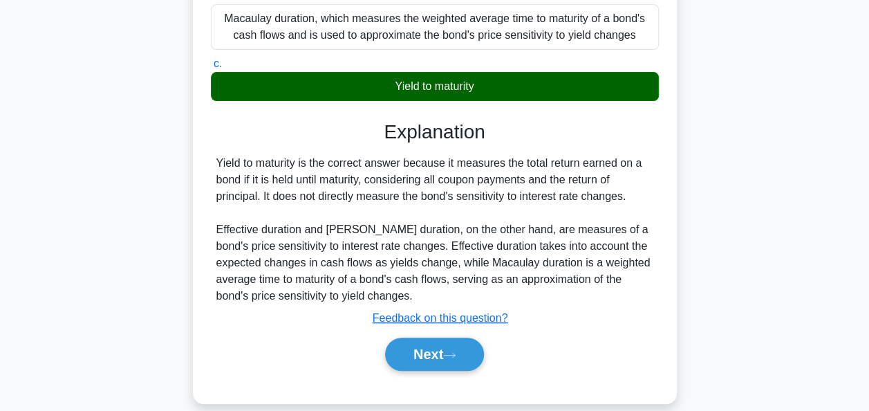
scroll to position [223, 0]
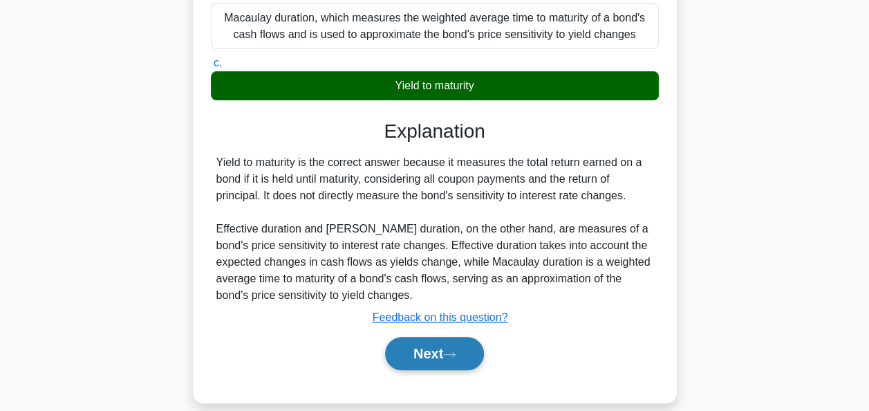
click at [430, 357] on button "Next" at bounding box center [434, 353] width 99 height 33
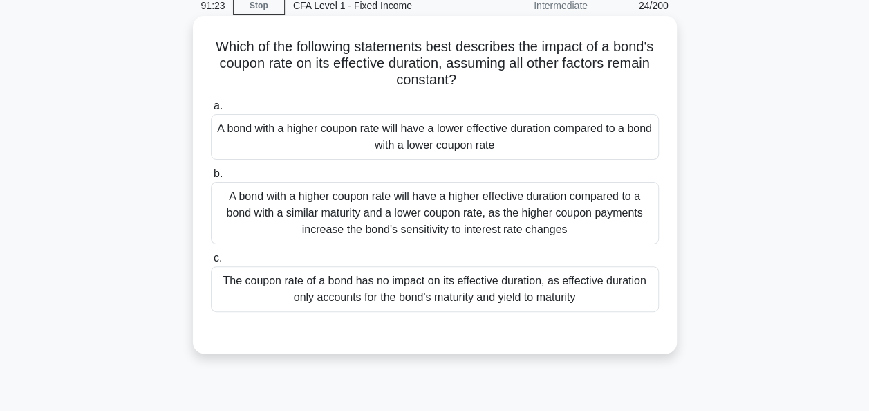
scroll to position [62, 0]
click at [396, 290] on div "The coupon rate of a bond has no impact on its effective duration, as effective…" at bounding box center [435, 289] width 448 height 46
click at [211, 262] on input "c. The coupon rate of a bond has no impact on its effective duration, as effect…" at bounding box center [211, 257] width 0 height 9
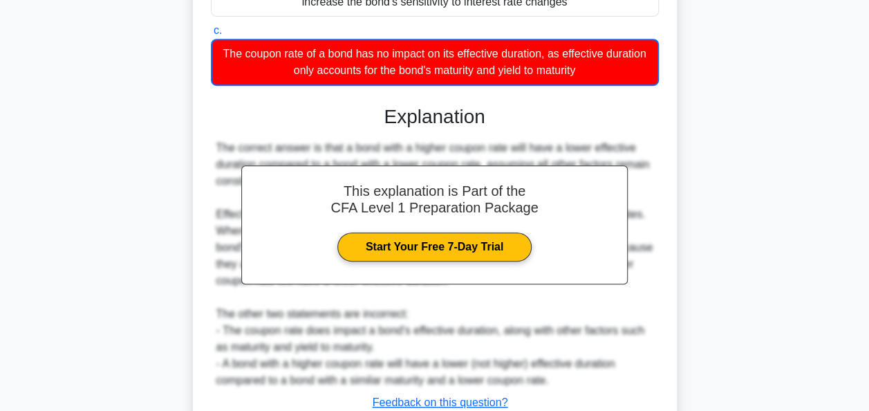
scroll to position [391, 0]
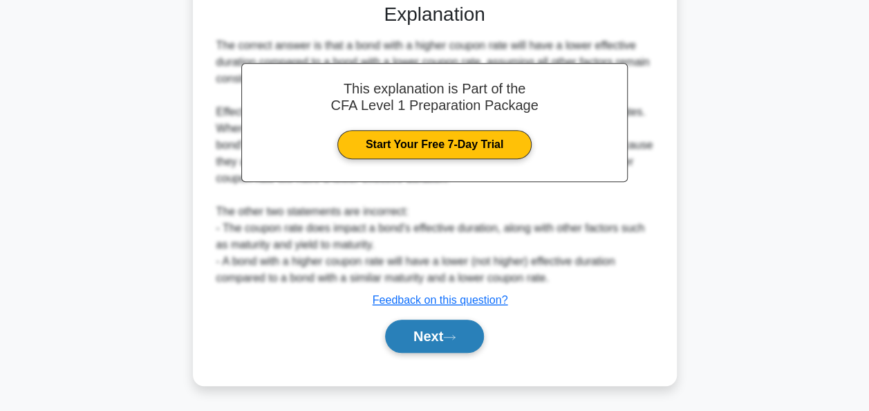
click at [463, 339] on button "Next" at bounding box center [434, 335] width 99 height 33
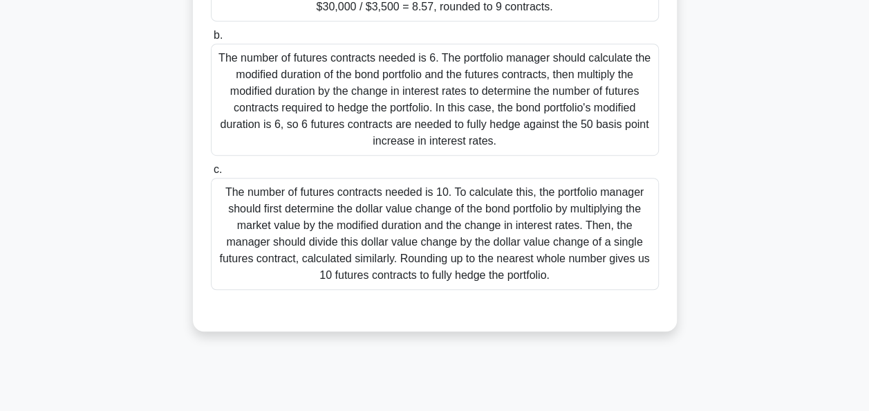
scroll to position [0, 0]
